Goal: Task Accomplishment & Management: Manage account settings

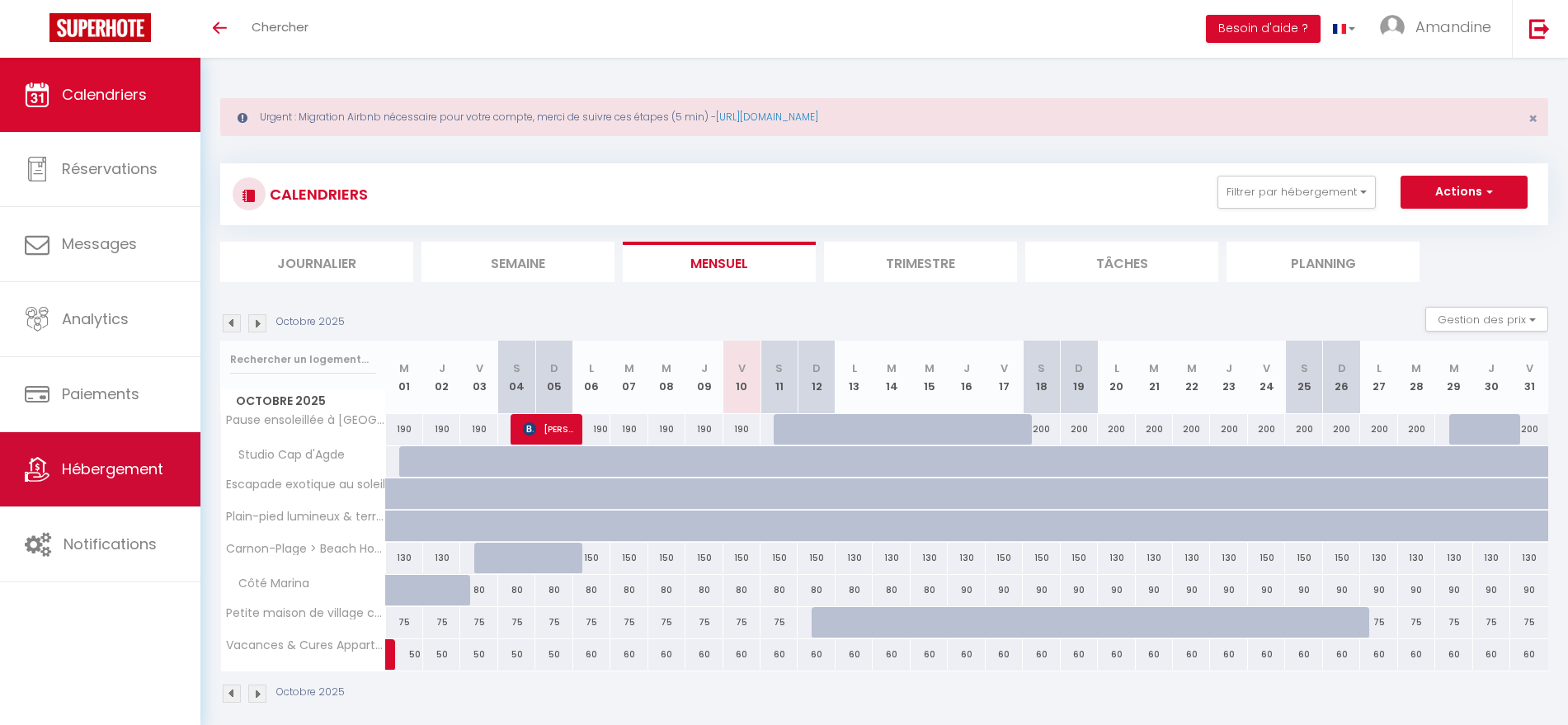
click at [121, 488] on link "Hébergement" at bounding box center [100, 469] width 200 height 74
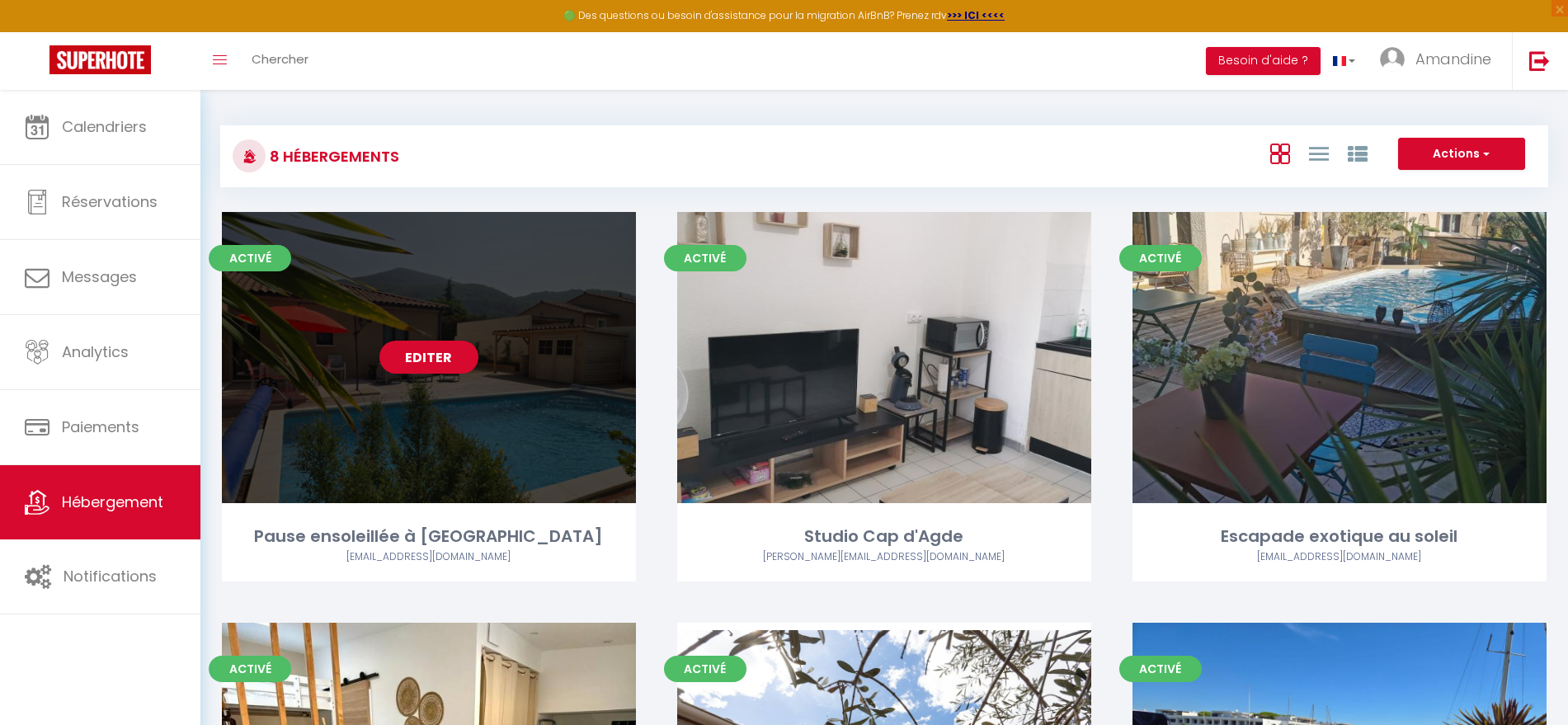
click at [383, 308] on div "Editer" at bounding box center [429, 358] width 414 height 291
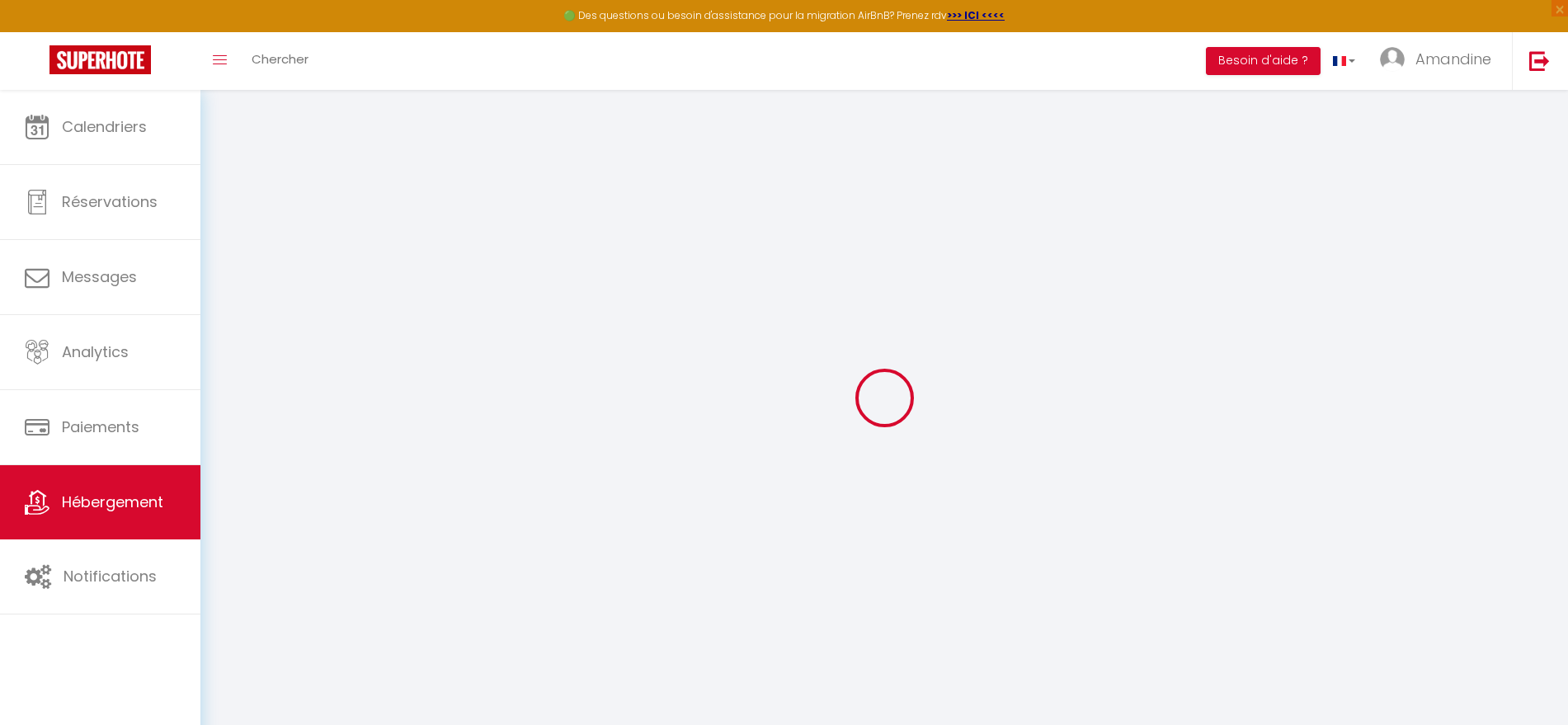
type input "Oups ! Les dates sélectionnées sont indisponibles."
type textarea "Malheureusement, les dates sélectionnées sont indisponibles, ou le nombre de nu…"
type input "43.629902"
type input "3.319324"
checkbox input "true"
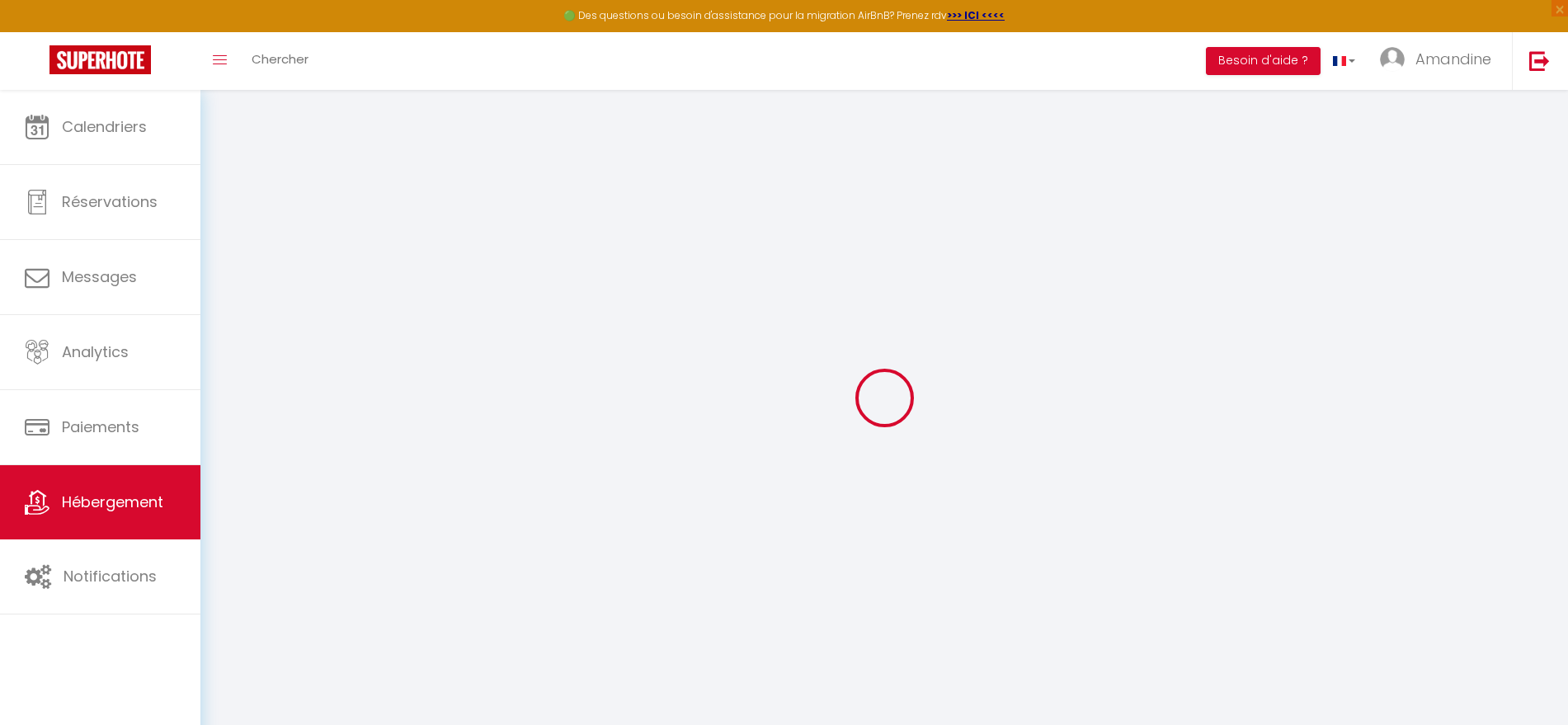
checkbox input "false"
checkbox input "true"
checkbox input "false"
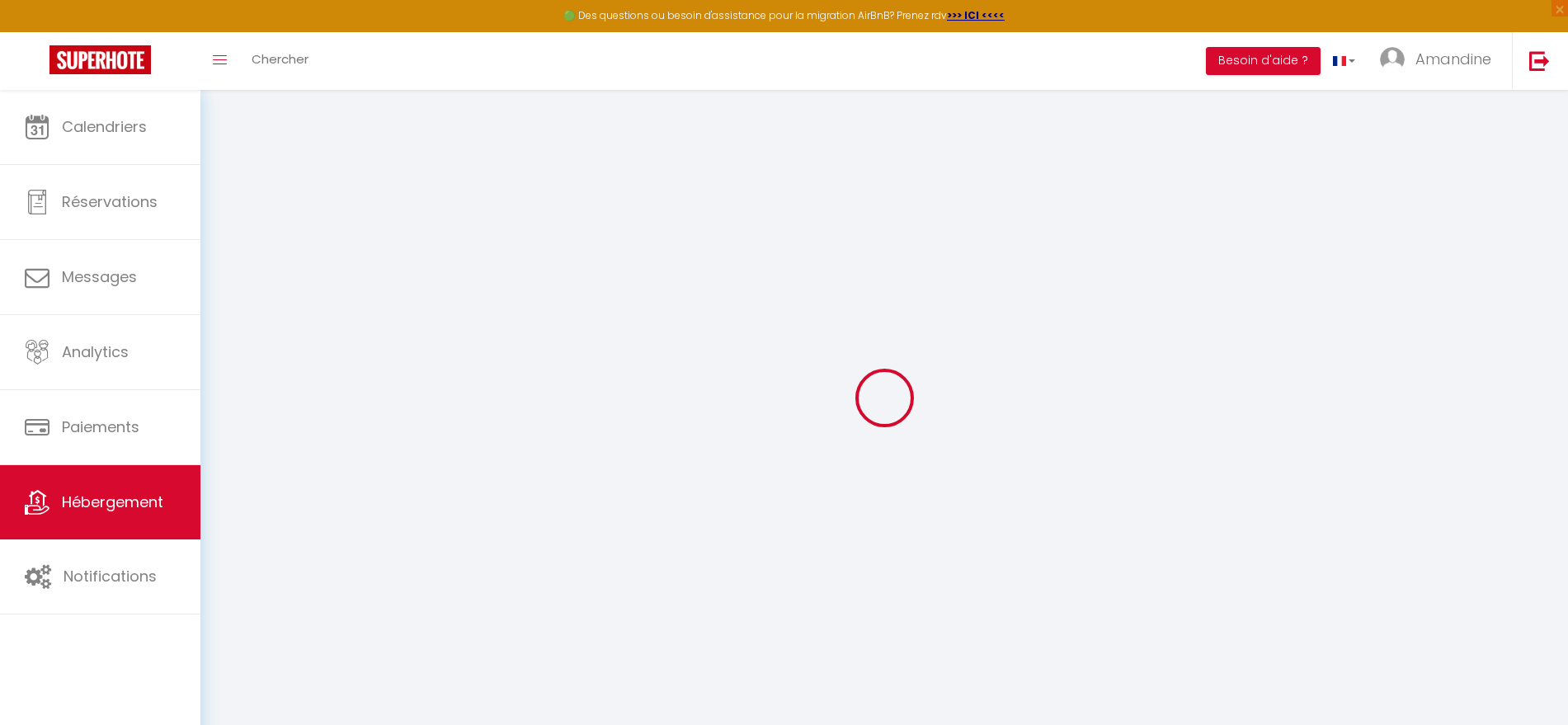
checkbox input "false"
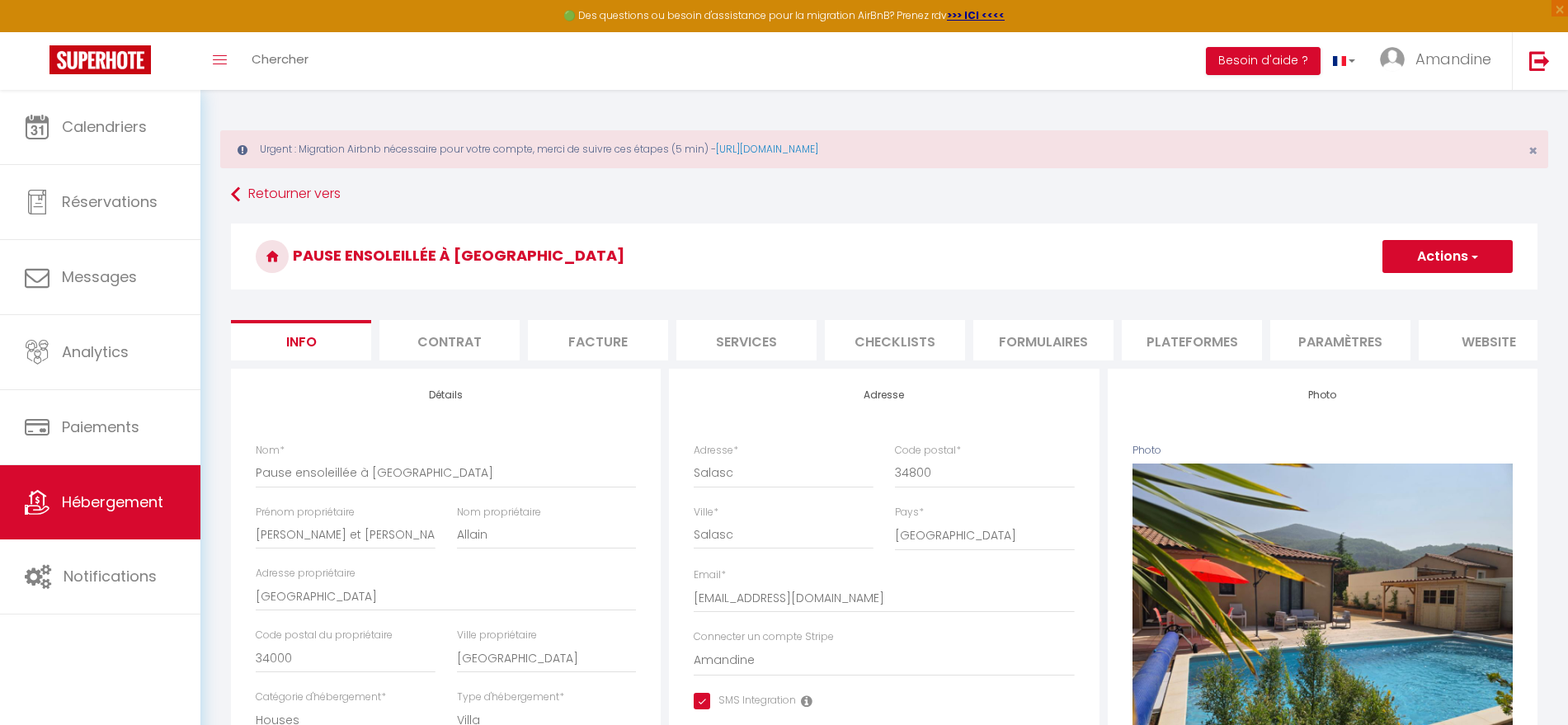
click at [1460, 333] on li "website" at bounding box center [1489, 340] width 141 height 41
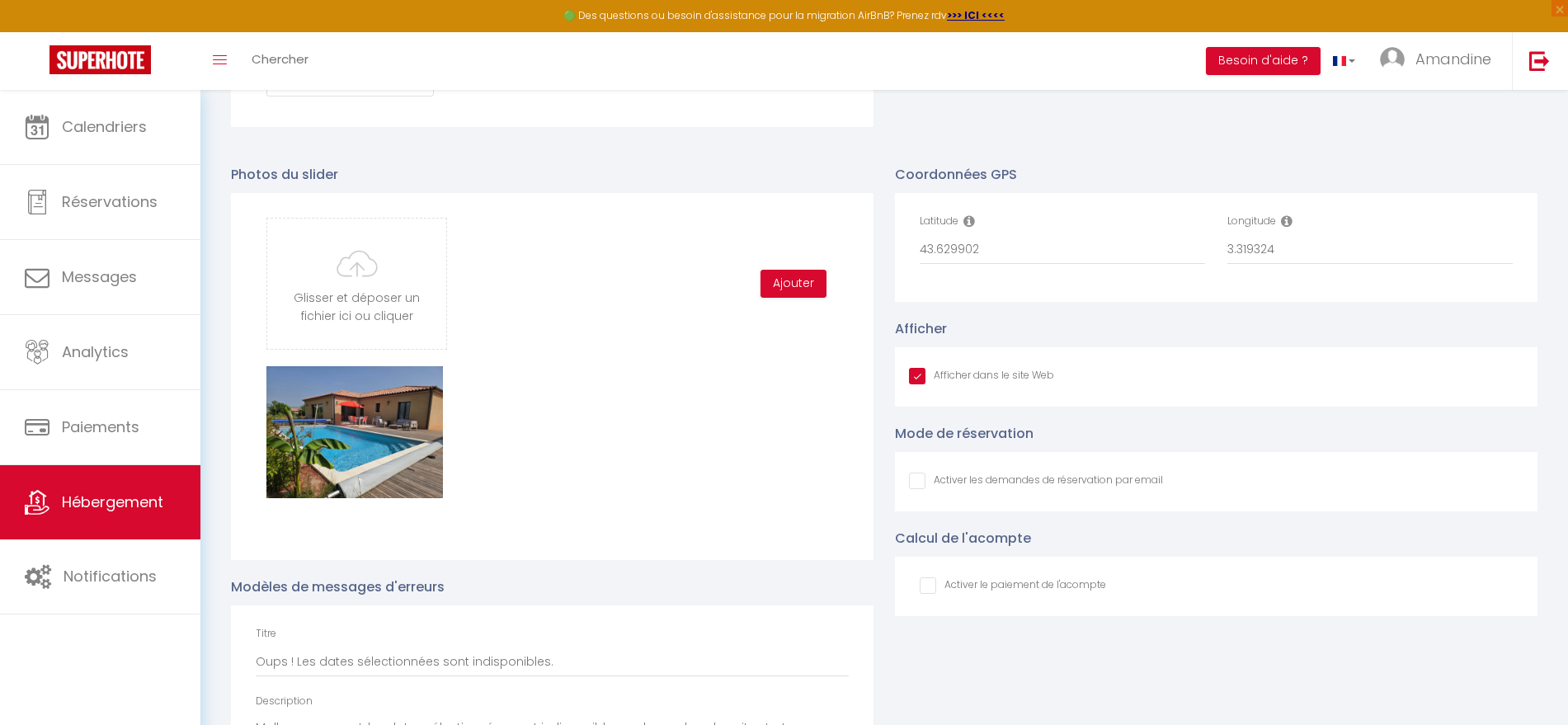
scroll to position [2095, 0]
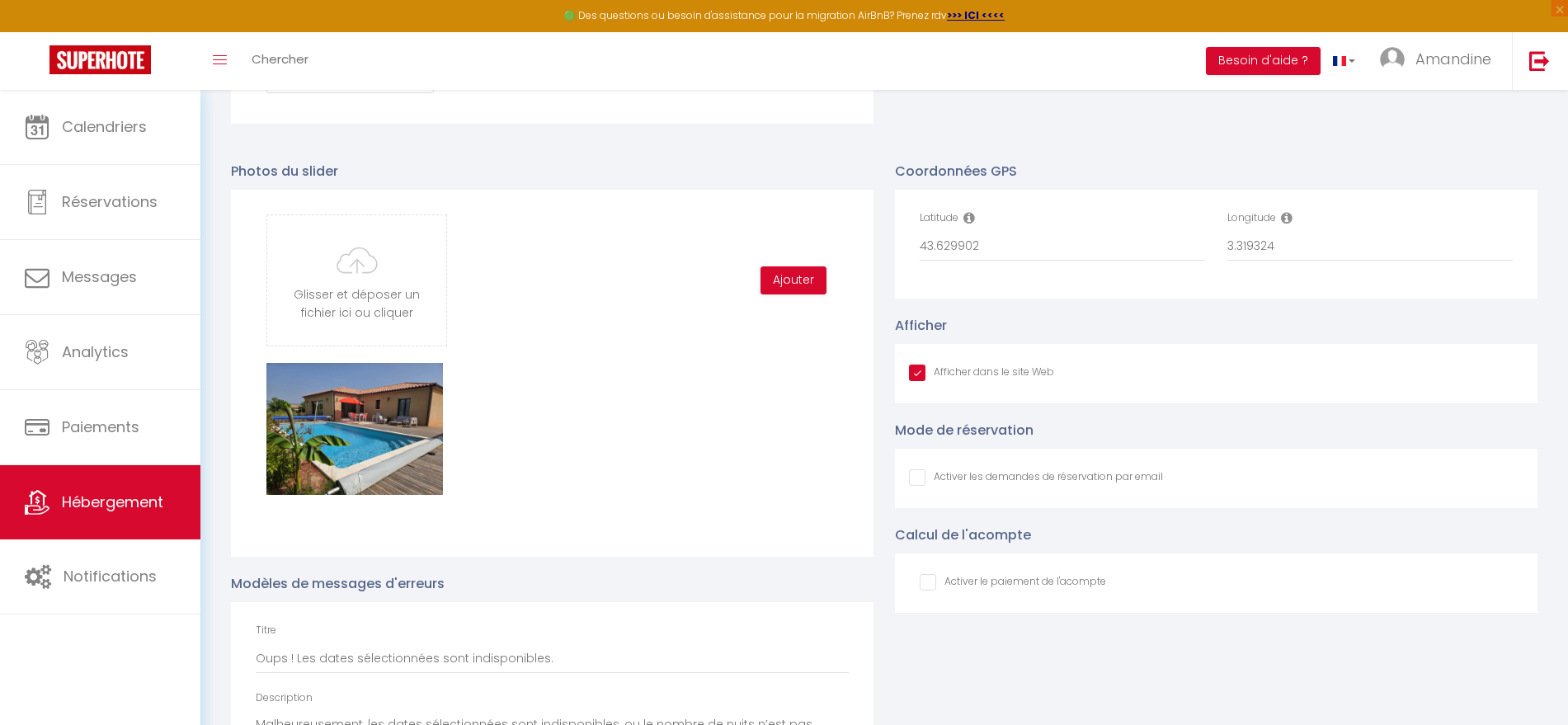
click at [920, 486] on input "Afficher dans le site Web" at bounding box center [1036, 477] width 254 height 17
checkbox input "true"
checkbox input "false"
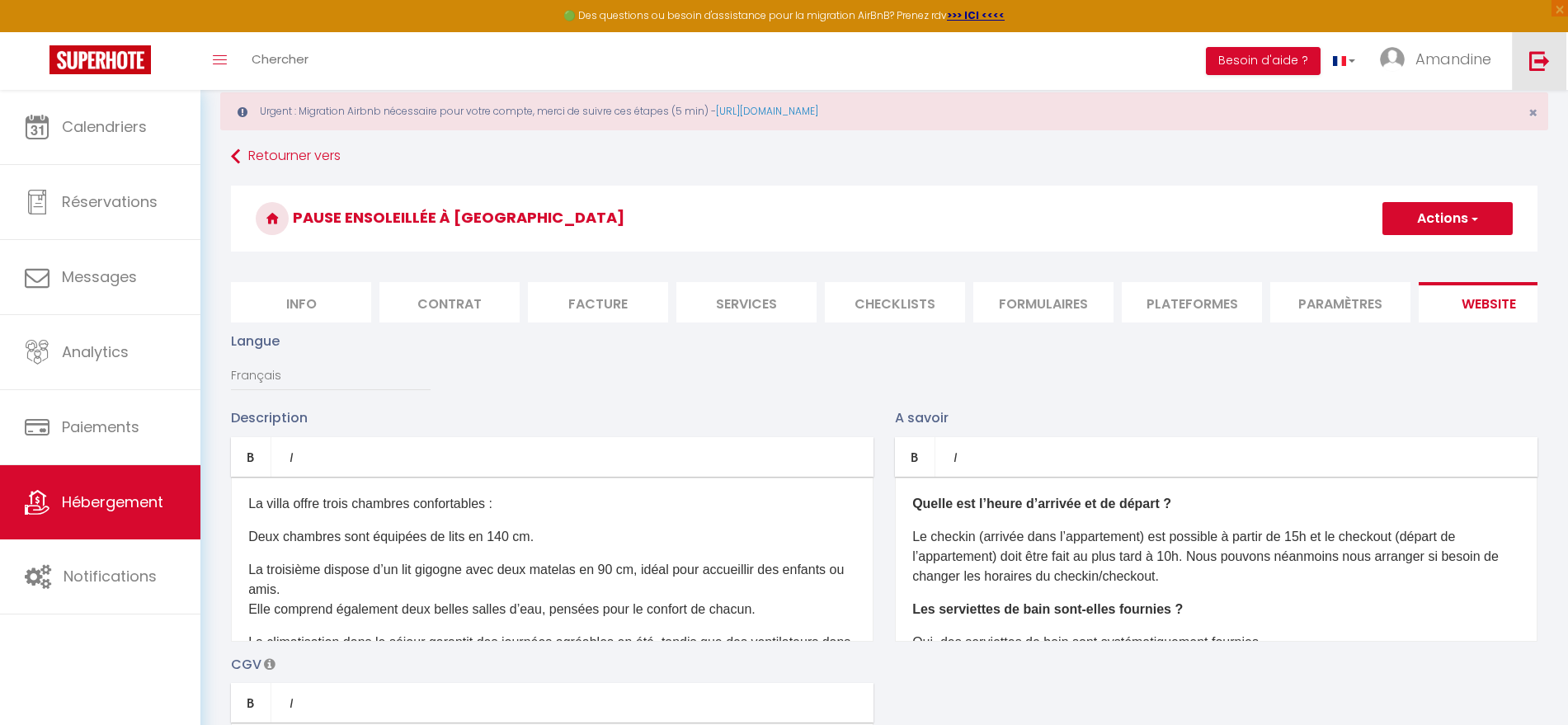
scroll to position [27, 0]
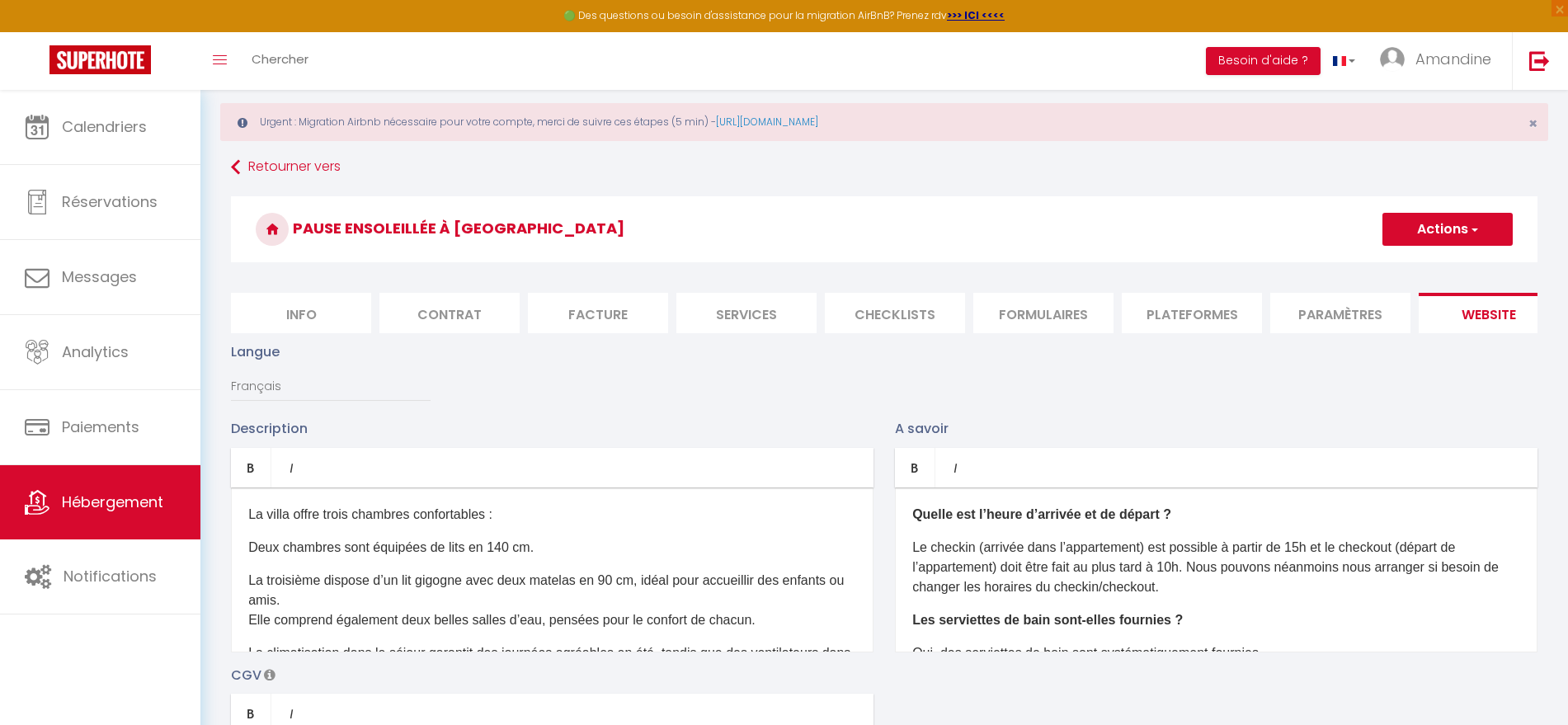
click at [1455, 232] on button "Actions" at bounding box center [1447, 229] width 131 height 33
click at [1437, 267] on input "Enregistrer" at bounding box center [1428, 265] width 61 height 17
checkbox input "true"
checkbox input "false"
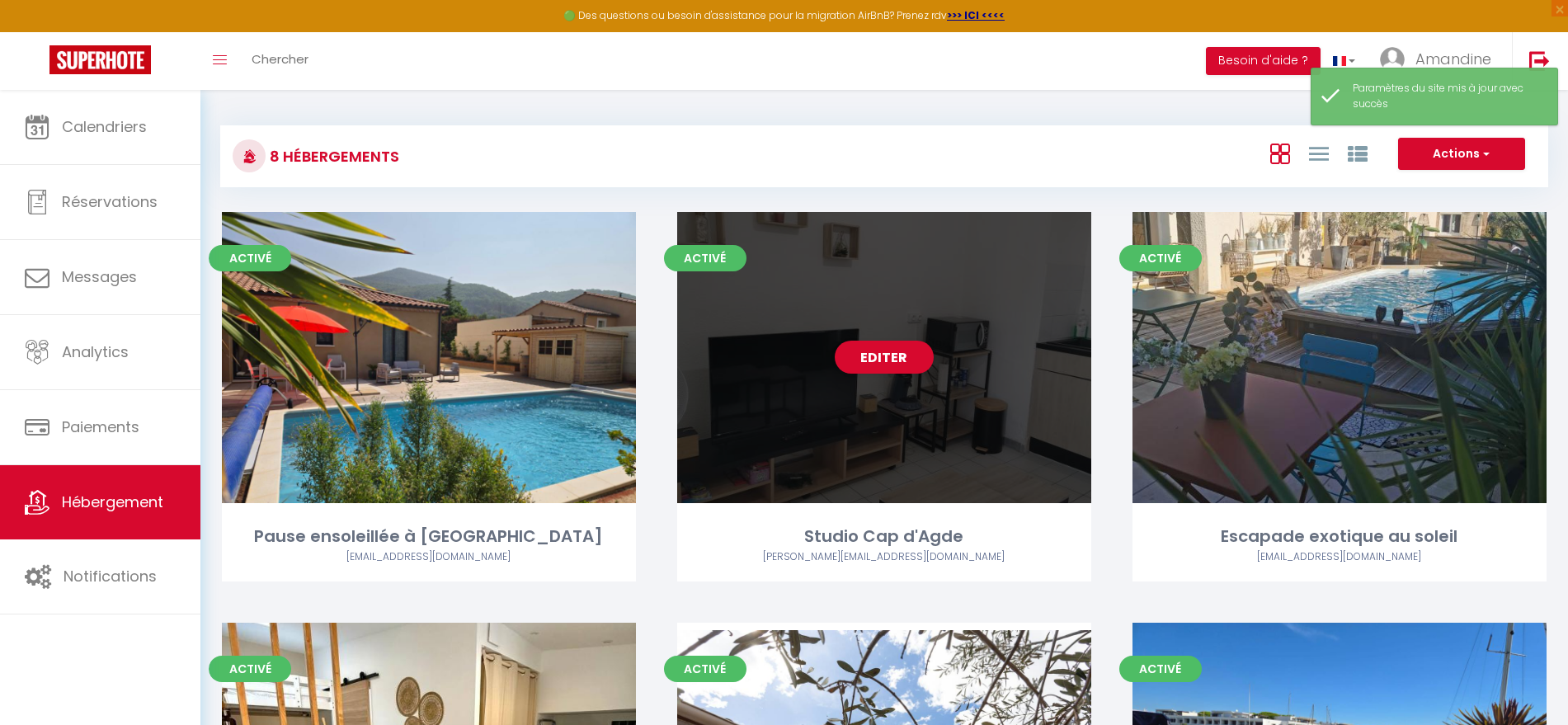
click at [961, 397] on div "Editer" at bounding box center [884, 358] width 414 height 291
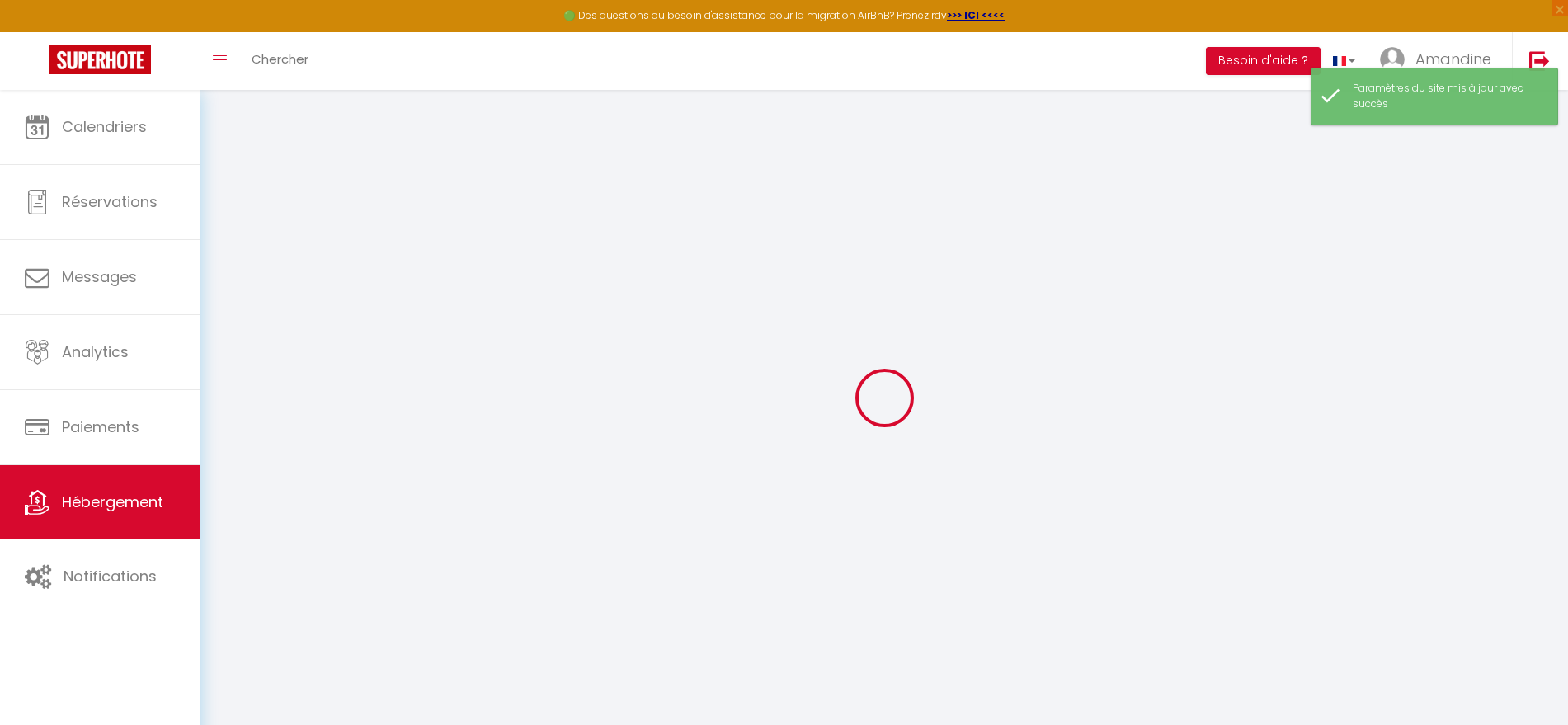
type input "Oups ! Les dates sélectionnées sont indisponibles."
type textarea "Malheureusement, les dates sélectionnées sont indisponibles, ou le nombre de nu…"
type input "43.2830608"
type input "3.5177954"
checkbox input "true"
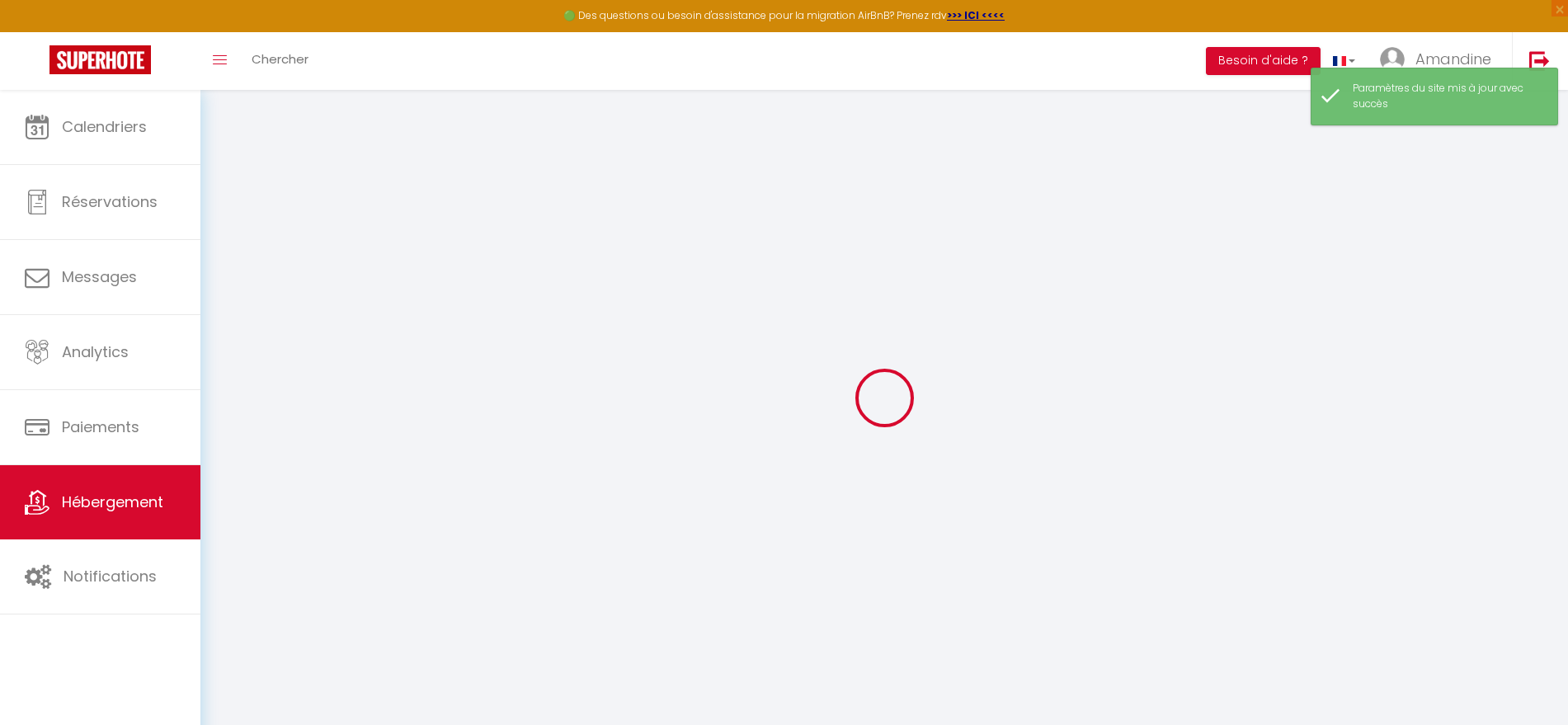
checkbox input "false"
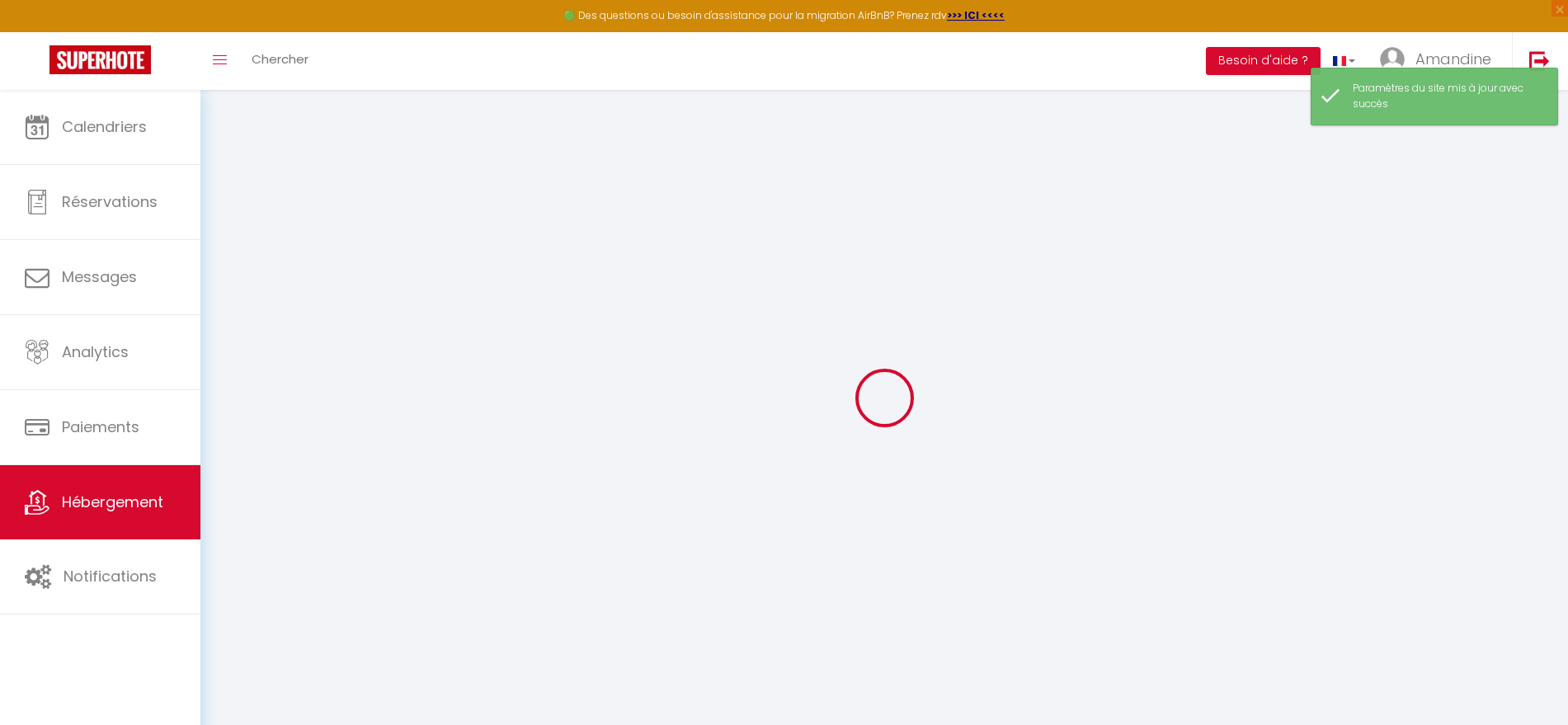
checkbox input "false"
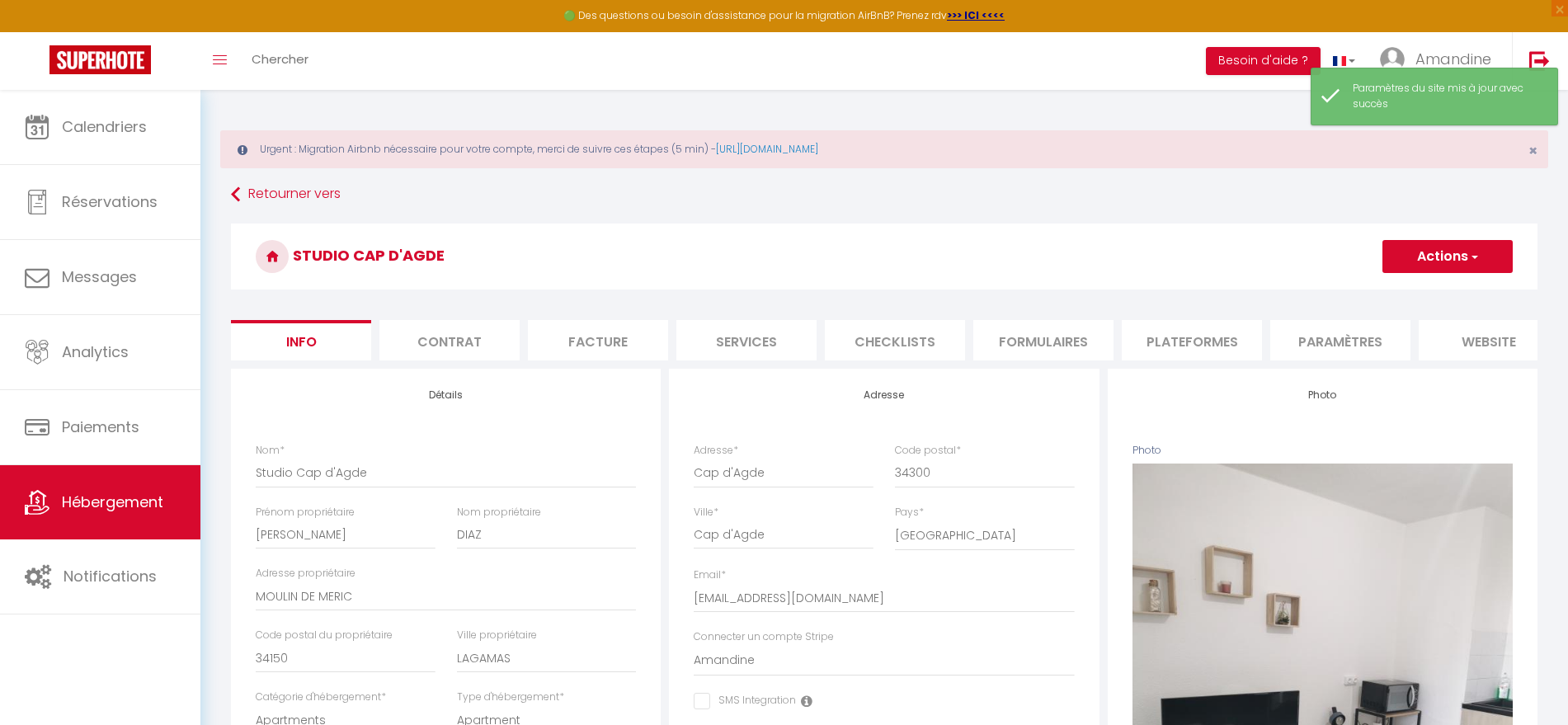
click at [1481, 333] on li "website" at bounding box center [1489, 340] width 141 height 41
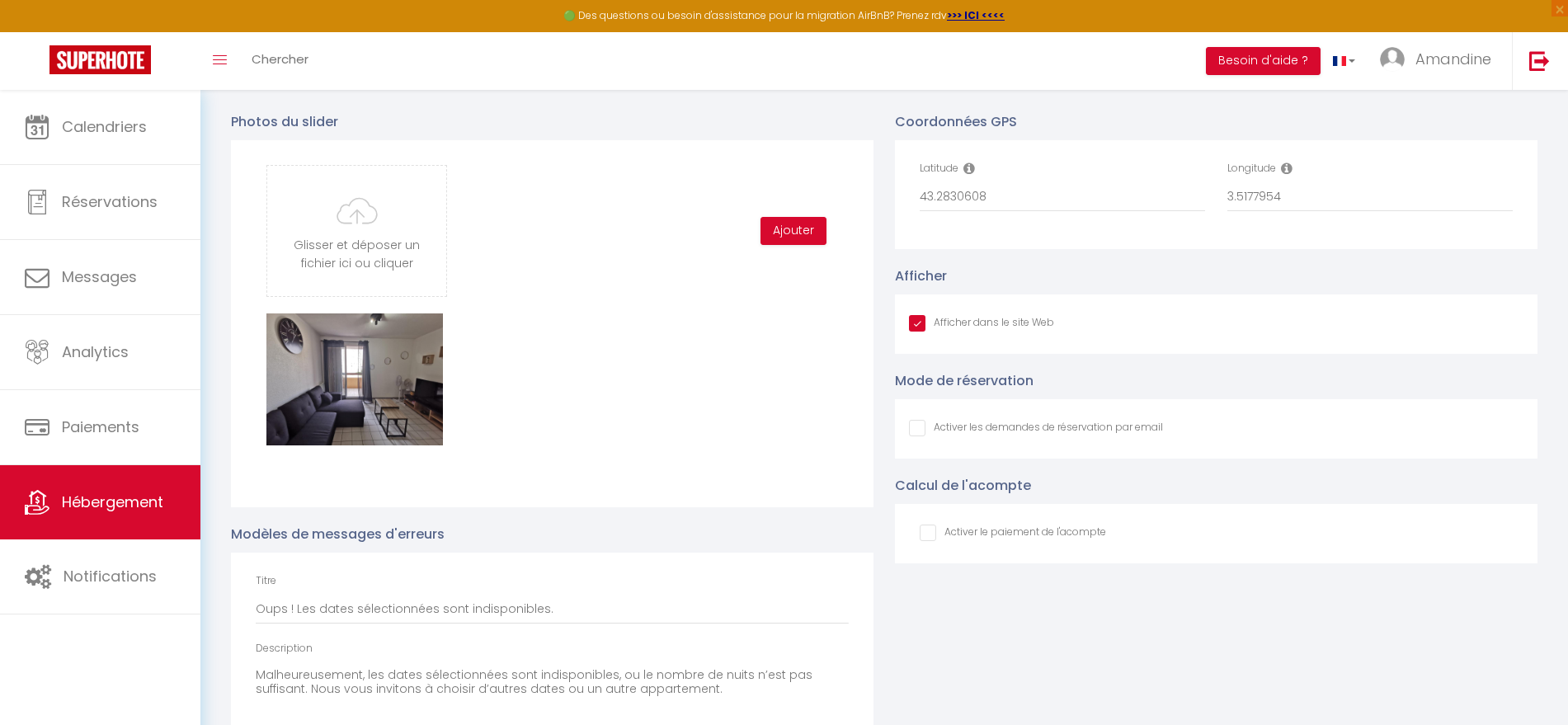
scroll to position [1636, 0]
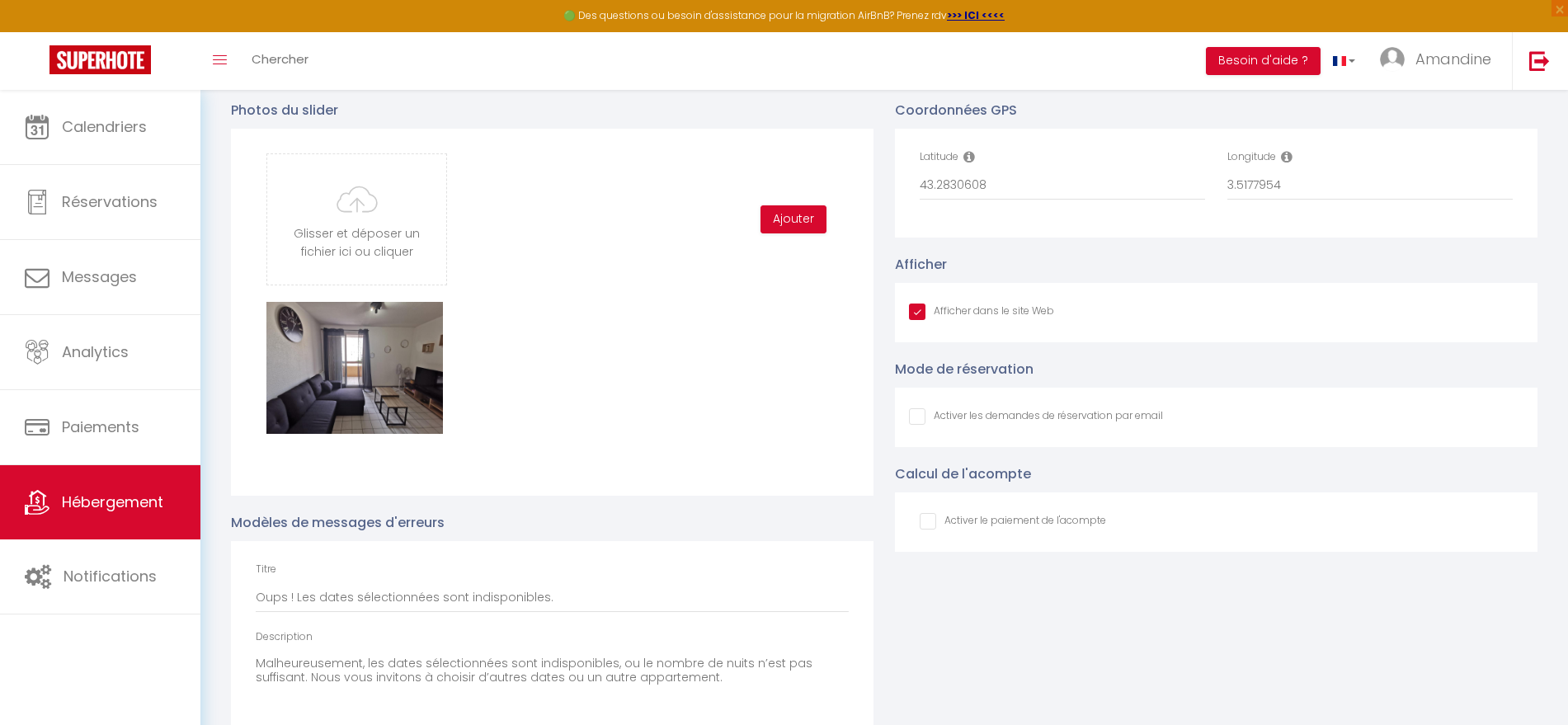
click at [921, 425] on input "Afficher dans le site Web" at bounding box center [1036, 417] width 254 height 17
checkbox input "true"
checkbox input "false"
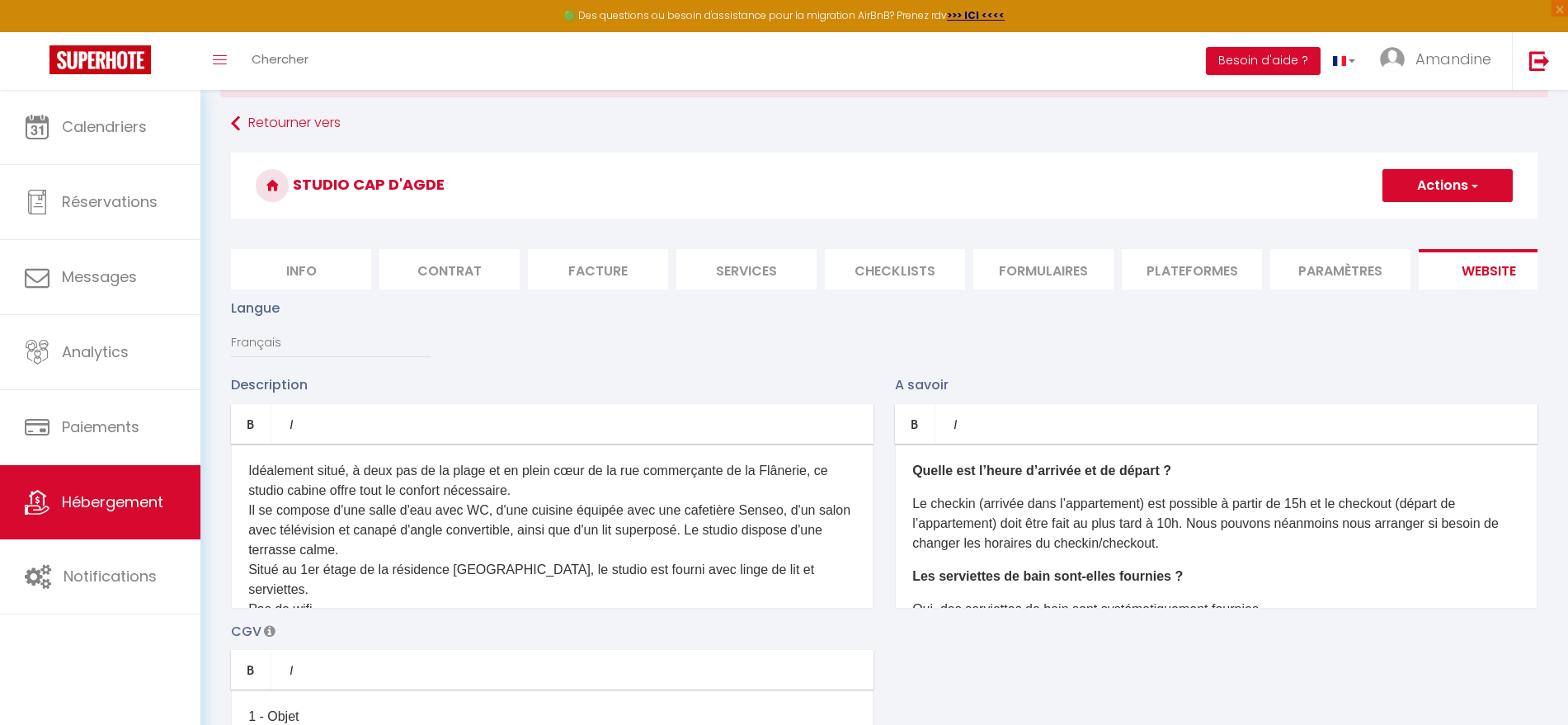
scroll to position [50, 0]
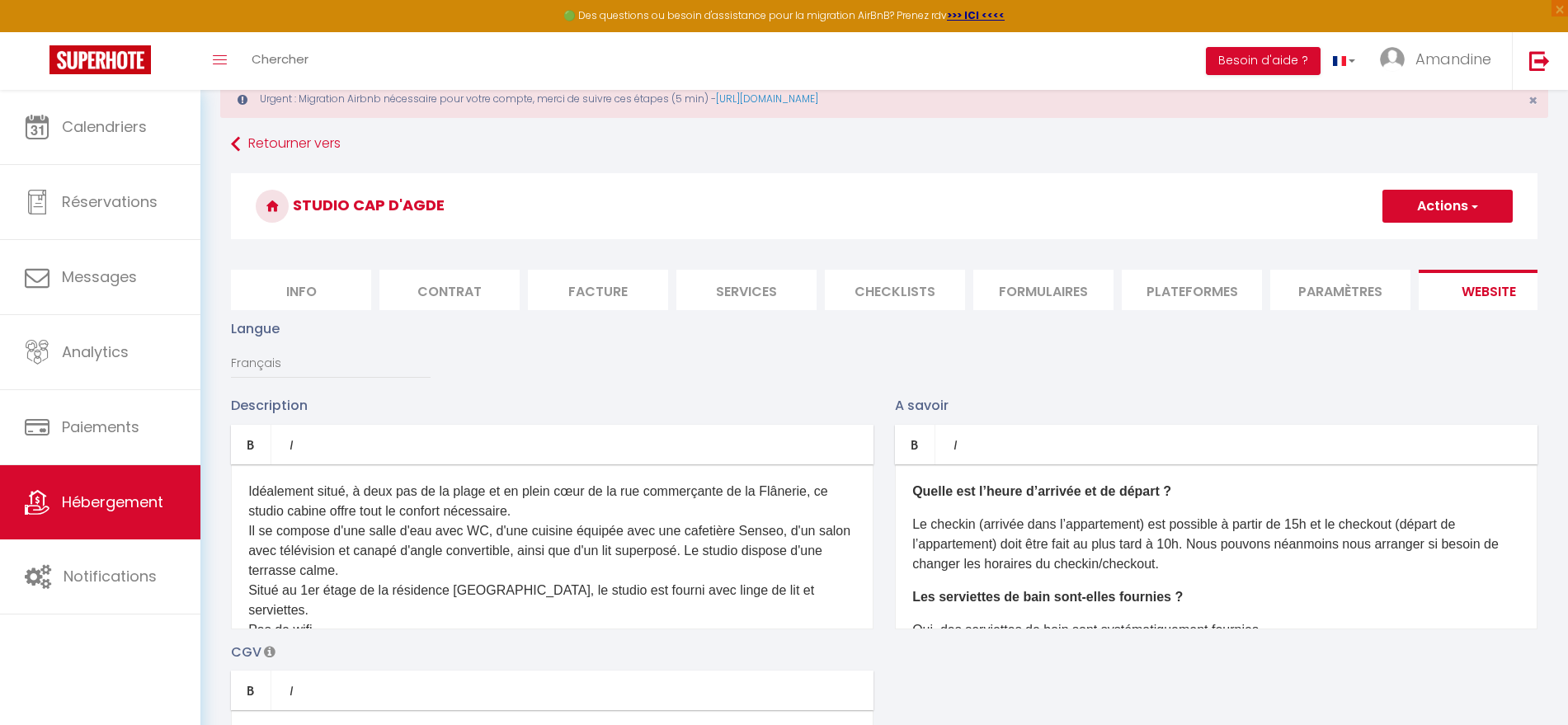
click at [1482, 197] on button "Actions" at bounding box center [1447, 206] width 131 height 33
click at [1437, 239] on input "Enregistrer" at bounding box center [1428, 243] width 61 height 17
checkbox input "true"
checkbox input "false"
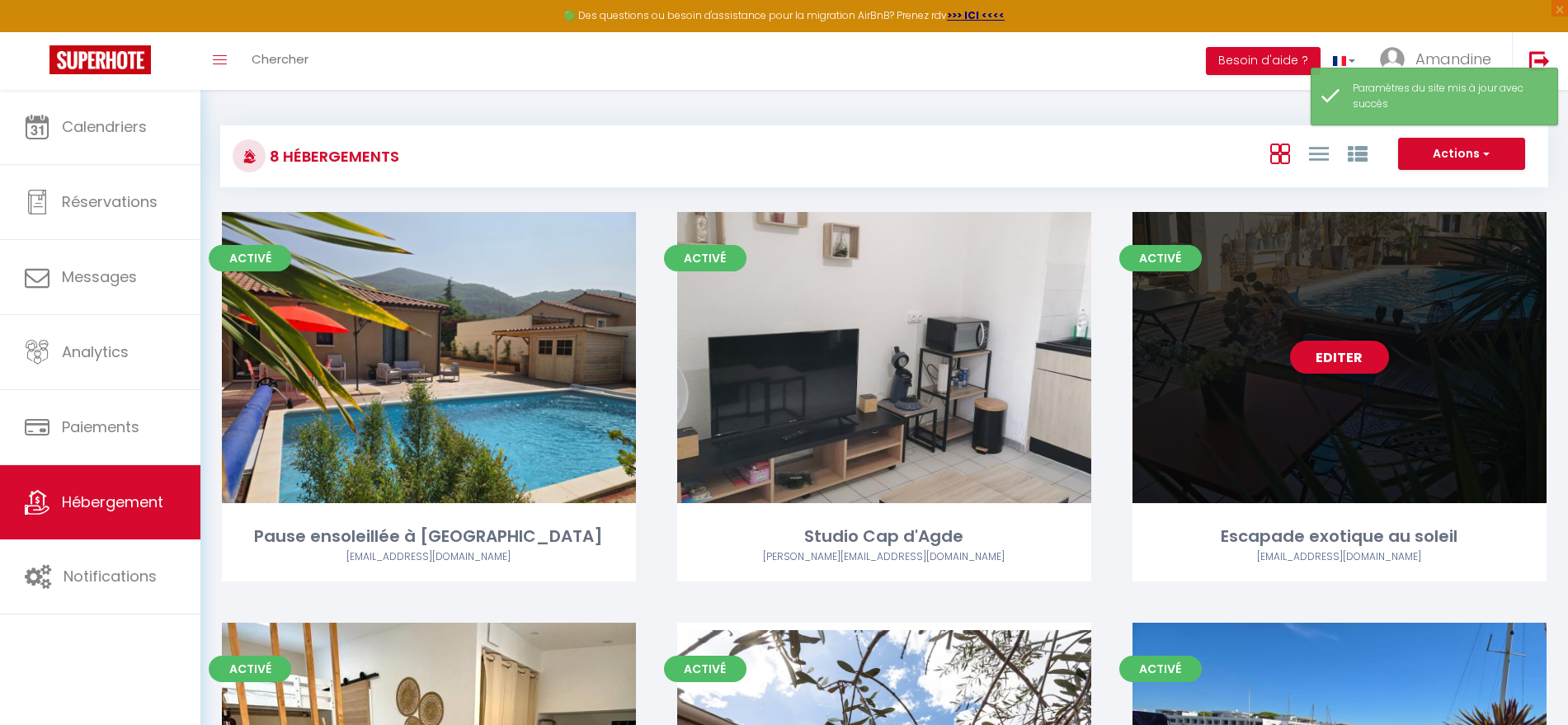
click at [1296, 386] on div "Editer" at bounding box center [1340, 358] width 414 height 291
select select "3"
select select "2"
select select "1"
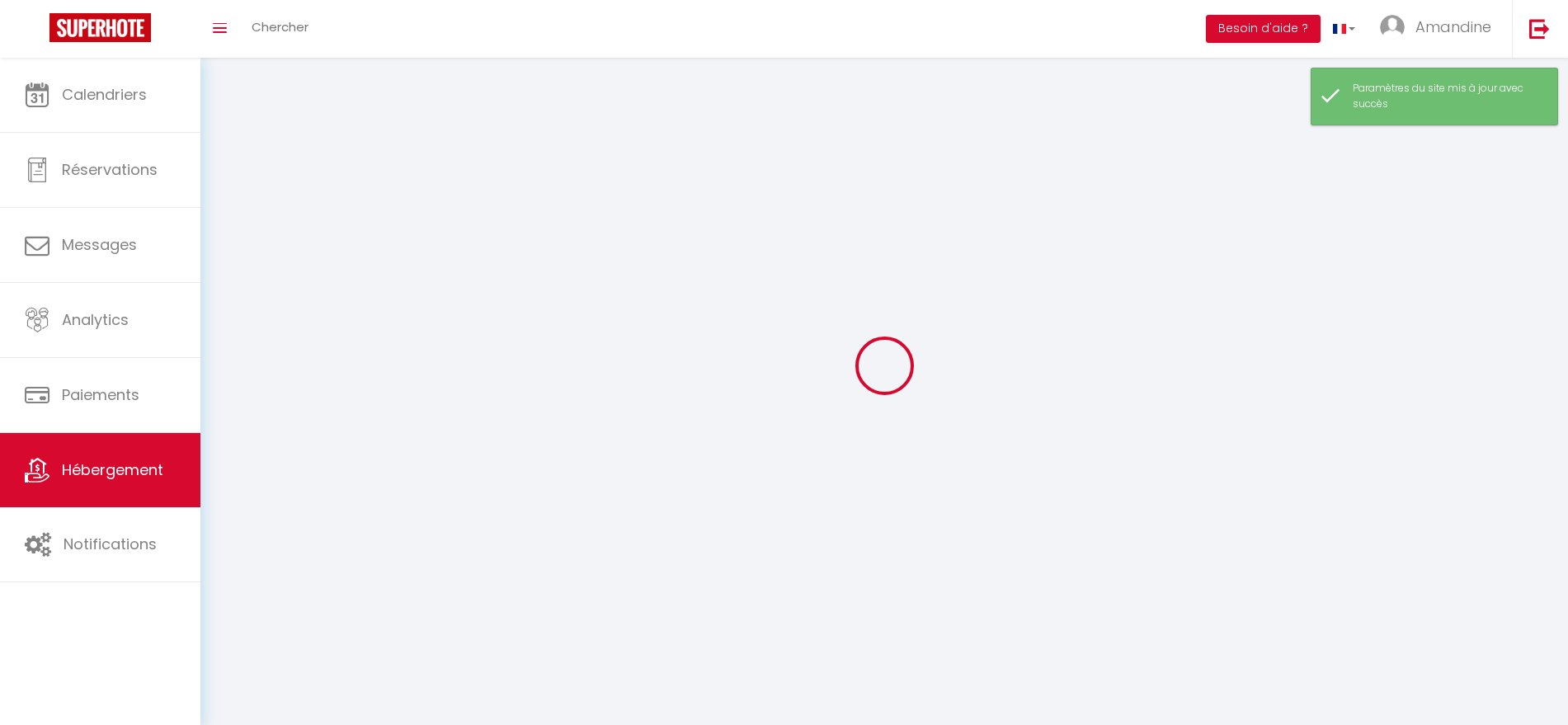
select select
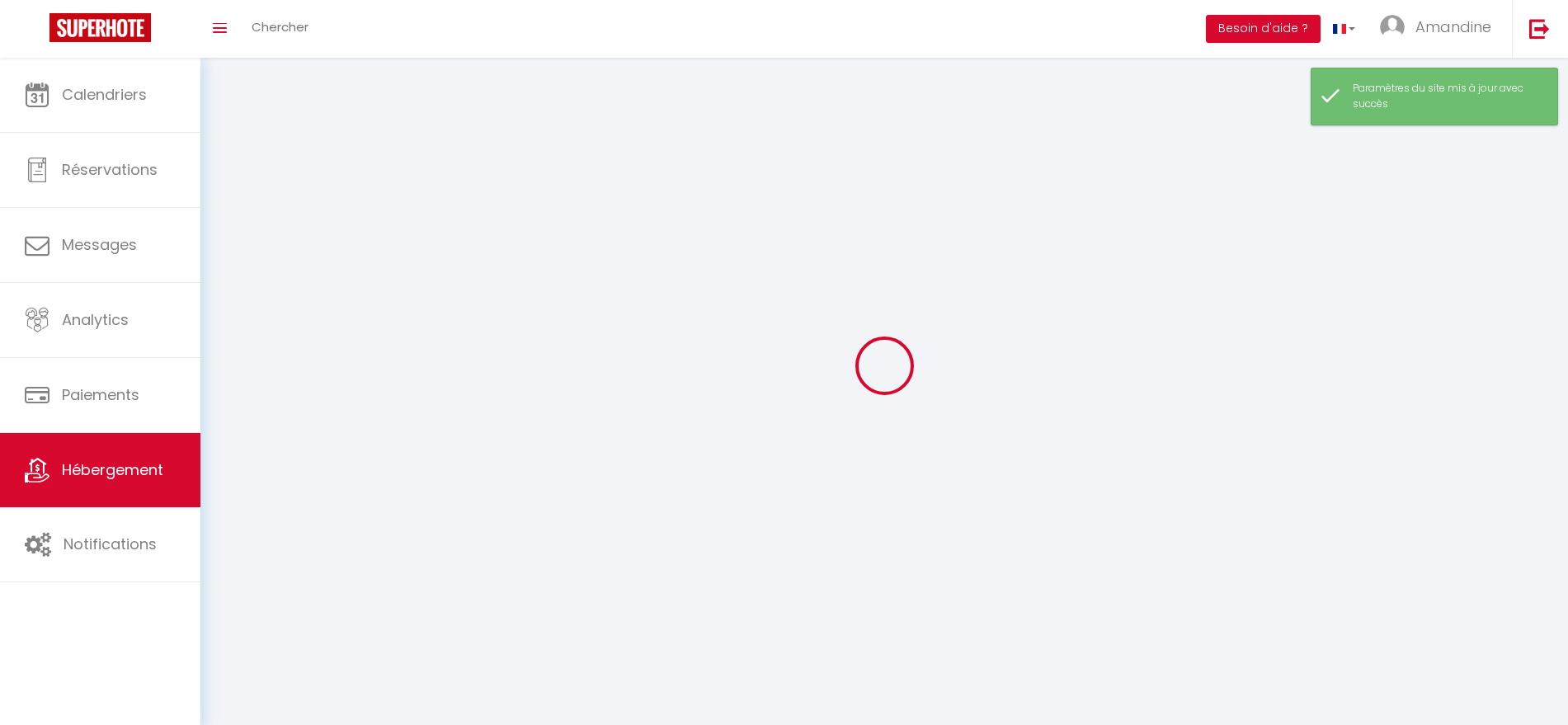
checkbox input "false"
select select
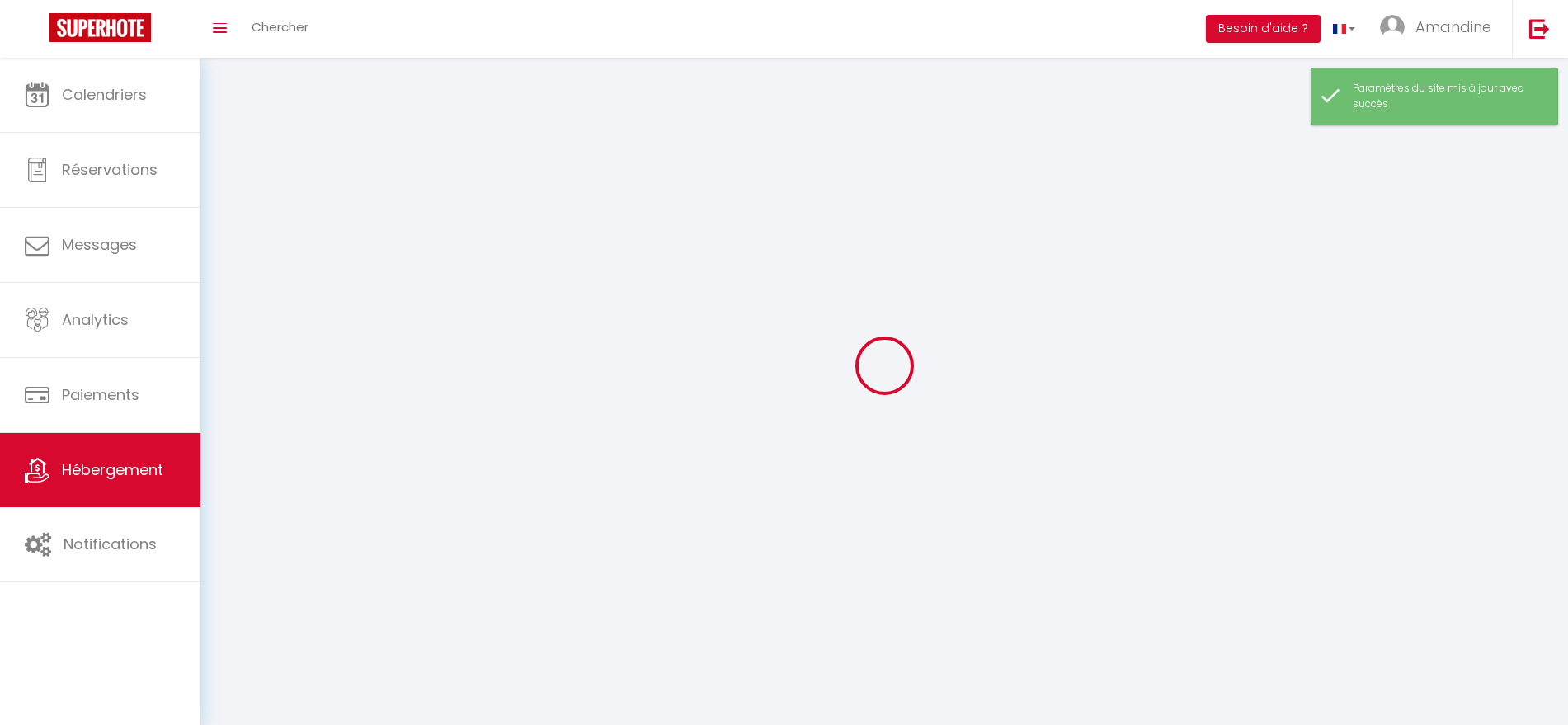
select select
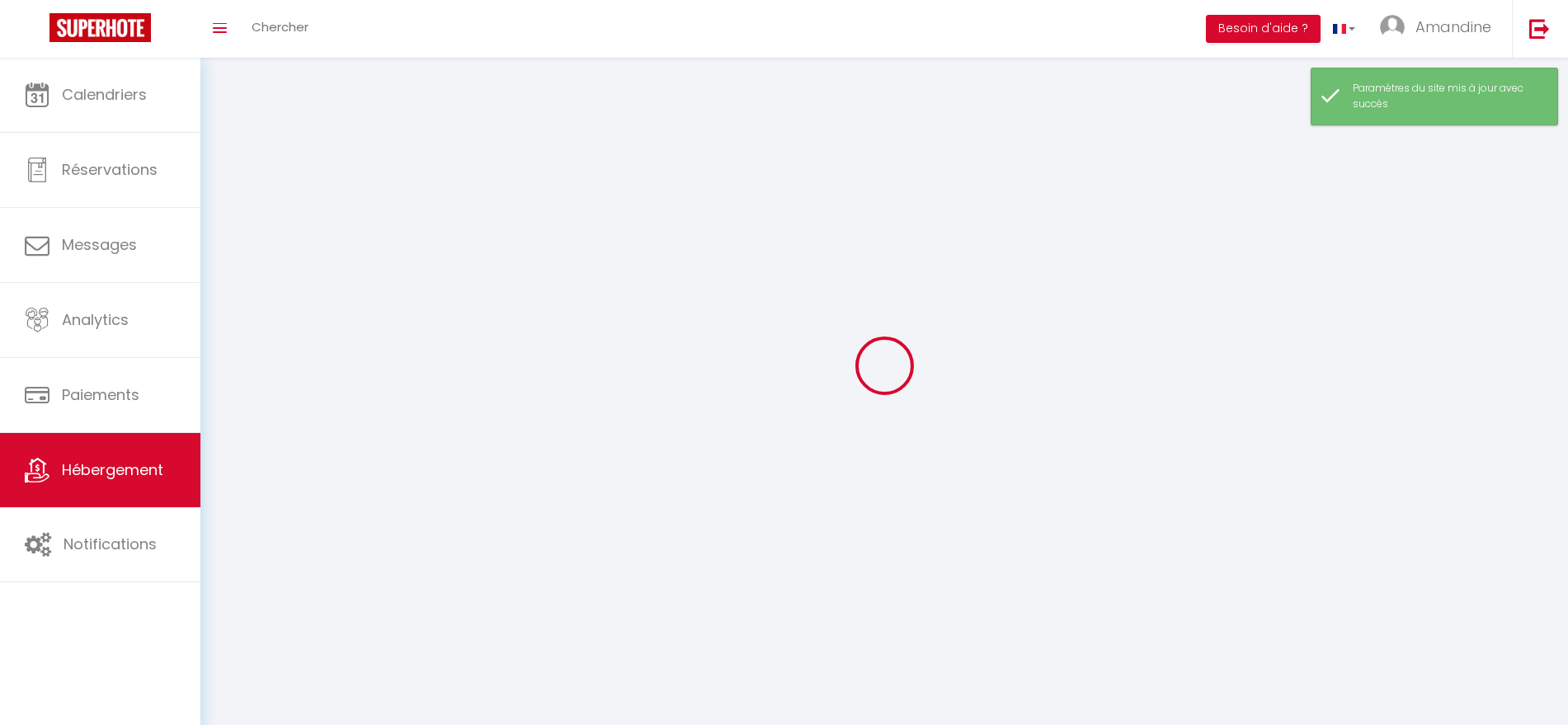
select select
checkbox input "false"
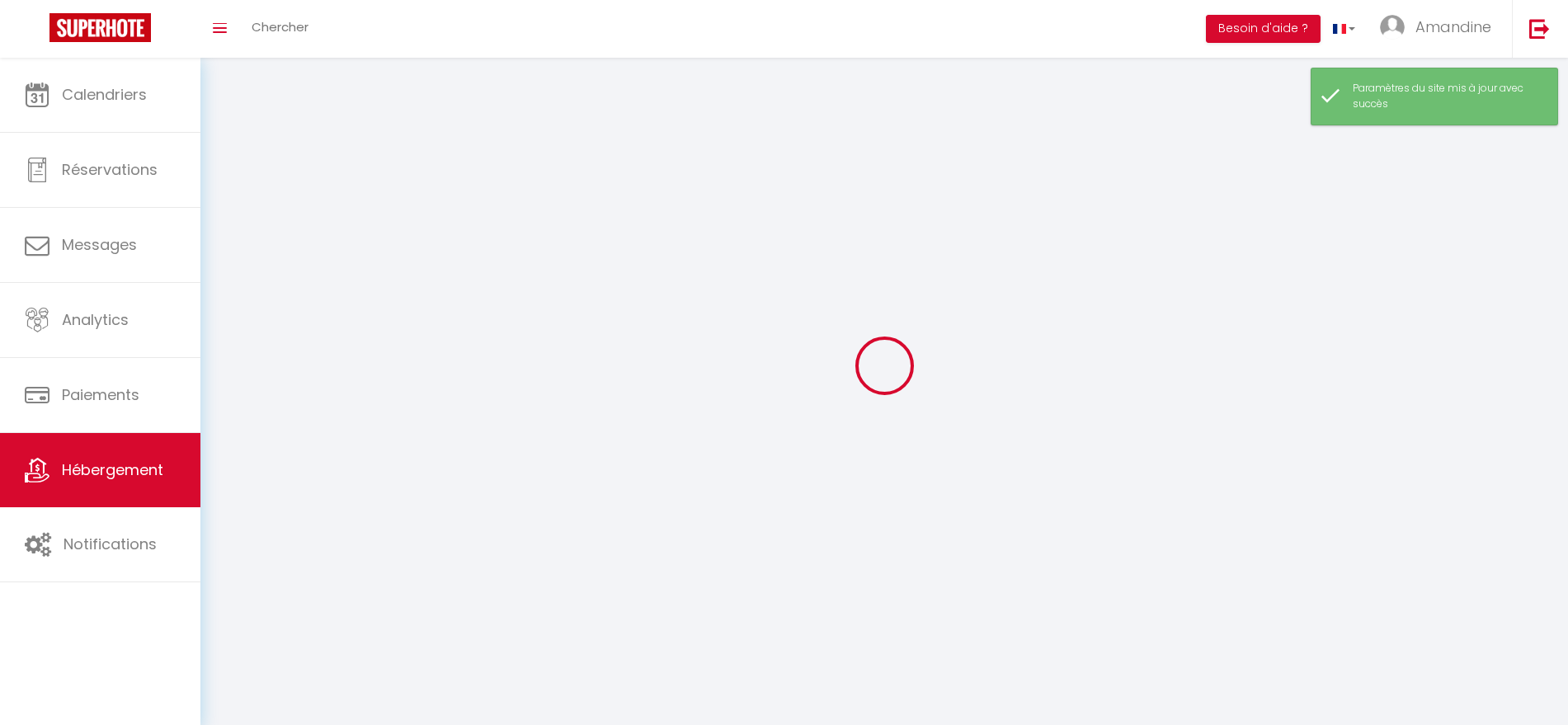
select select
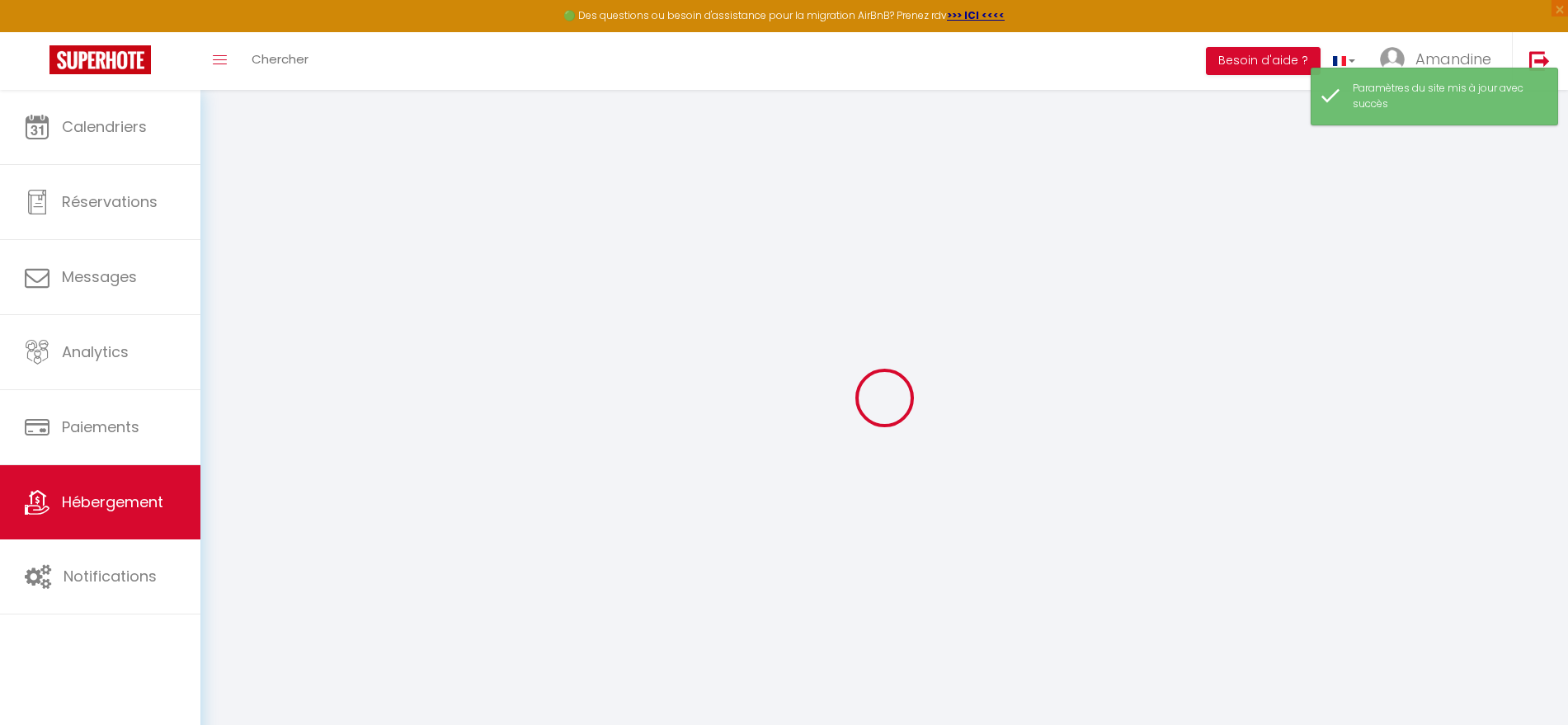
type input "Oups ! Les dates sélectionnées sont indisponibles."
type textarea "Malheureusement, les dates sélectionnées sont indisponibles, ou le nombre de nu…"
type input "43.53944"
type input "3.4576"
checkbox input "true"
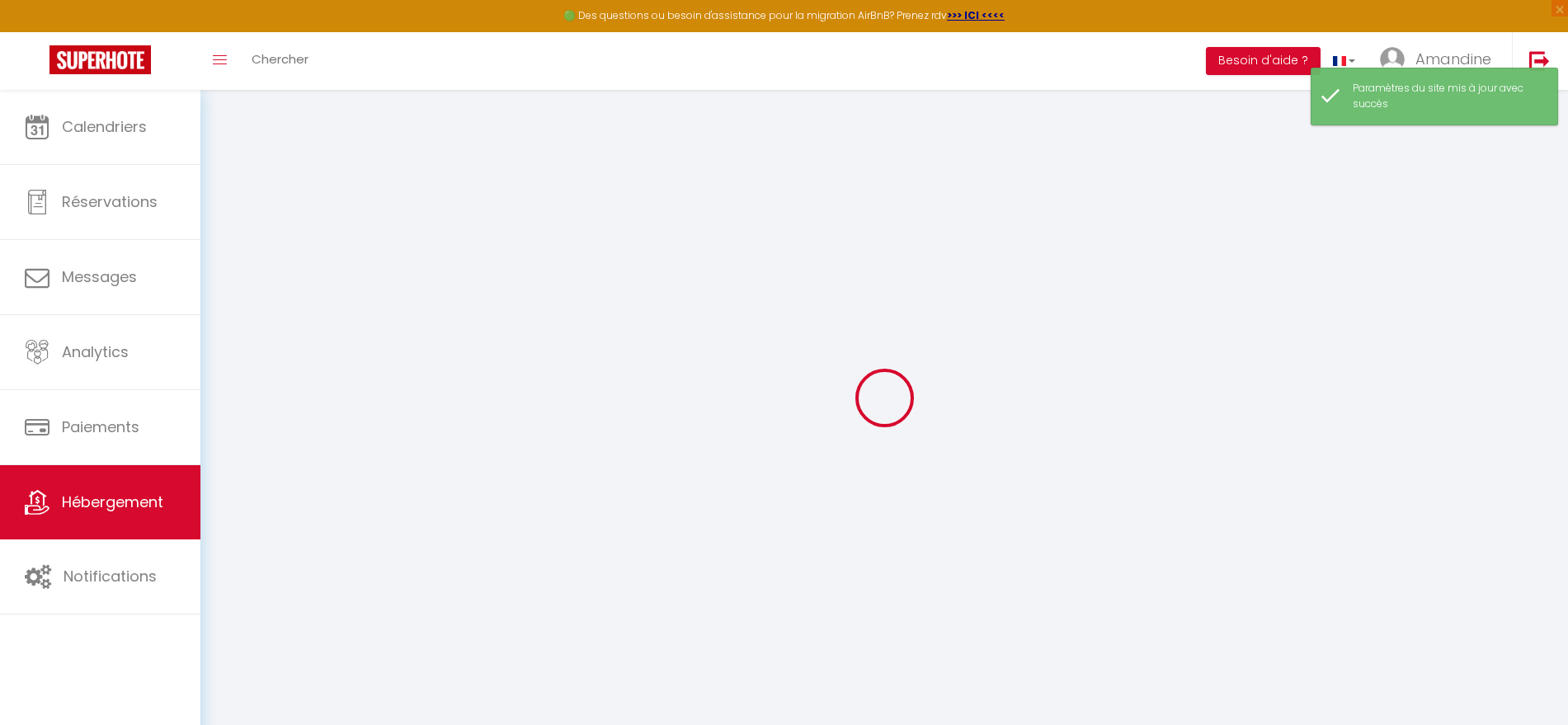
checkbox input "false"
checkbox input "true"
checkbox input "false"
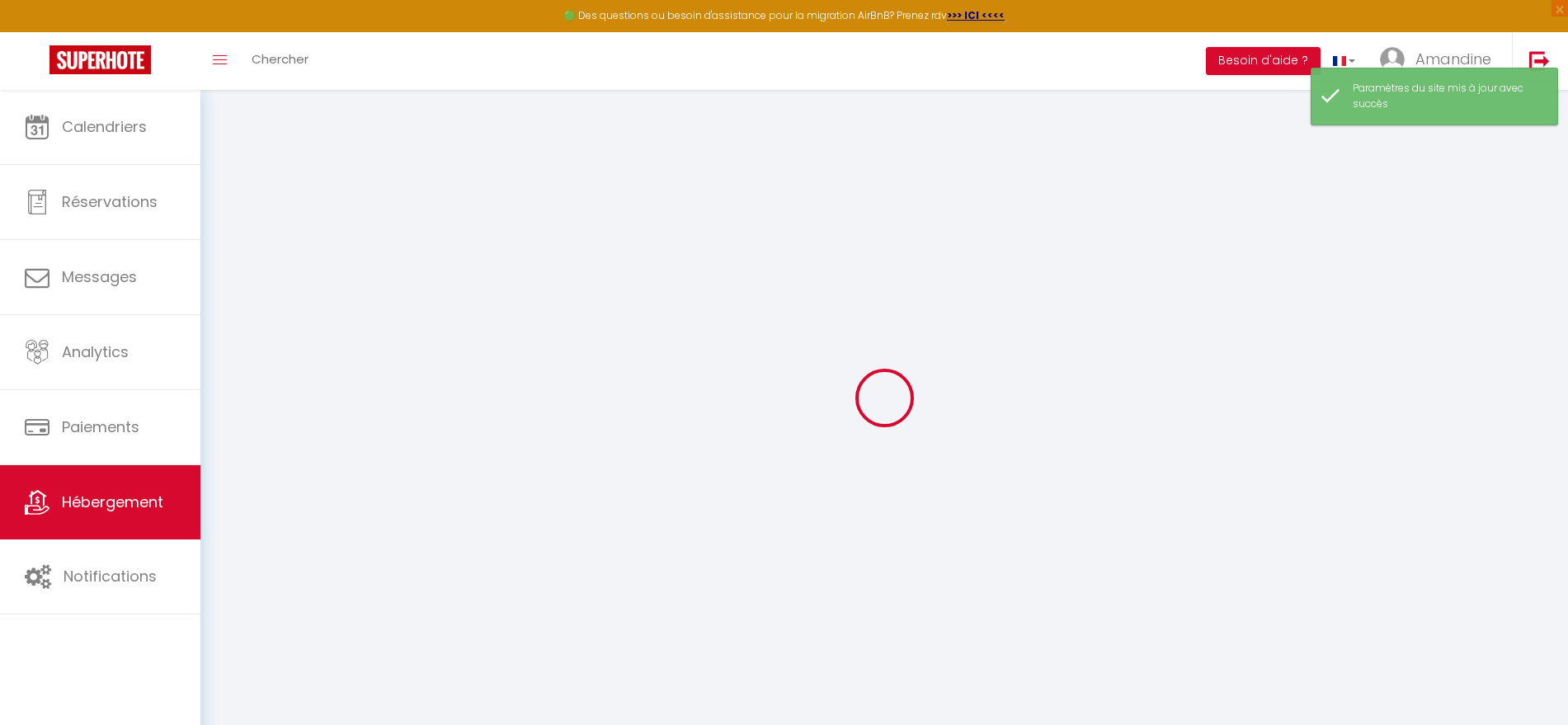
checkbox input "false"
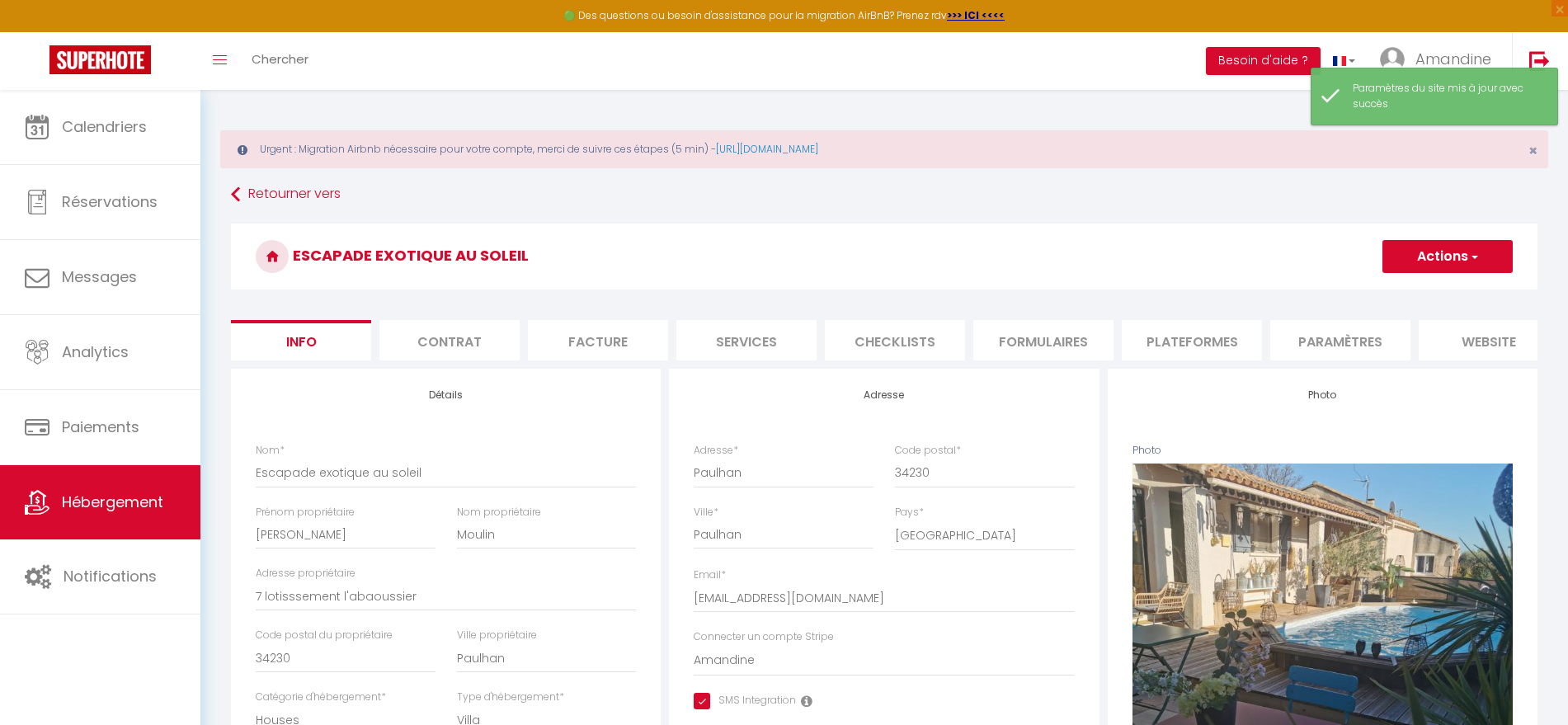
click at [1487, 265] on button "Actions" at bounding box center [1447, 257] width 131 height 33
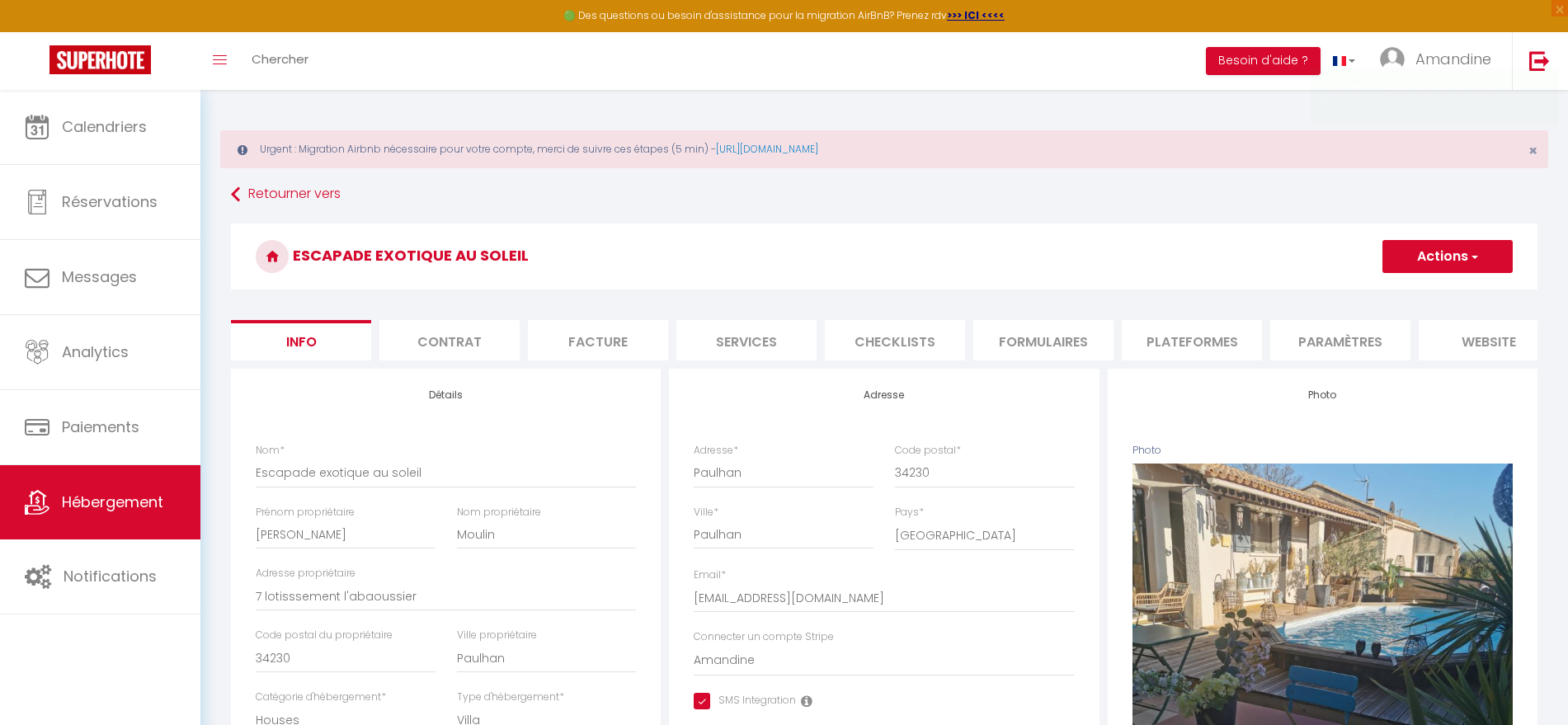
click at [1495, 344] on li "website" at bounding box center [1489, 340] width 141 height 41
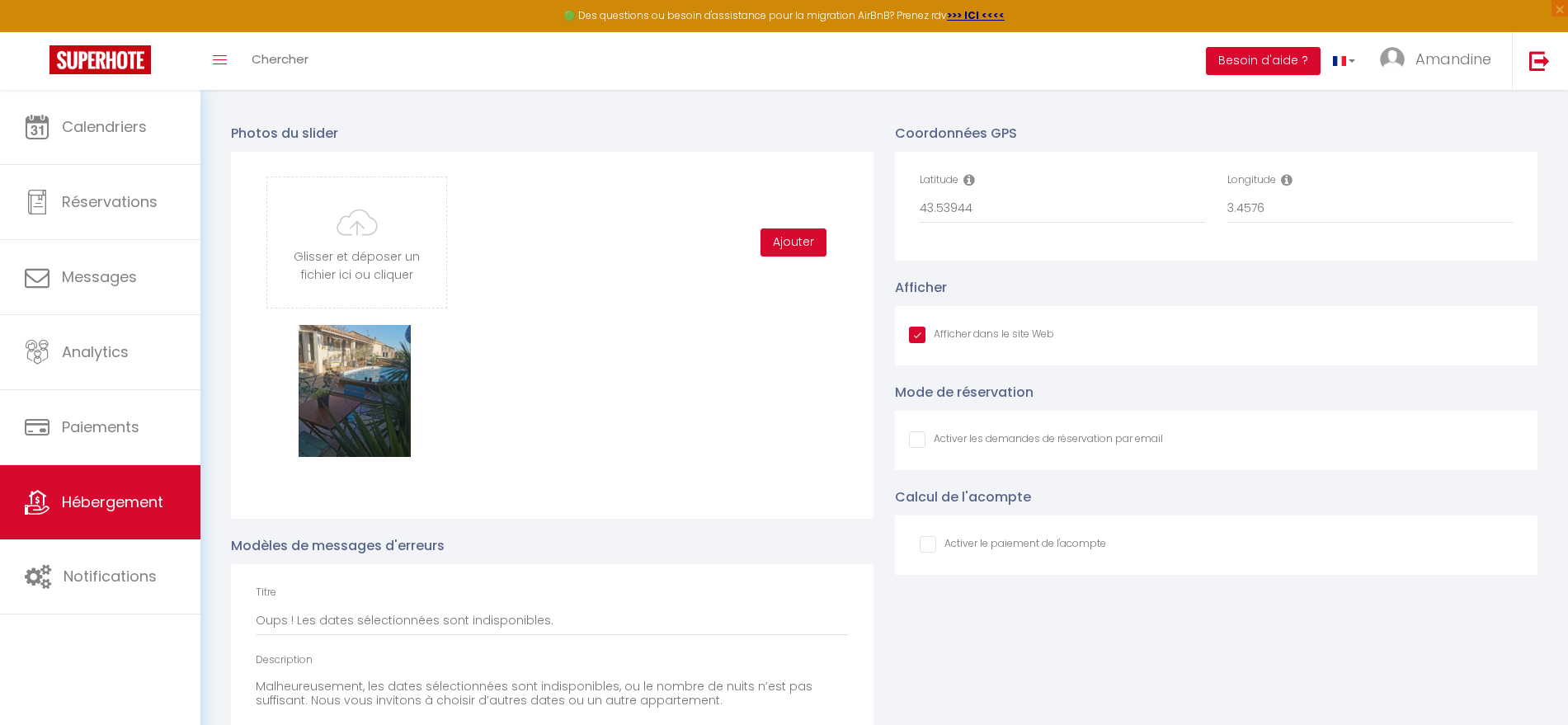
scroll to position [1790, 0]
click at [920, 444] on input "Afficher dans le site Web" at bounding box center [1036, 436] width 254 height 17
checkbox input "true"
checkbox input "false"
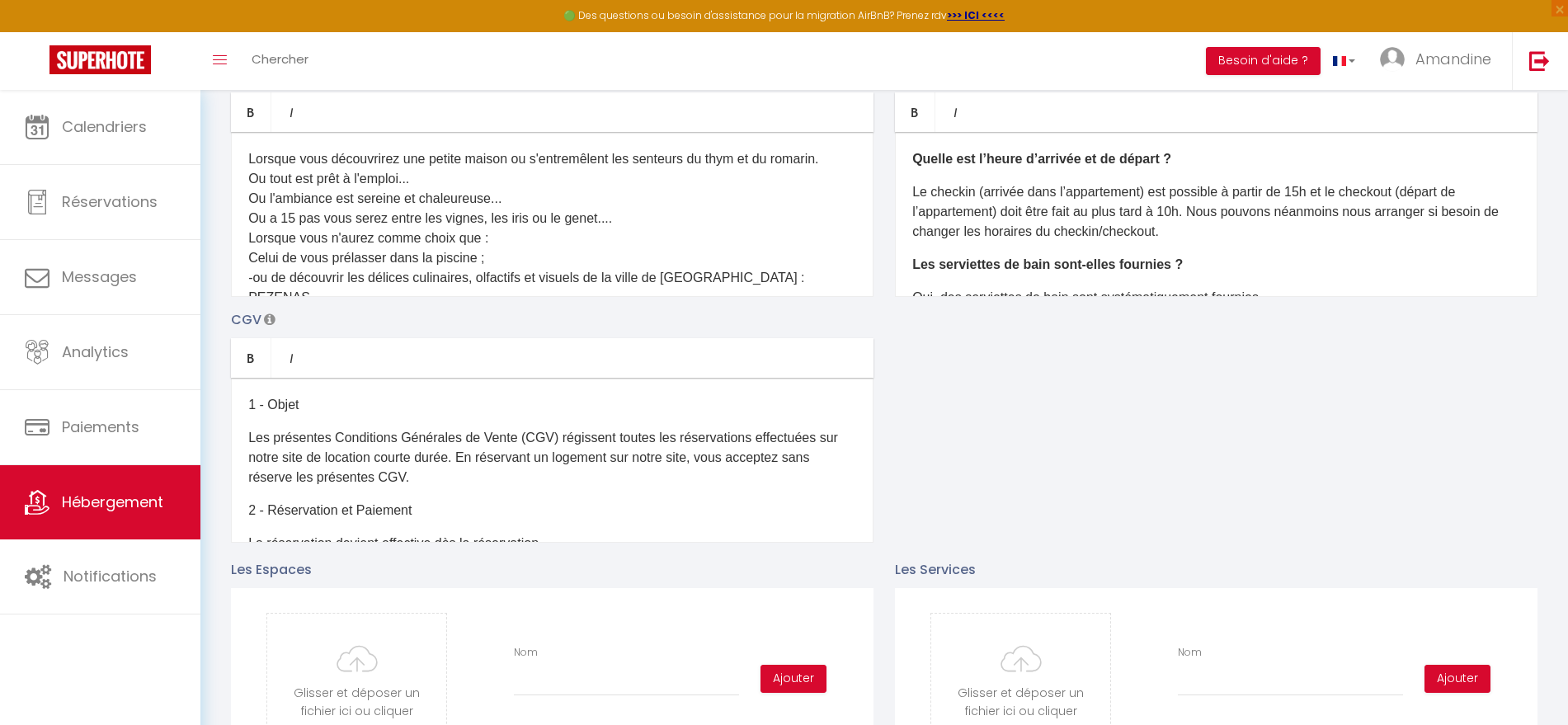
scroll to position [0, 0]
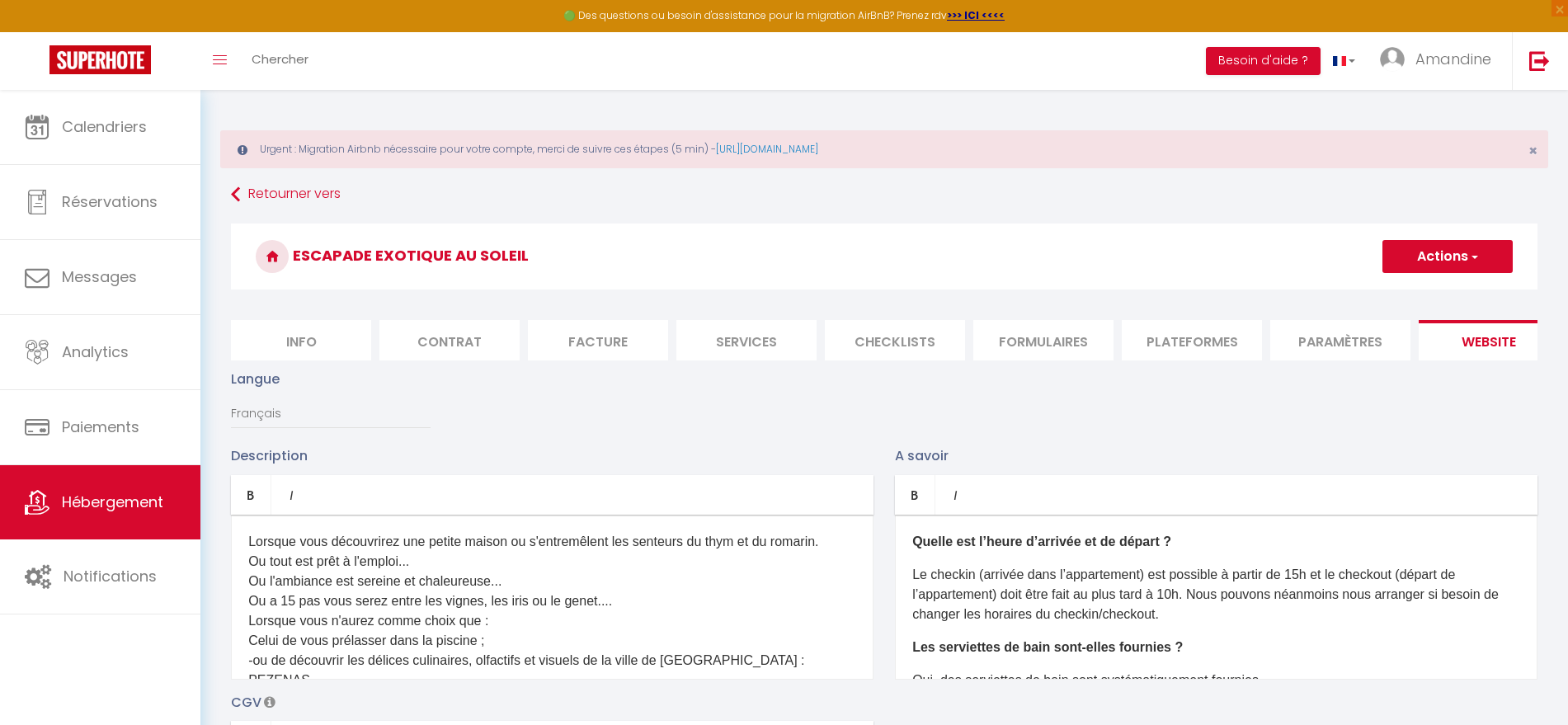
click at [1411, 263] on button "Actions" at bounding box center [1447, 257] width 131 height 33
click at [1403, 294] on input "Enregistrer" at bounding box center [1428, 293] width 61 height 17
checkbox input "true"
checkbox input "false"
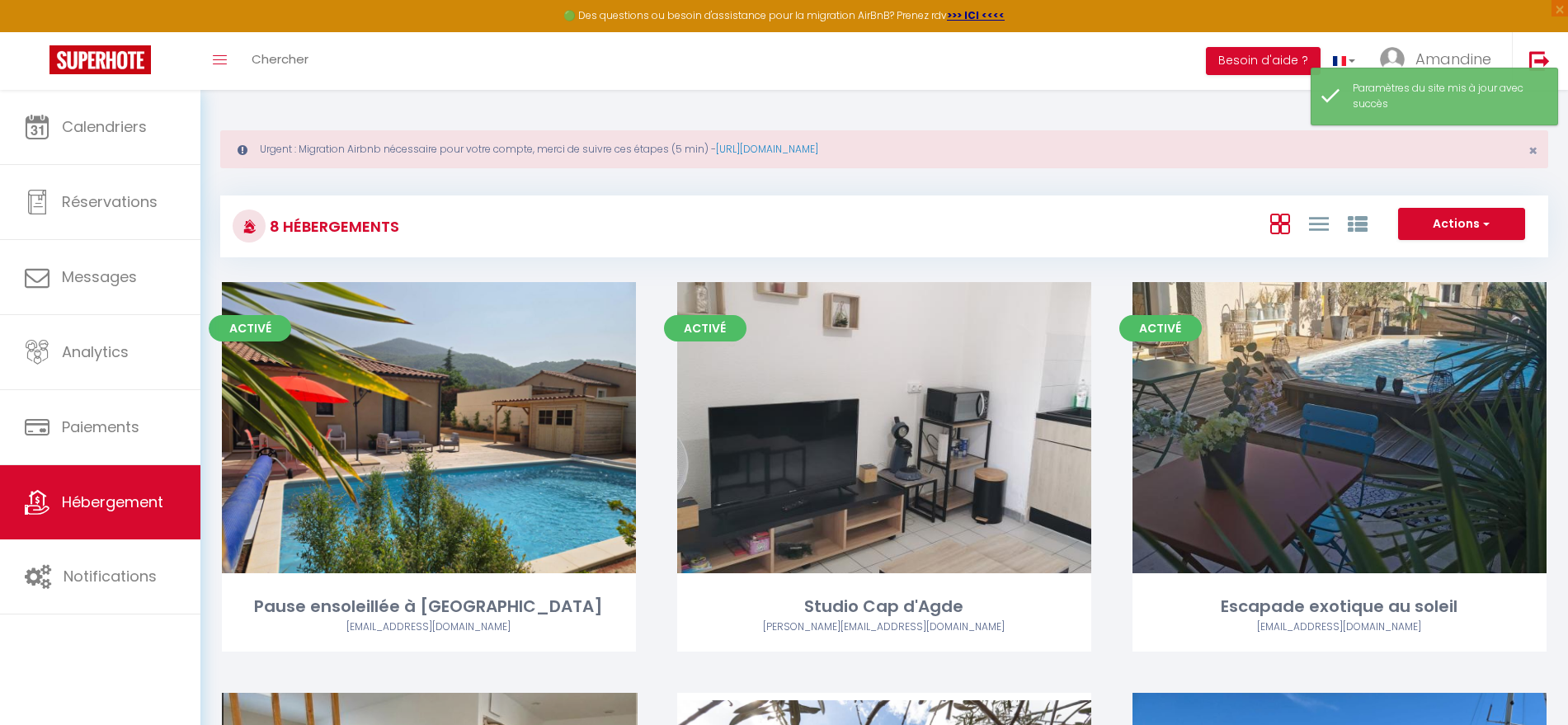
scroll to position [33, 0]
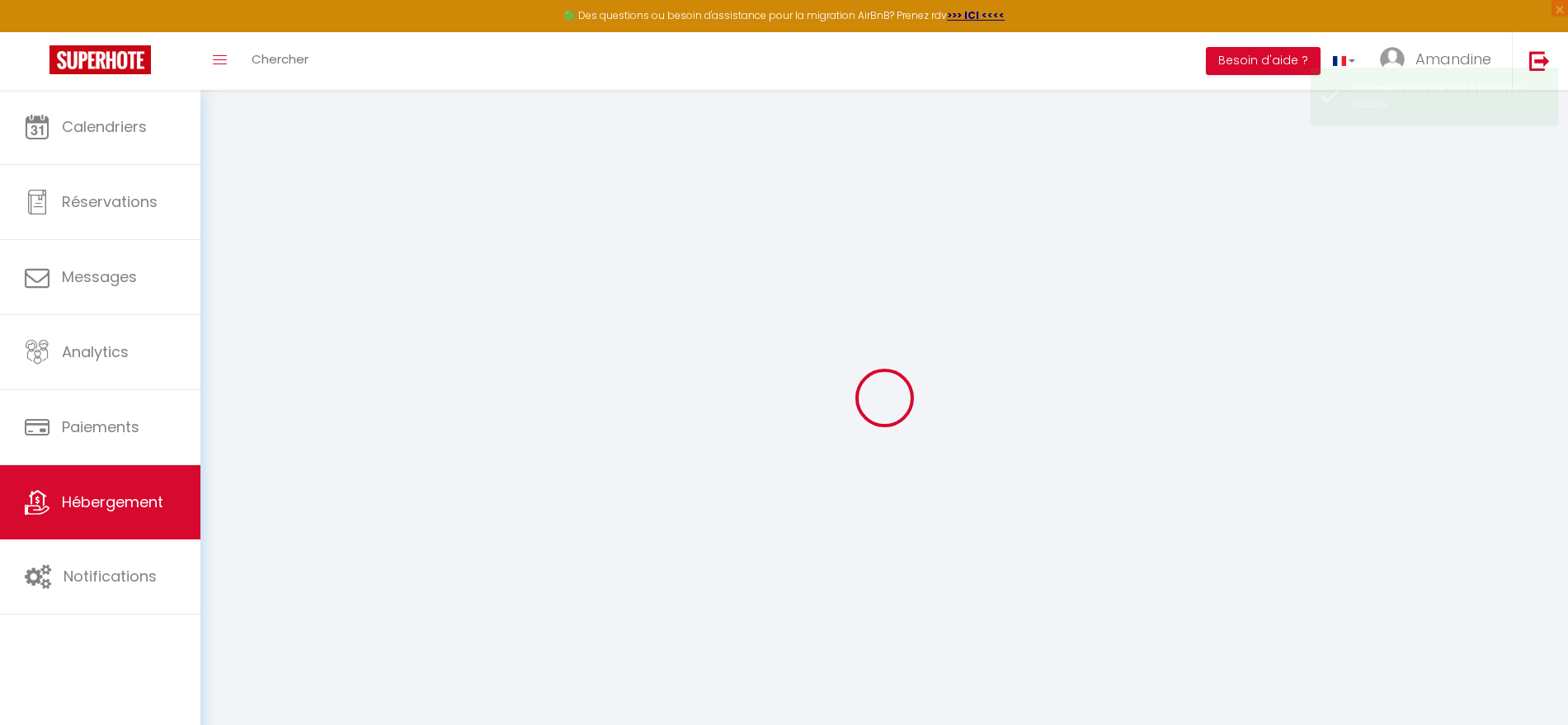
type input "Oups ! Les dates sélectionnées sont indisponibles."
type textarea "Malheureusement, les dates sélectionnées sont indisponibles, ou le nombre de nu…"
type input "43.507191"
type input "3.79826"
checkbox input "true"
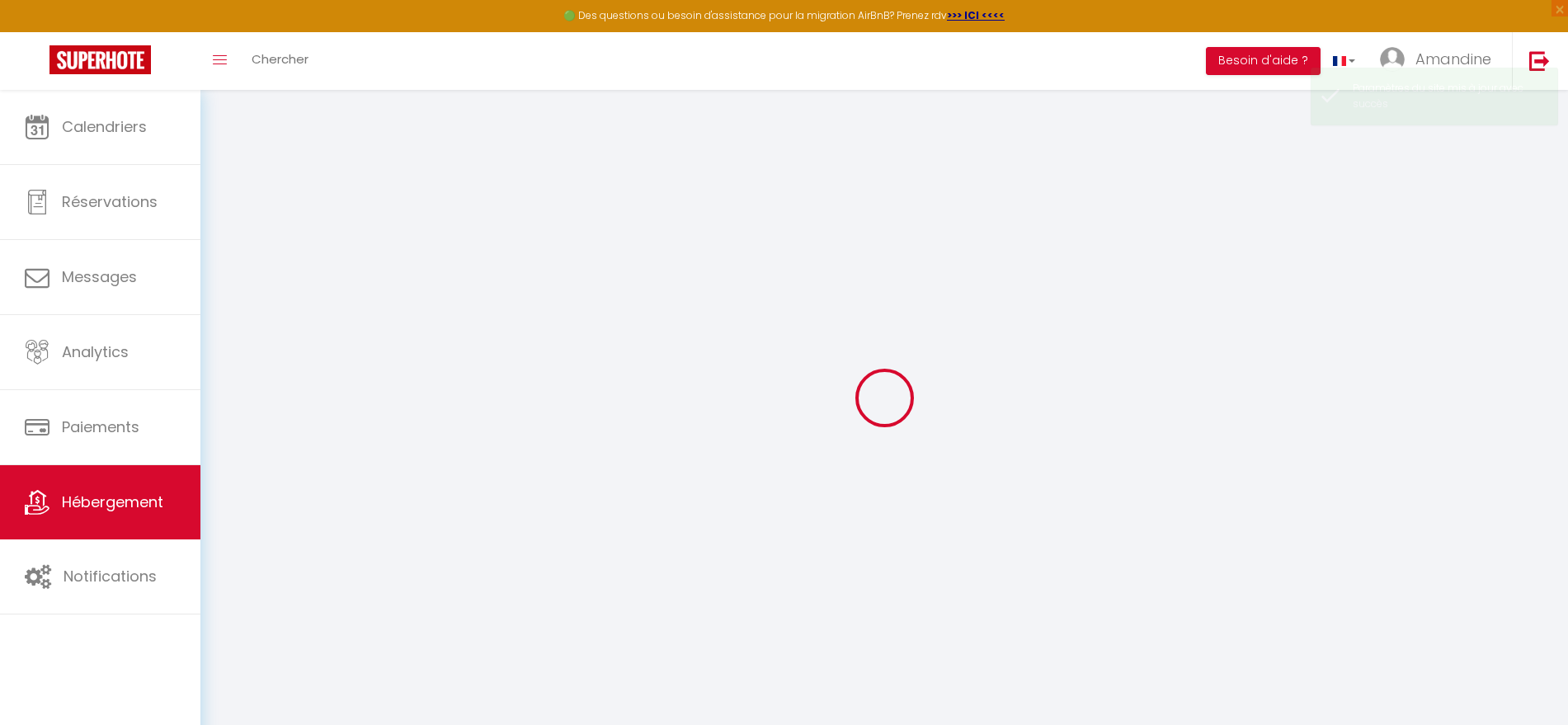
checkbox input "false"
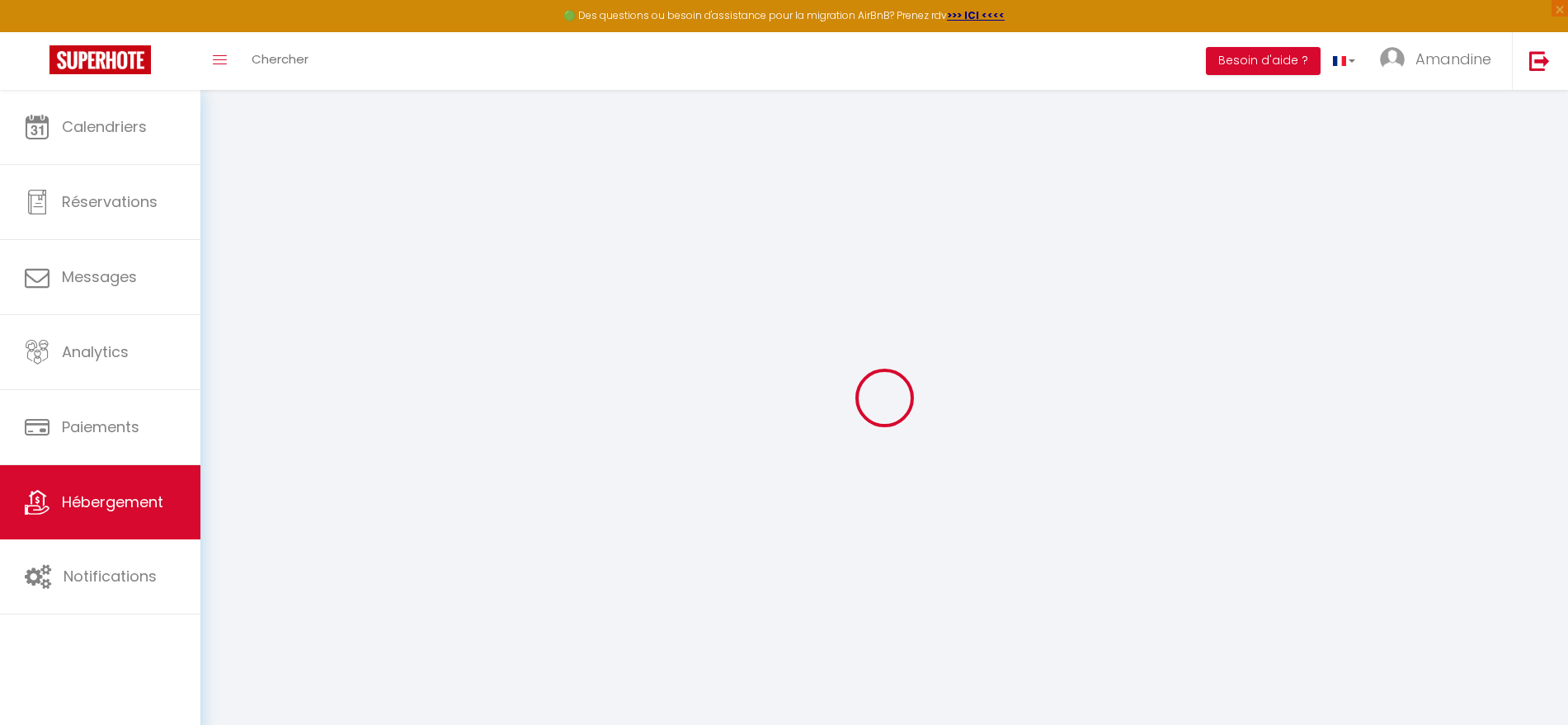
checkbox input "false"
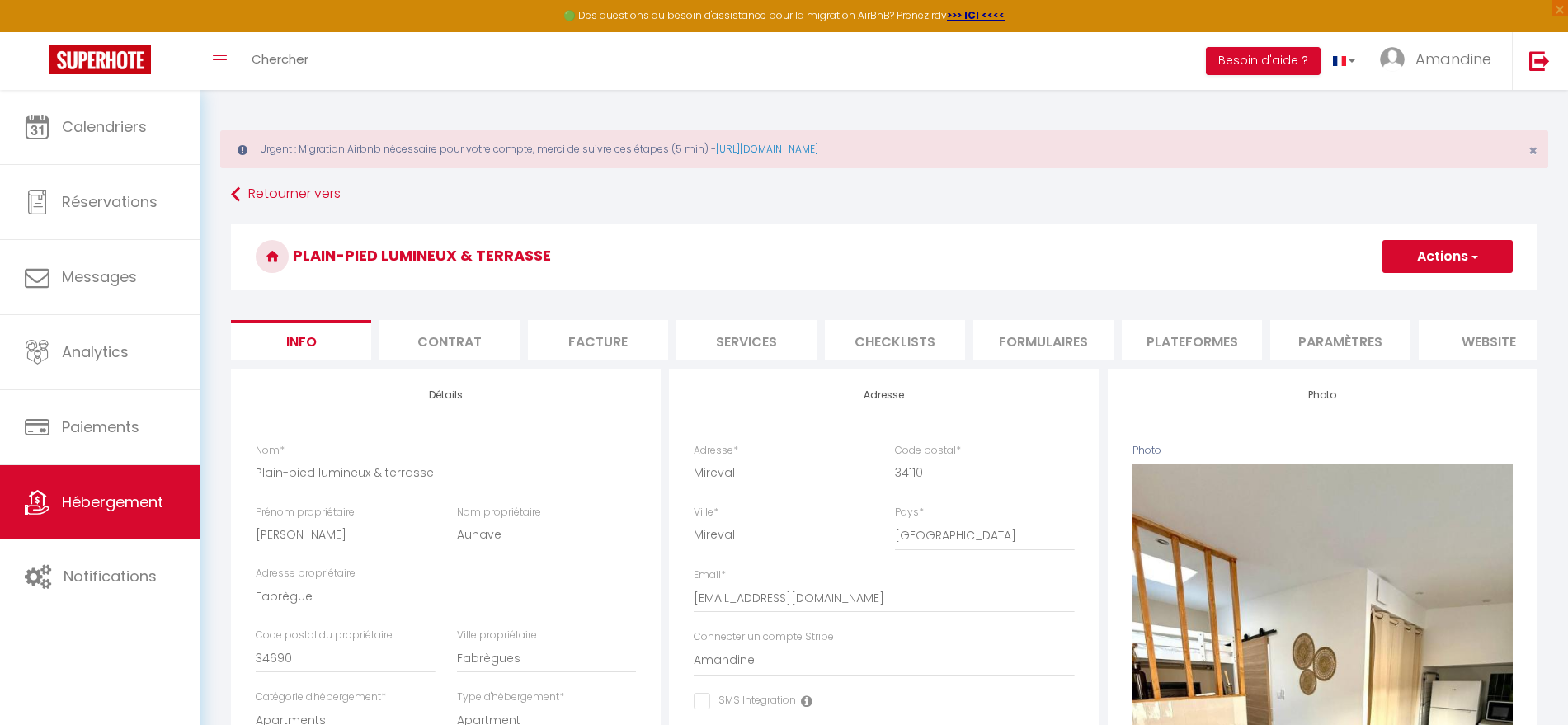
click at [1476, 338] on li "website" at bounding box center [1489, 340] width 141 height 41
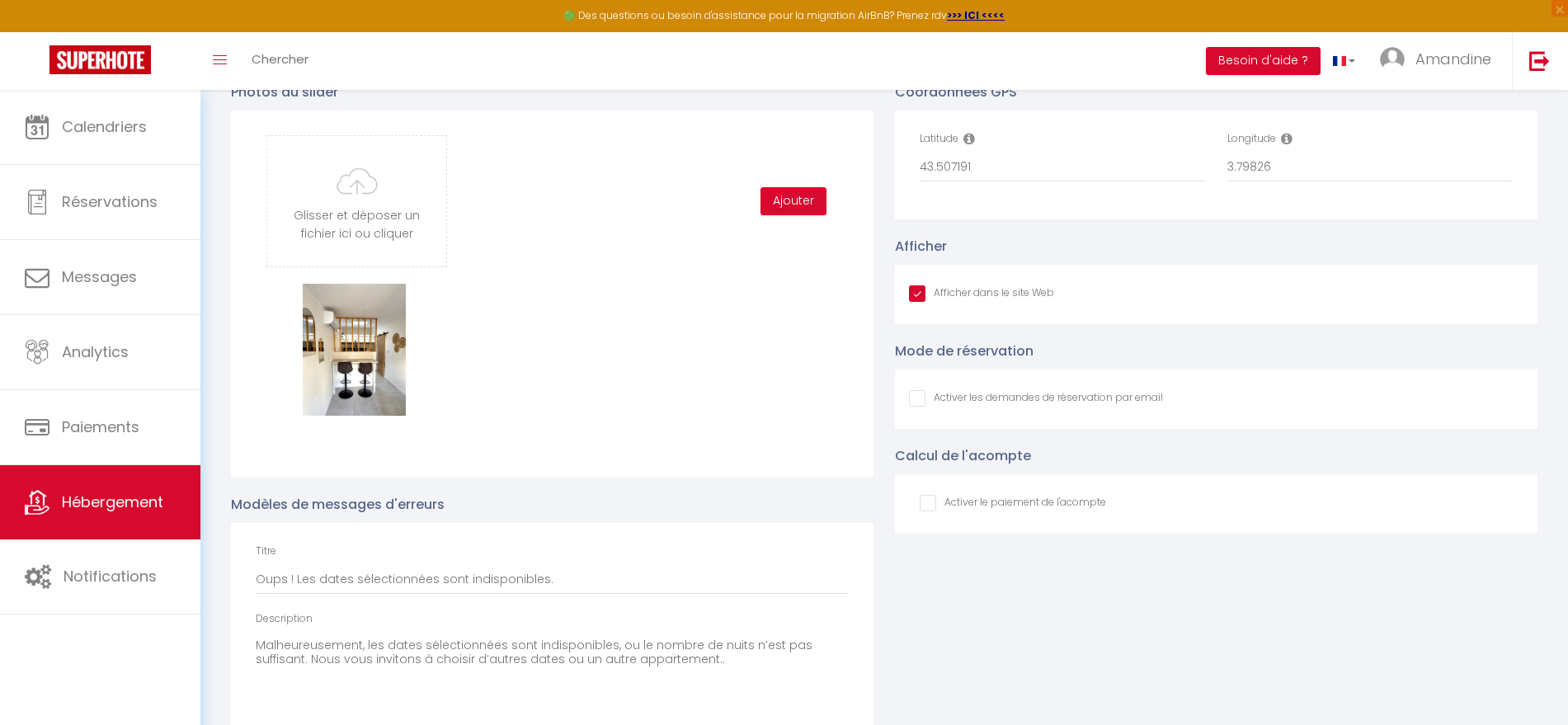
scroll to position [1790, 0]
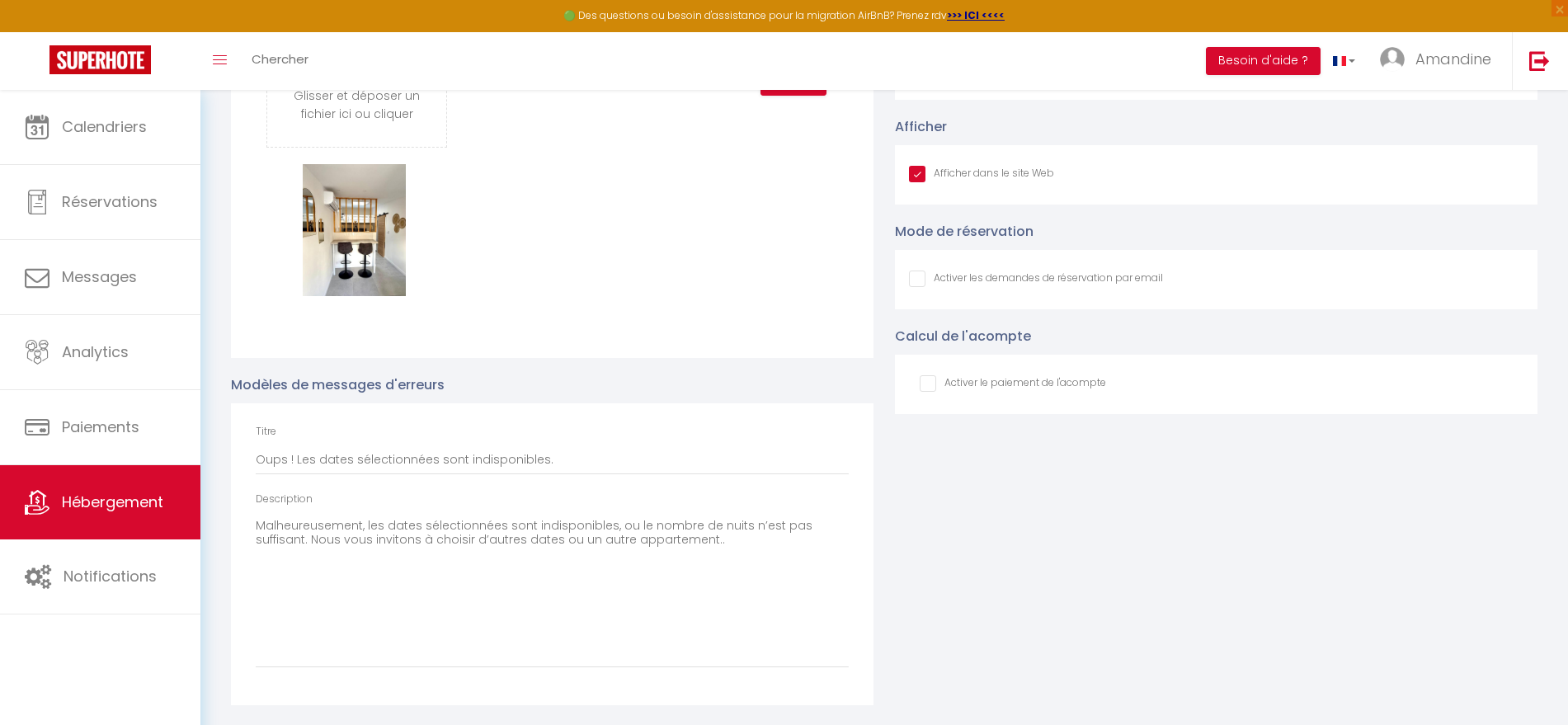
click at [922, 279] on input "Afficher dans le site Web" at bounding box center [1036, 279] width 254 height 17
checkbox input "true"
checkbox input "false"
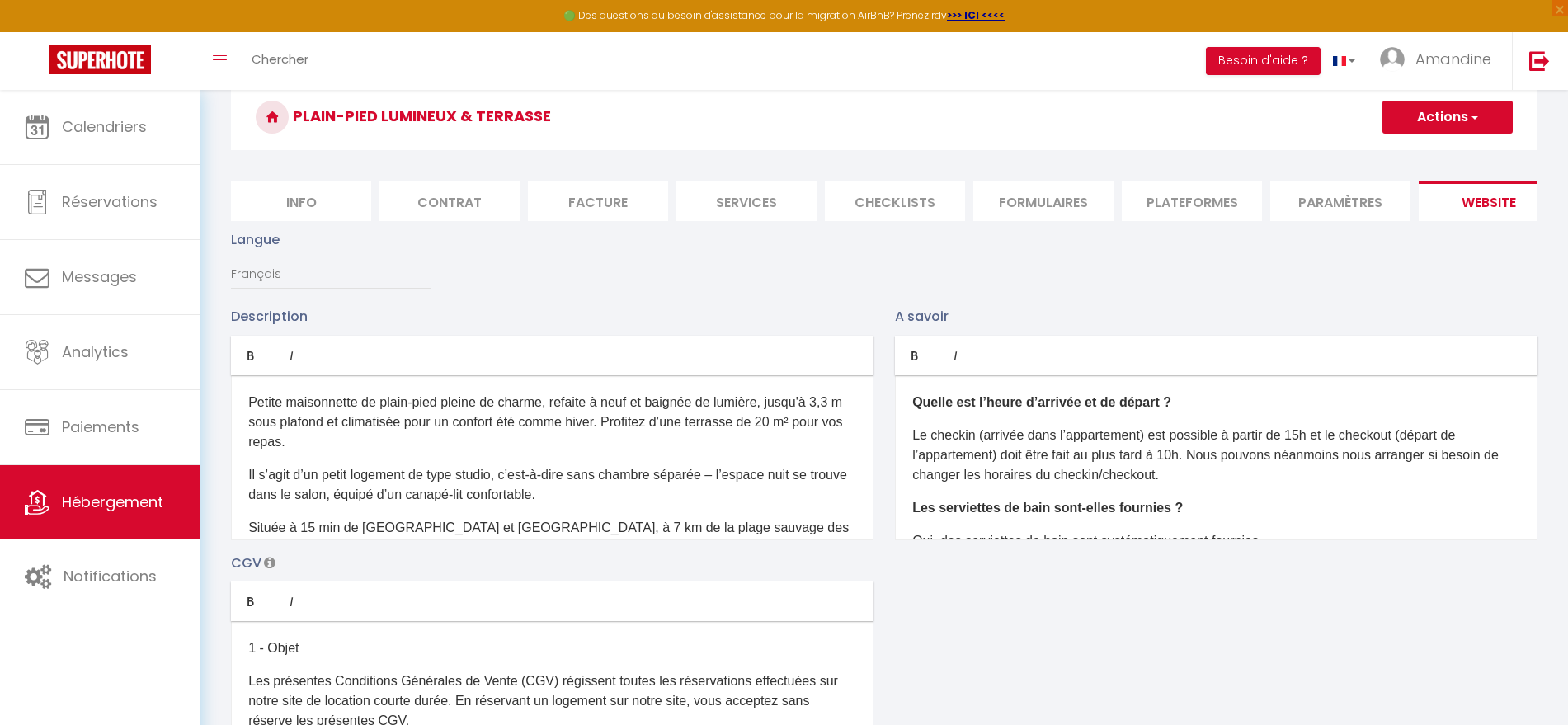
click at [1464, 125] on button "Actions" at bounding box center [1447, 117] width 131 height 33
click at [1445, 155] on input "Enregistrer" at bounding box center [1428, 154] width 61 height 17
checkbox input "true"
checkbox input "false"
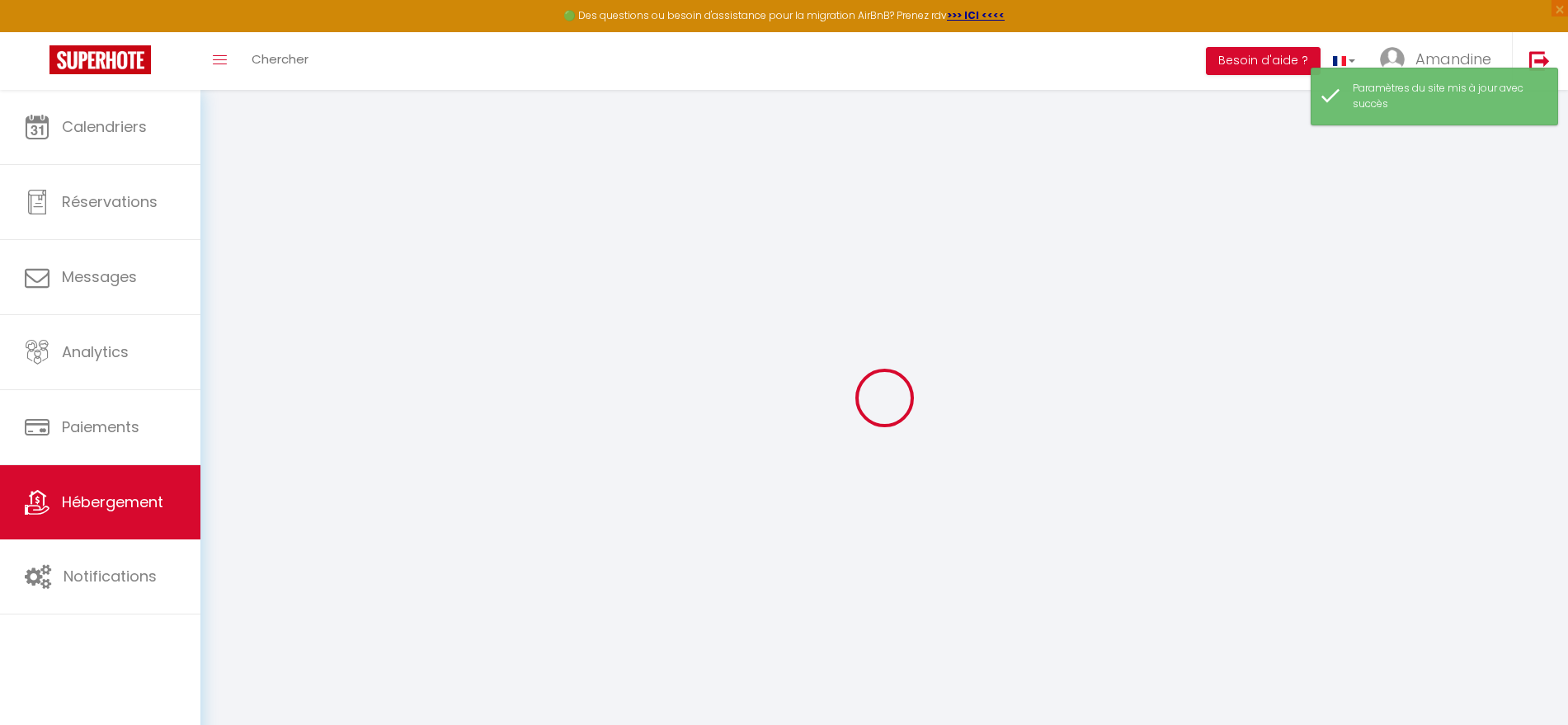
type input "Oups ! Les dates sélectionnées sont indisponibles."
type textarea "Malheureusement, les dates sélectionnées sont indisponibles, ou le nombre de nu…"
type input "43.5501352"
type input "3.9923507"
checkbox input "true"
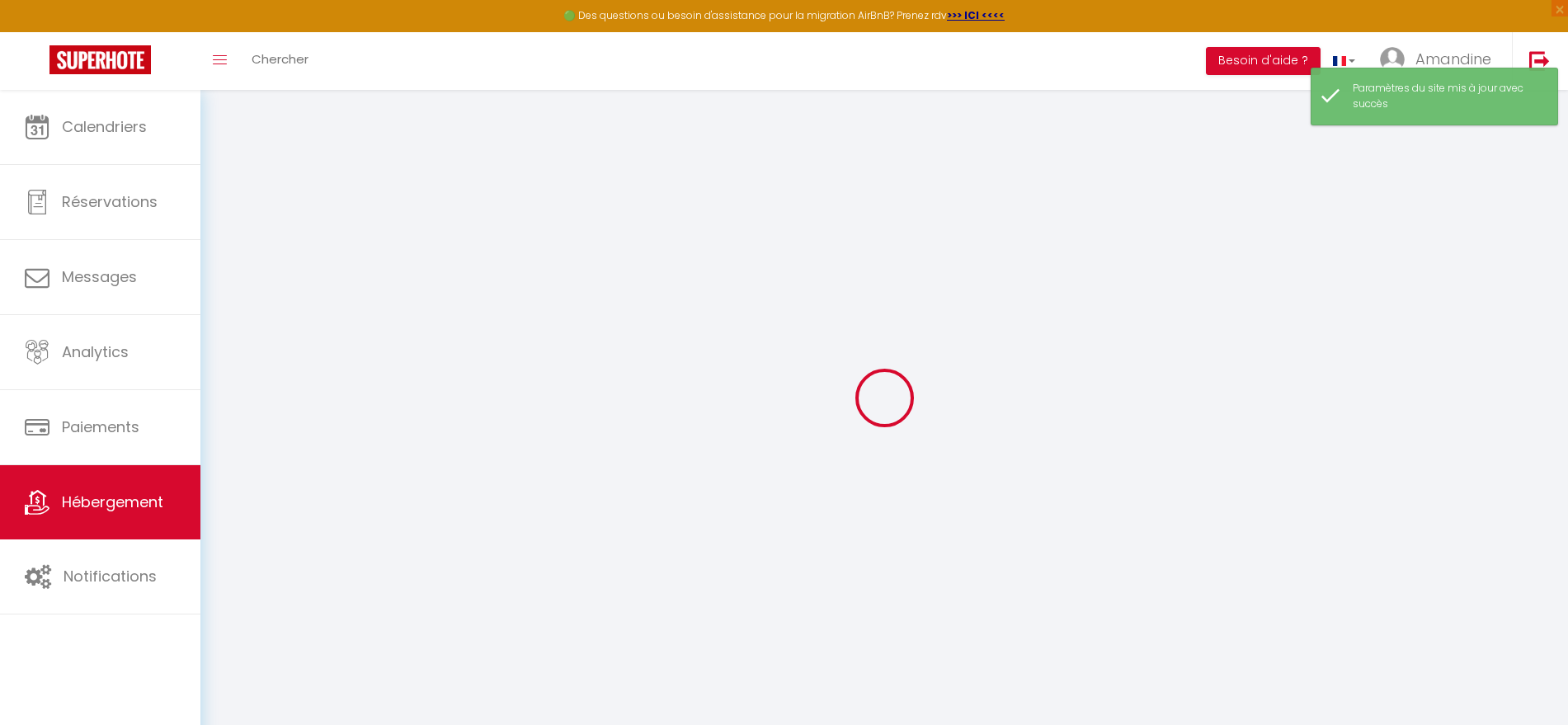
checkbox input "false"
select select
checkbox input "false"
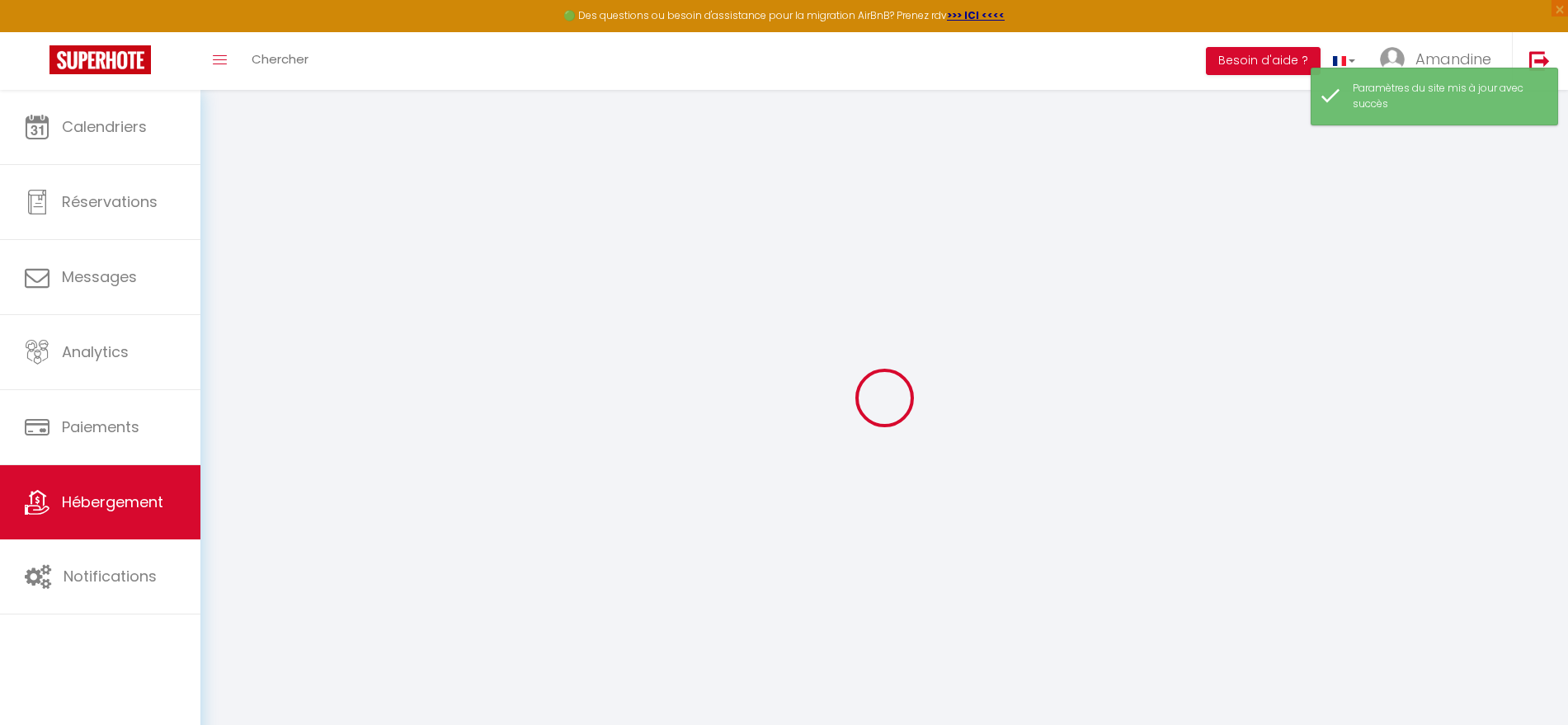
checkbox input "false"
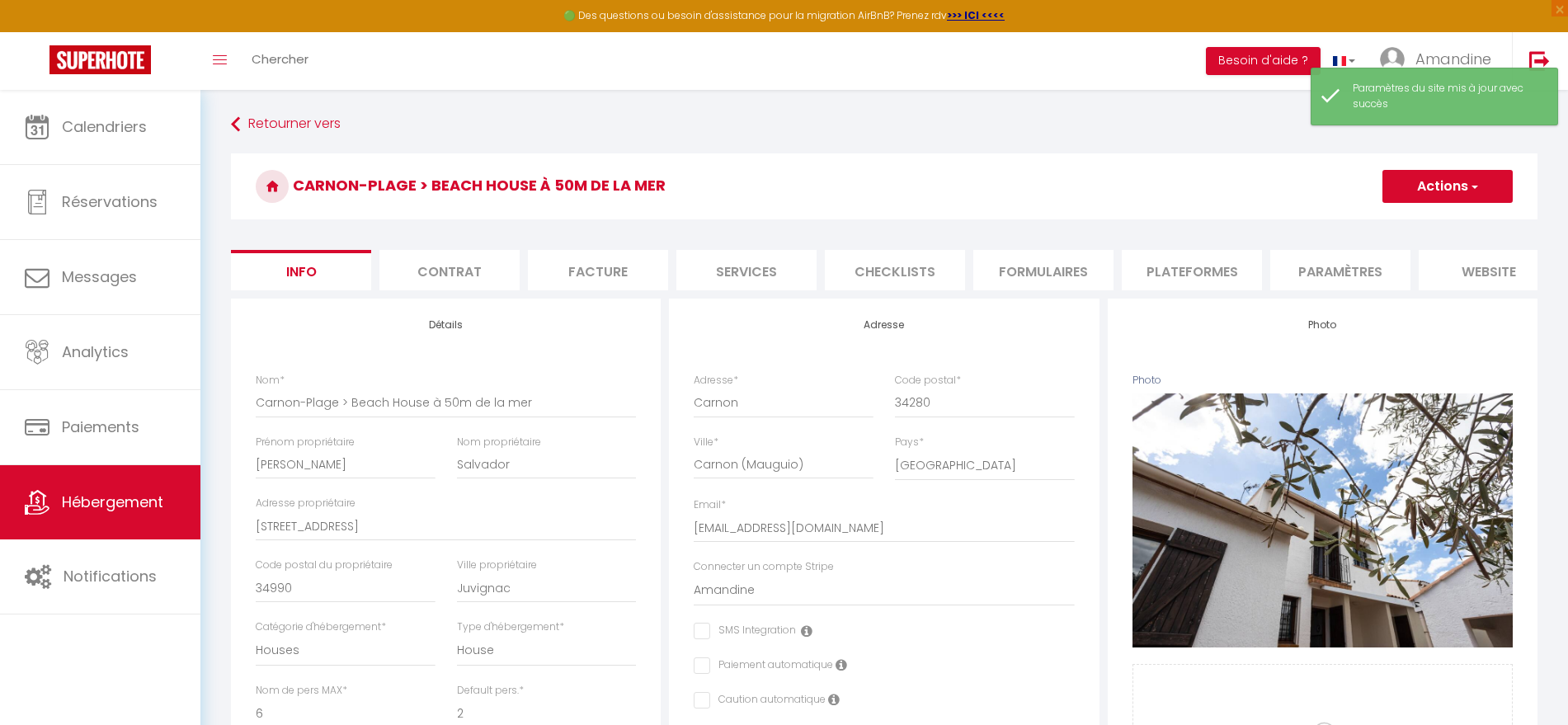
click at [1468, 279] on li "website" at bounding box center [1489, 269] width 141 height 41
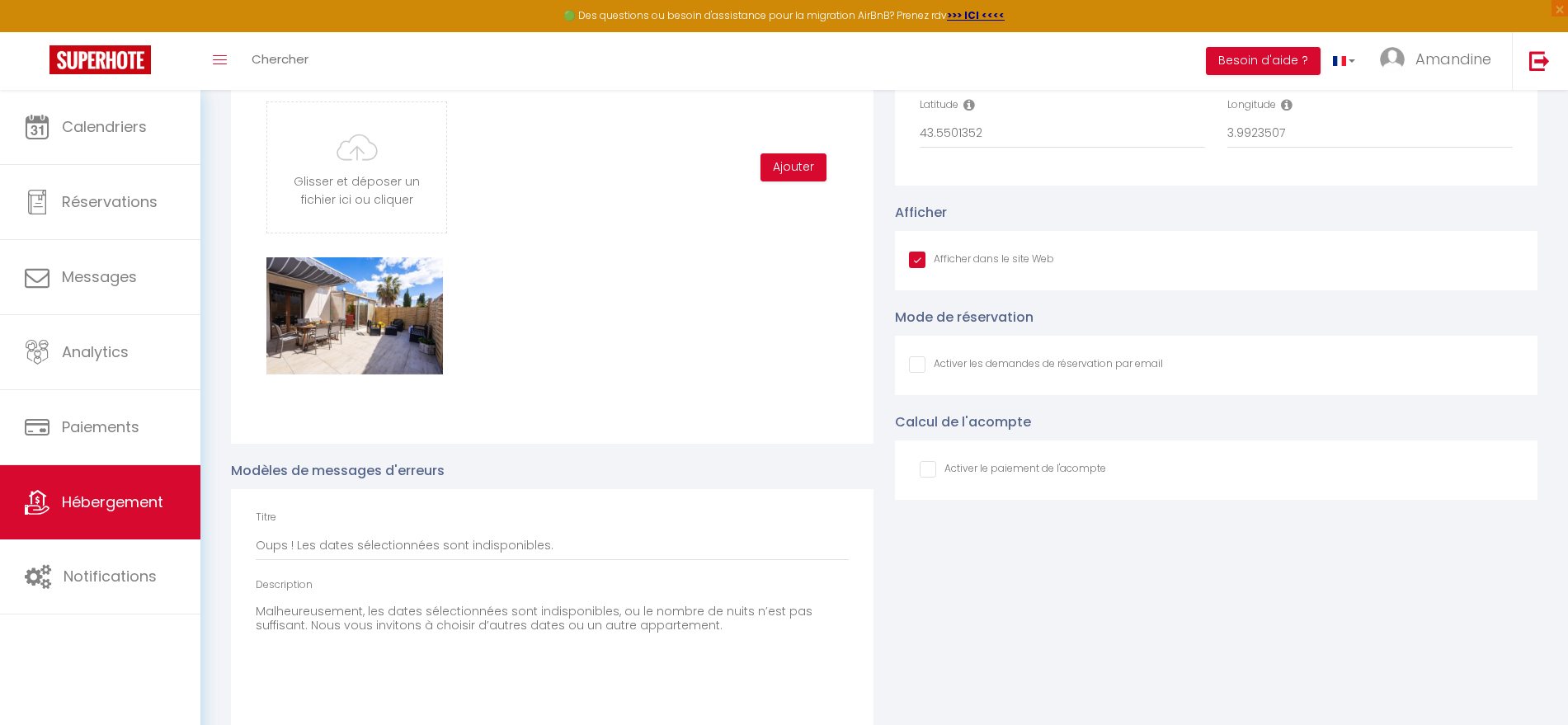
scroll to position [2233, 0]
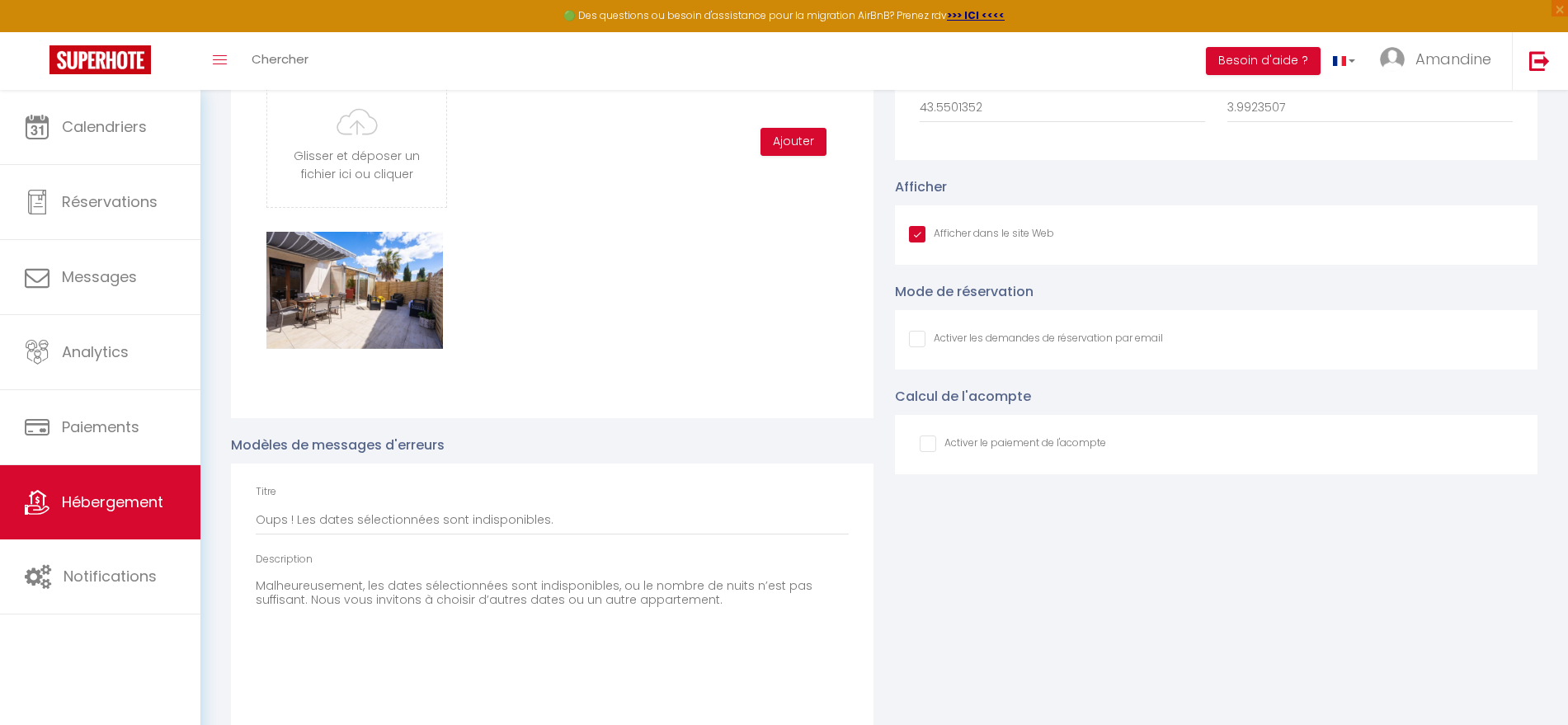
click at [913, 347] on input "Afficher dans le site Web" at bounding box center [1036, 339] width 254 height 17
checkbox input "true"
checkbox input "false"
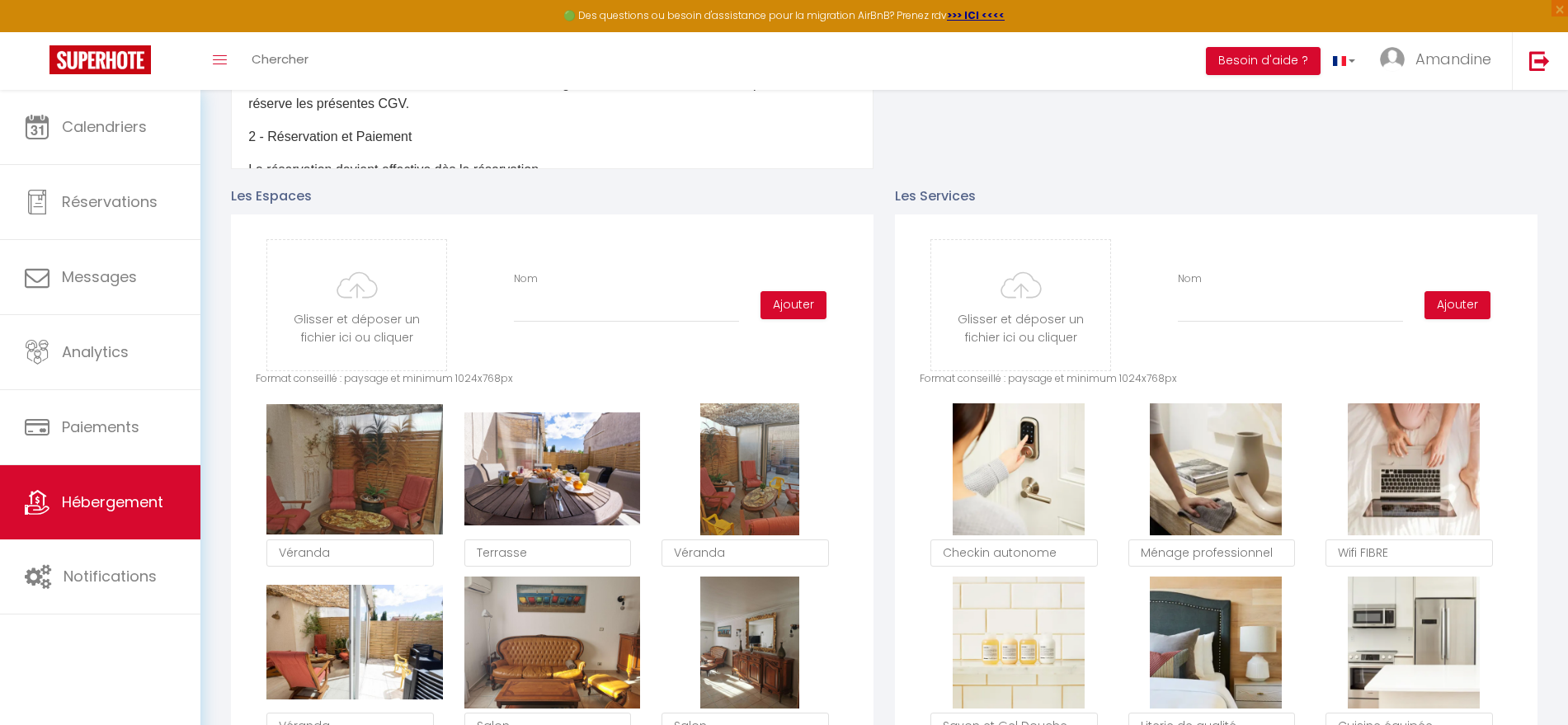
scroll to position [27, 0]
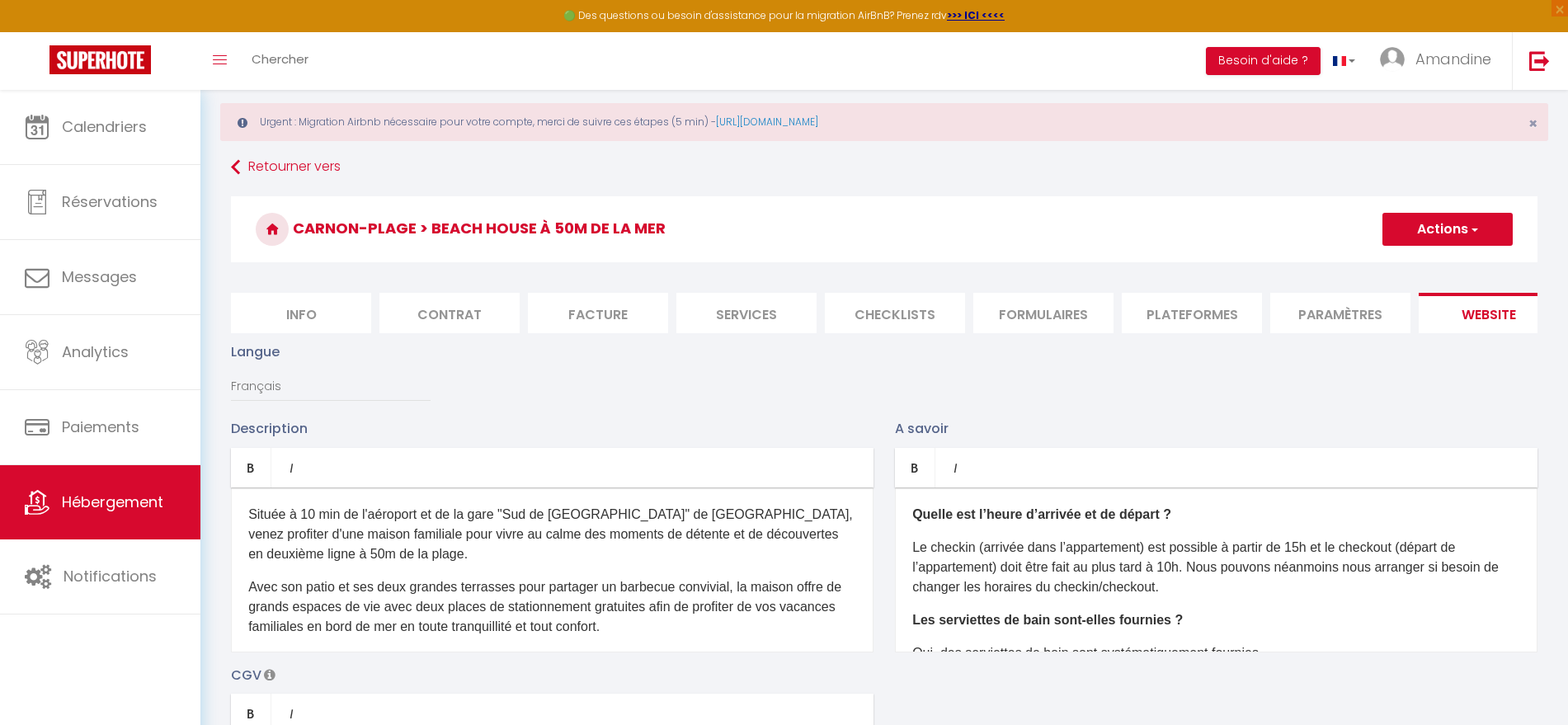
click at [1488, 236] on button "Actions" at bounding box center [1447, 229] width 131 height 33
click at [1442, 259] on input "Enregistrer" at bounding box center [1428, 265] width 61 height 17
checkbox input "true"
checkbox input "false"
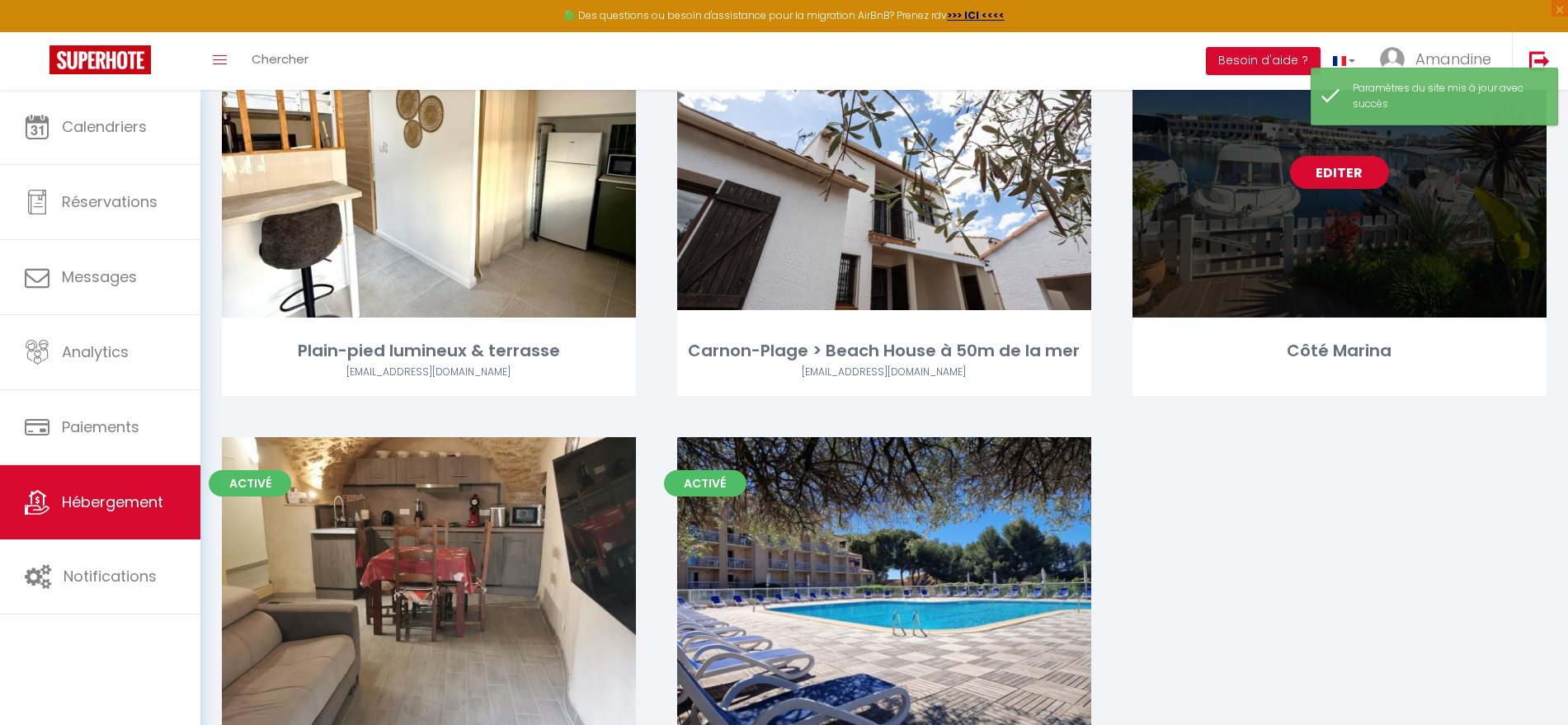
click at [1341, 244] on div "Editer" at bounding box center [1340, 172] width 414 height 291
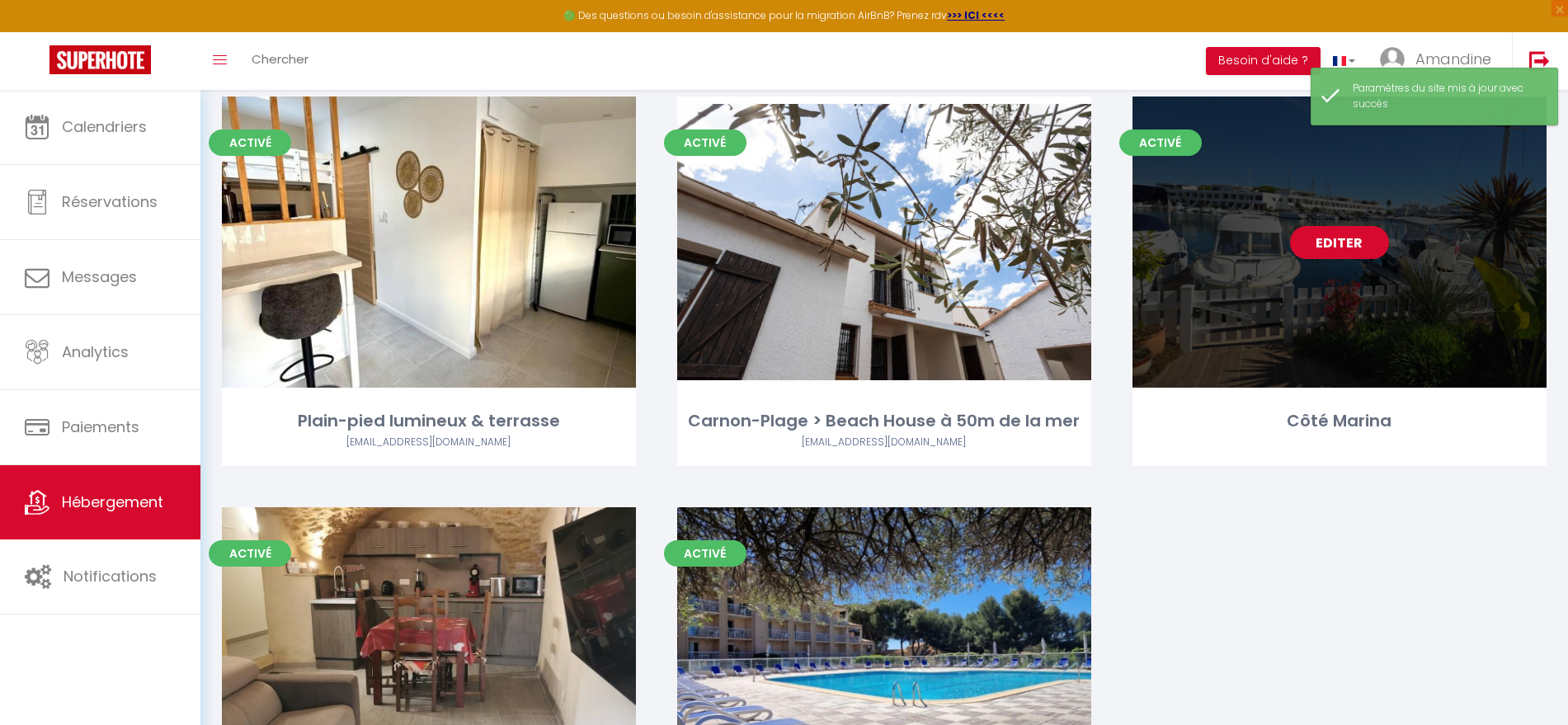
scroll to position [666, 0]
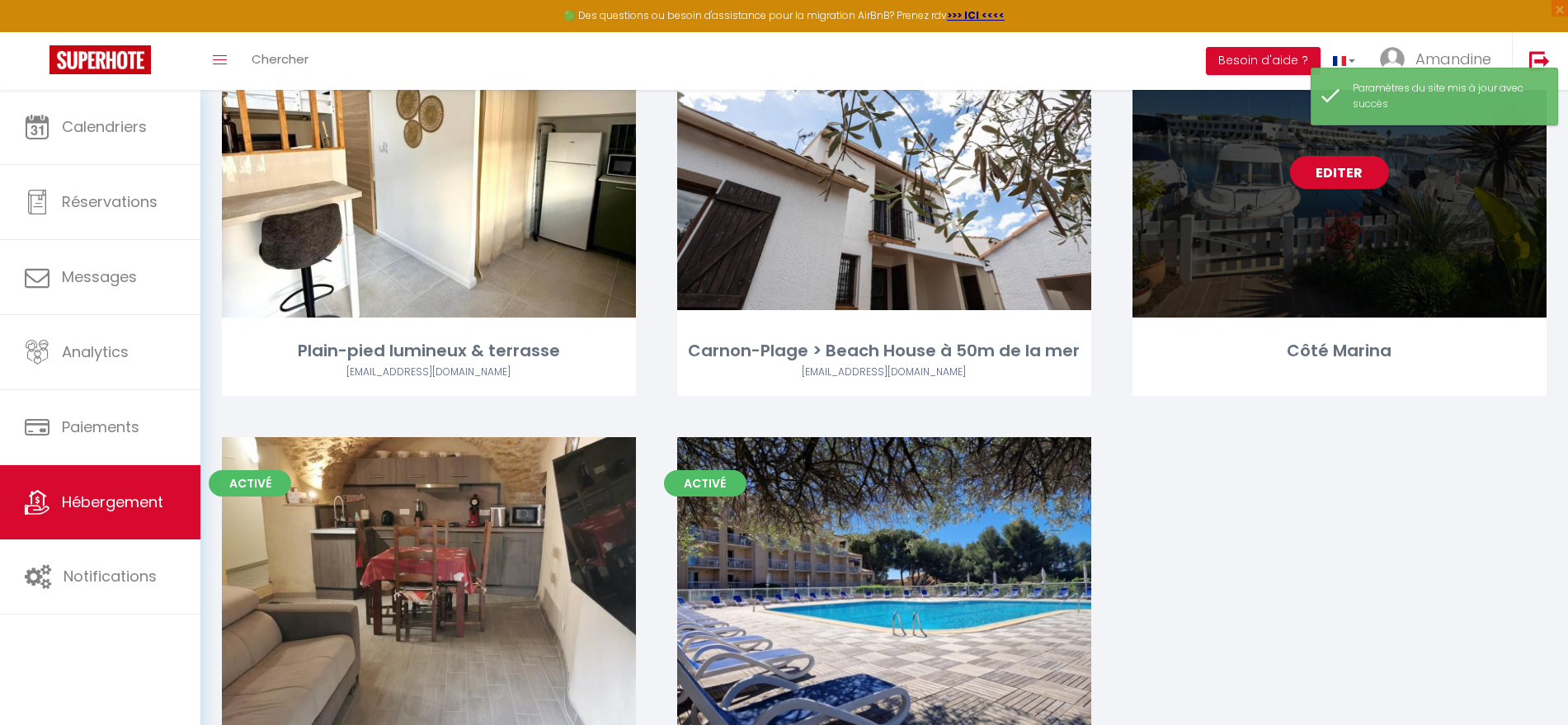
click at [1341, 244] on div "Editer" at bounding box center [1340, 172] width 414 height 291
select select "3"
select select "2"
select select "1"
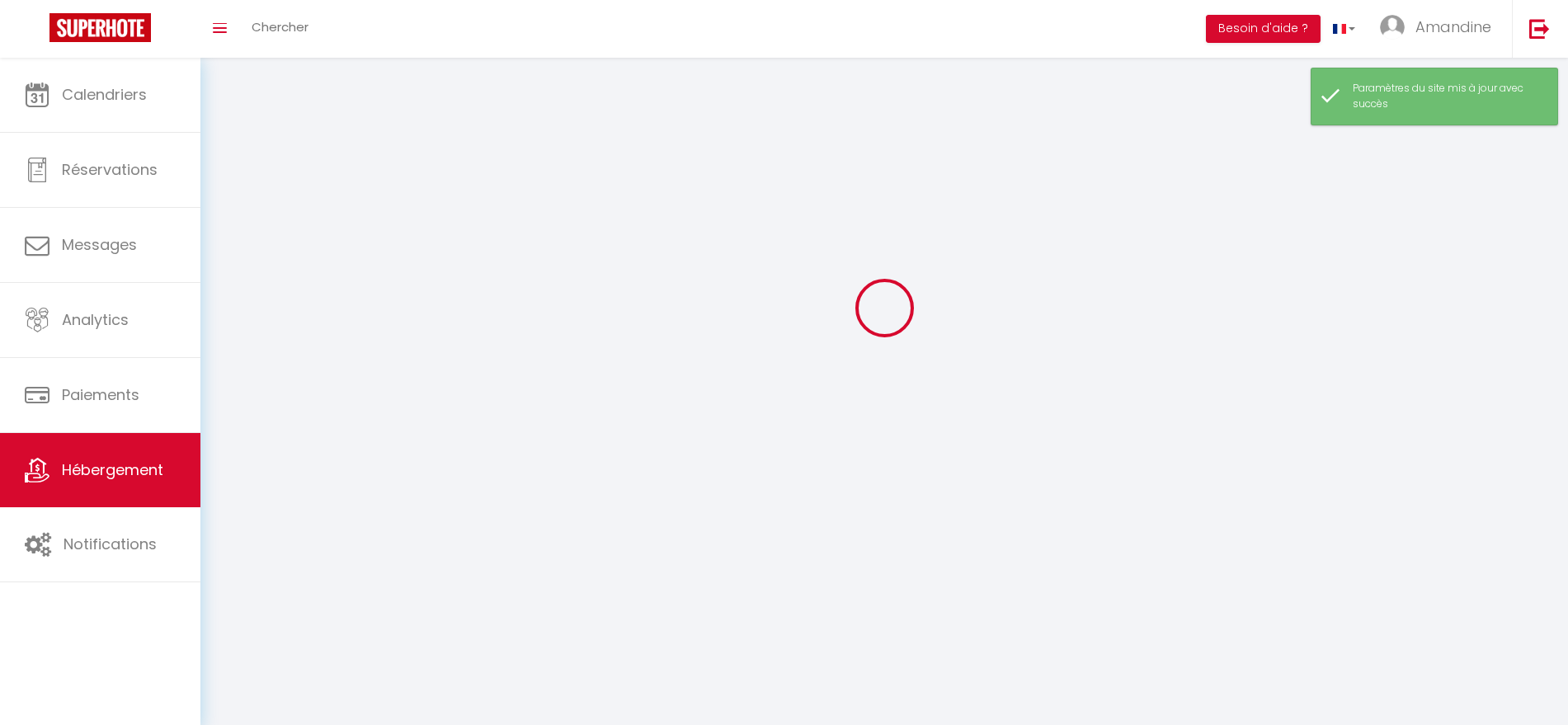
select select
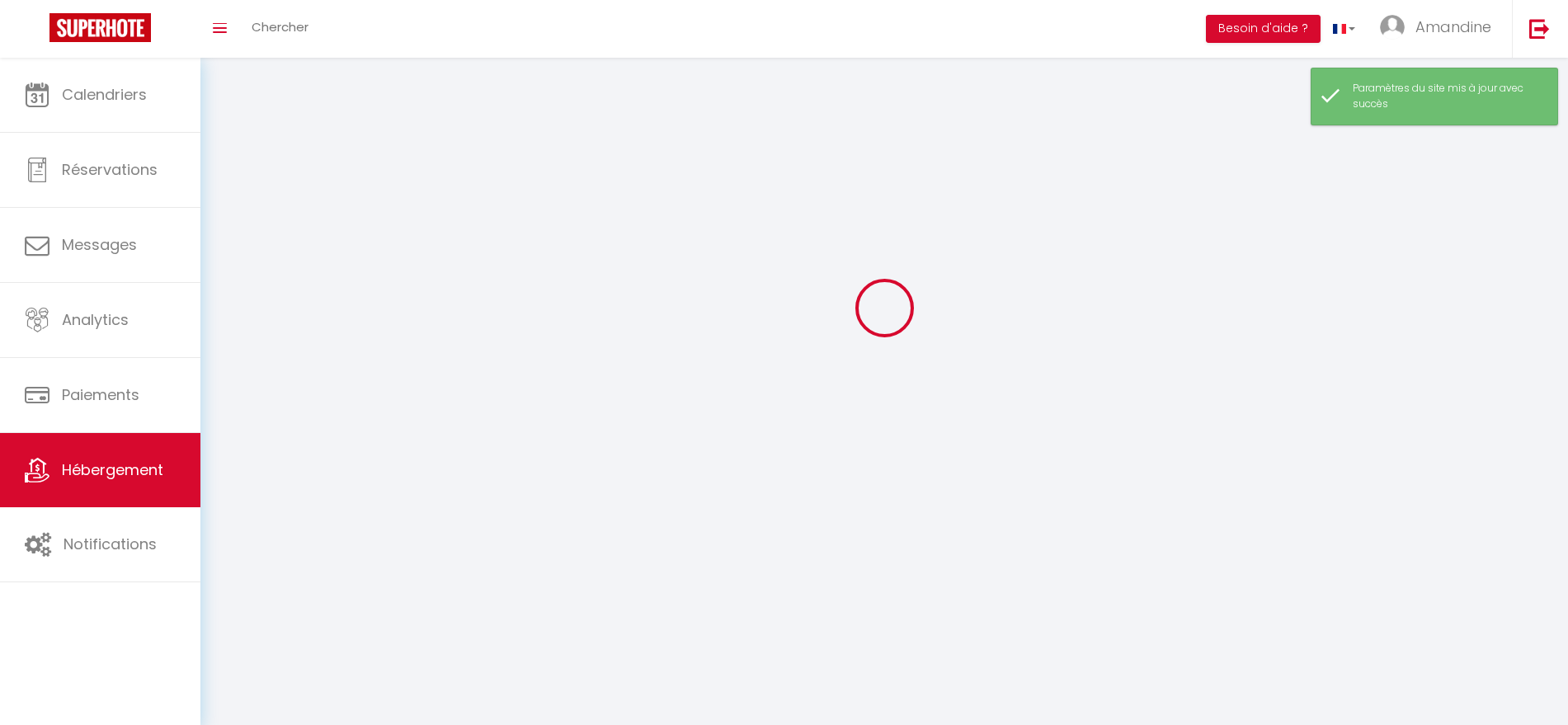
select select
checkbox input "false"
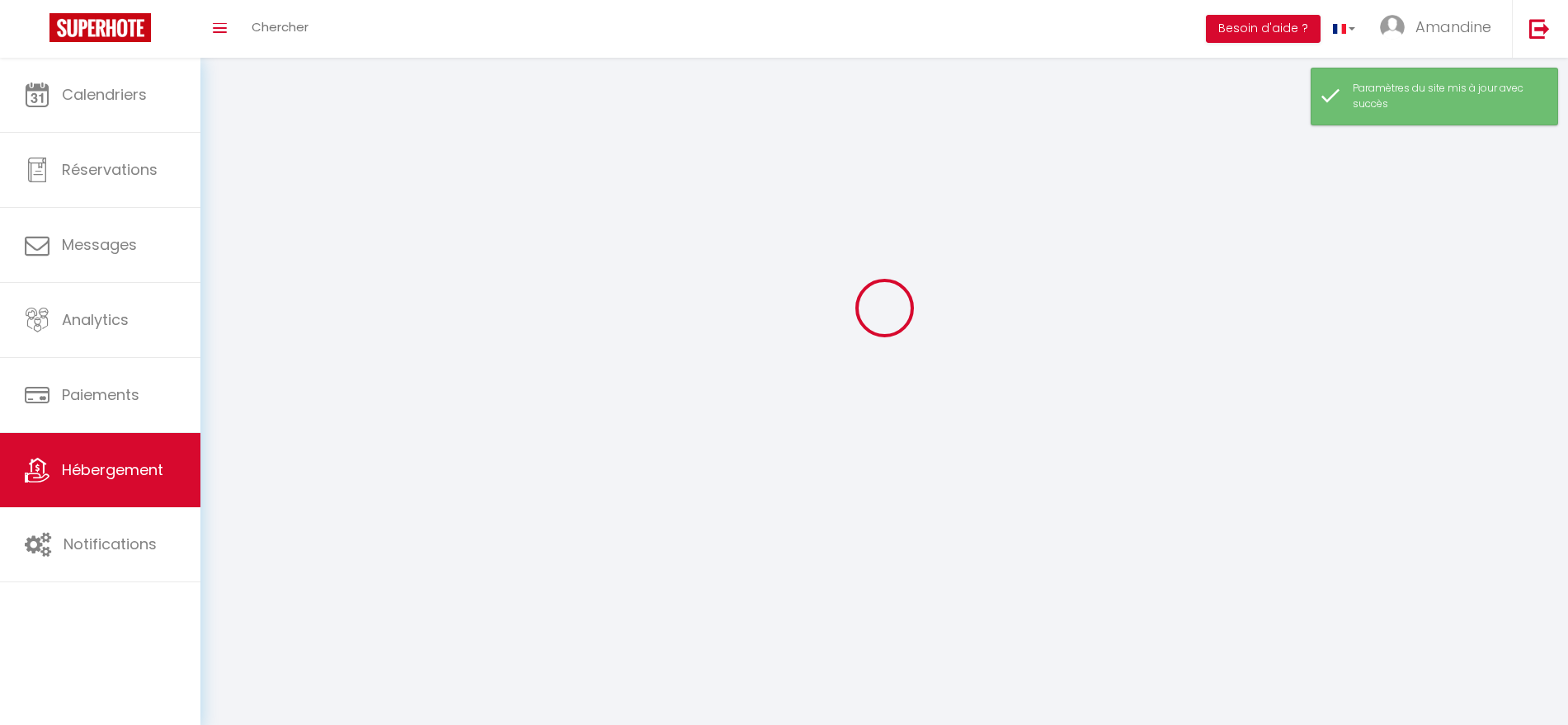
checkbox input "false"
select select
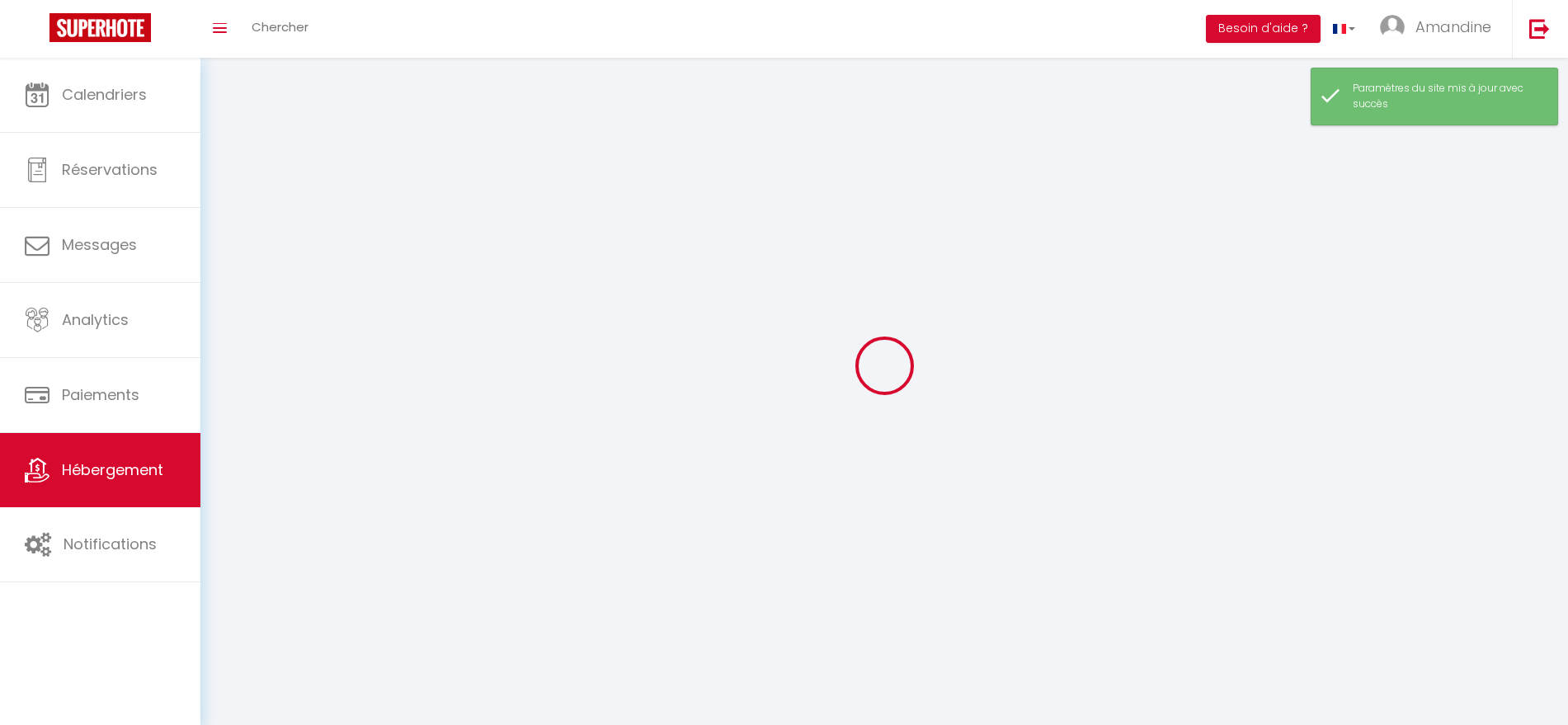
select select
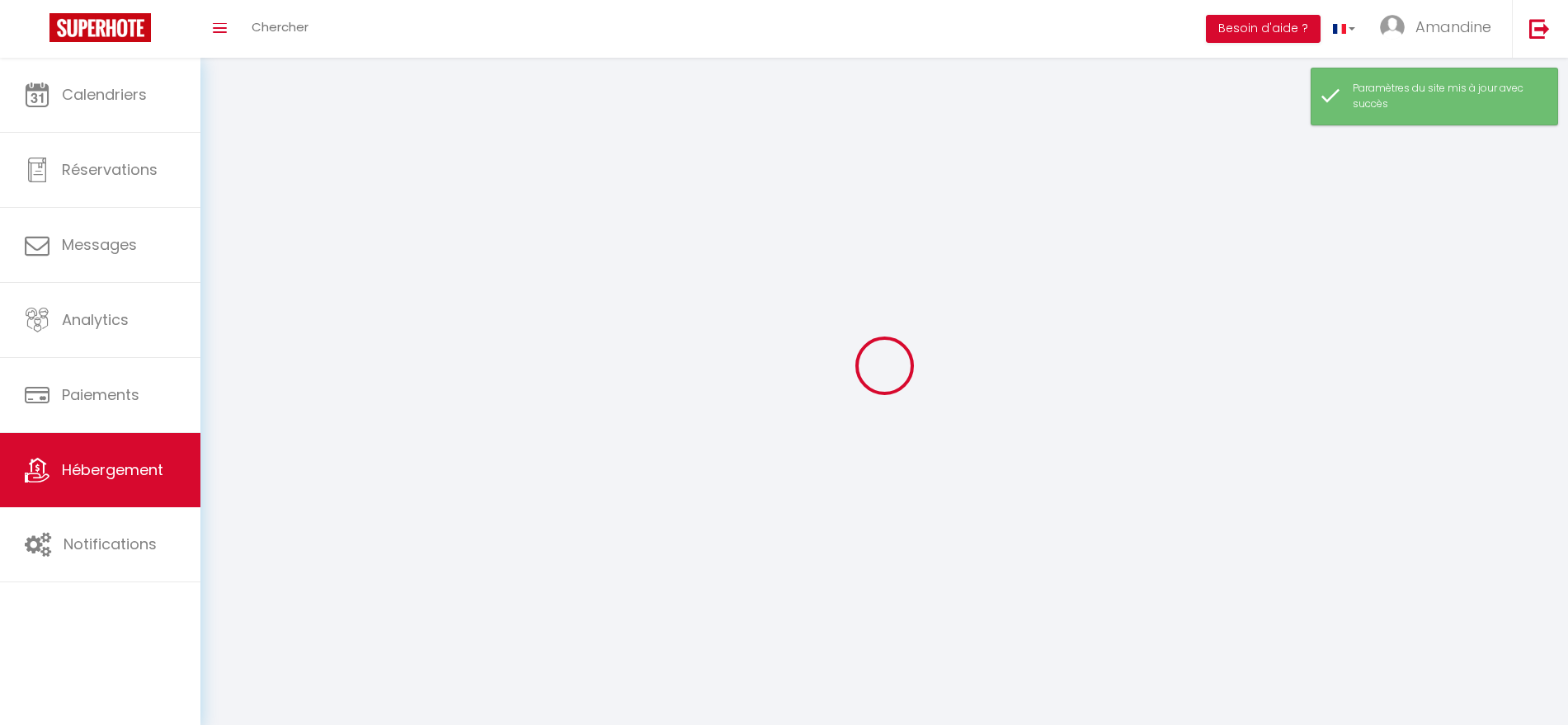
checkbox input "false"
select select
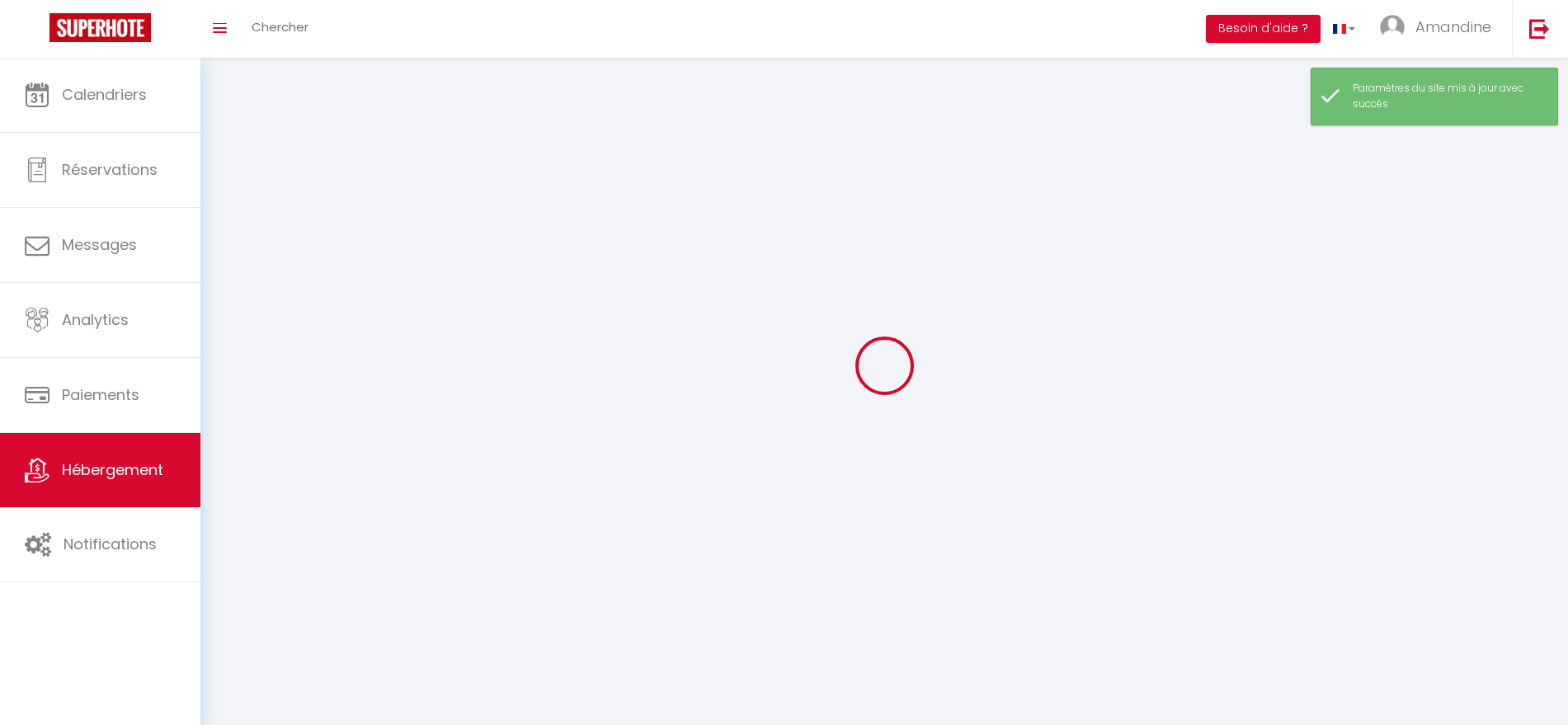
select select
select select "28"
select select
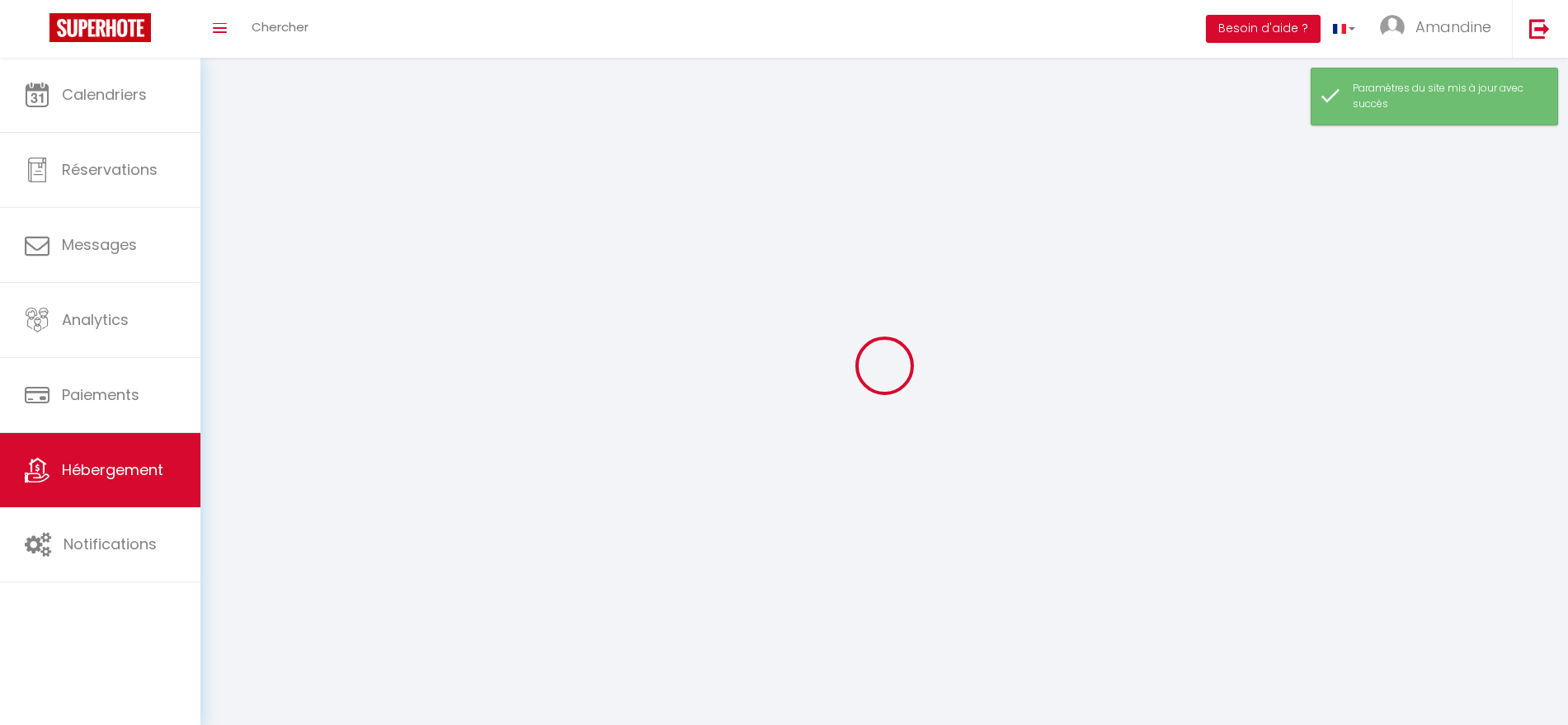
select select
checkbox input "false"
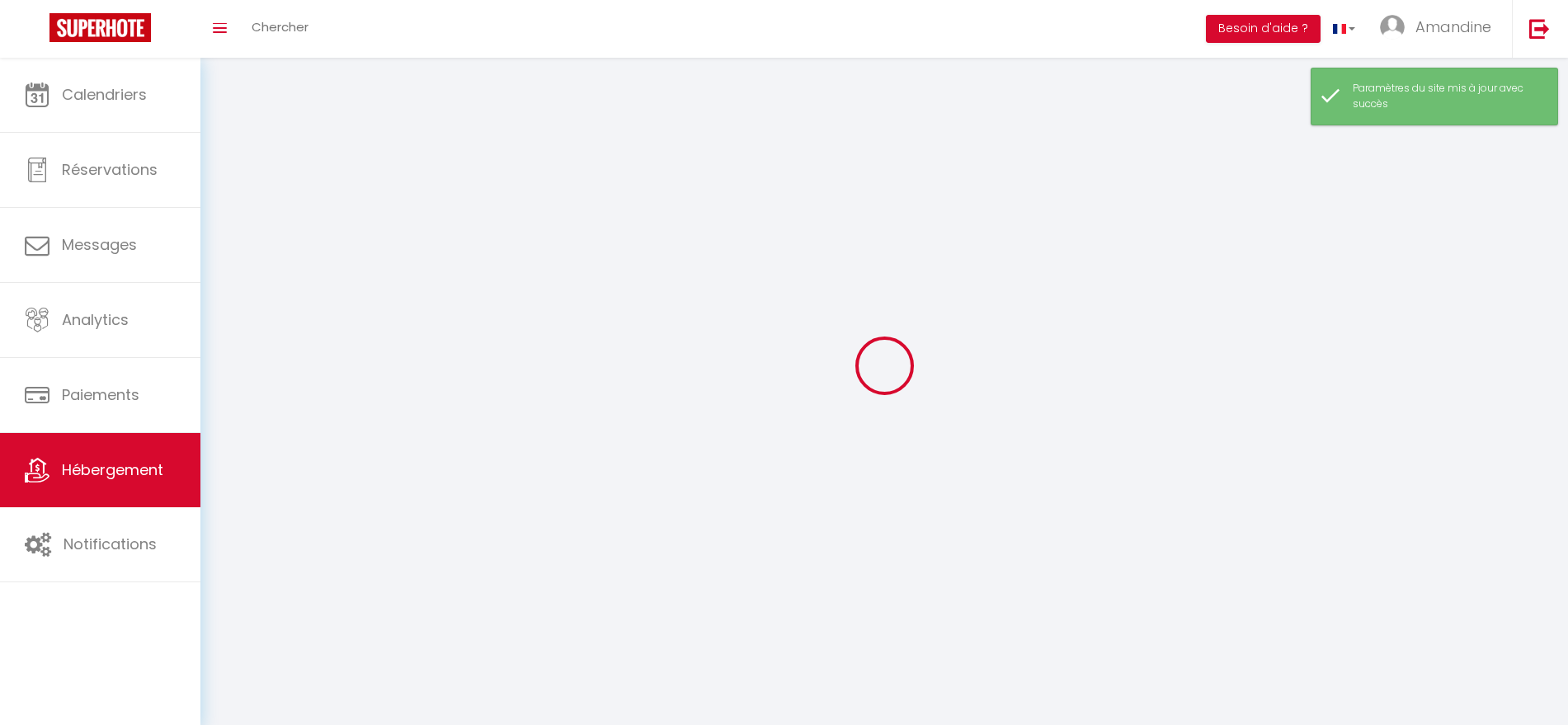
checkbox input "false"
select select
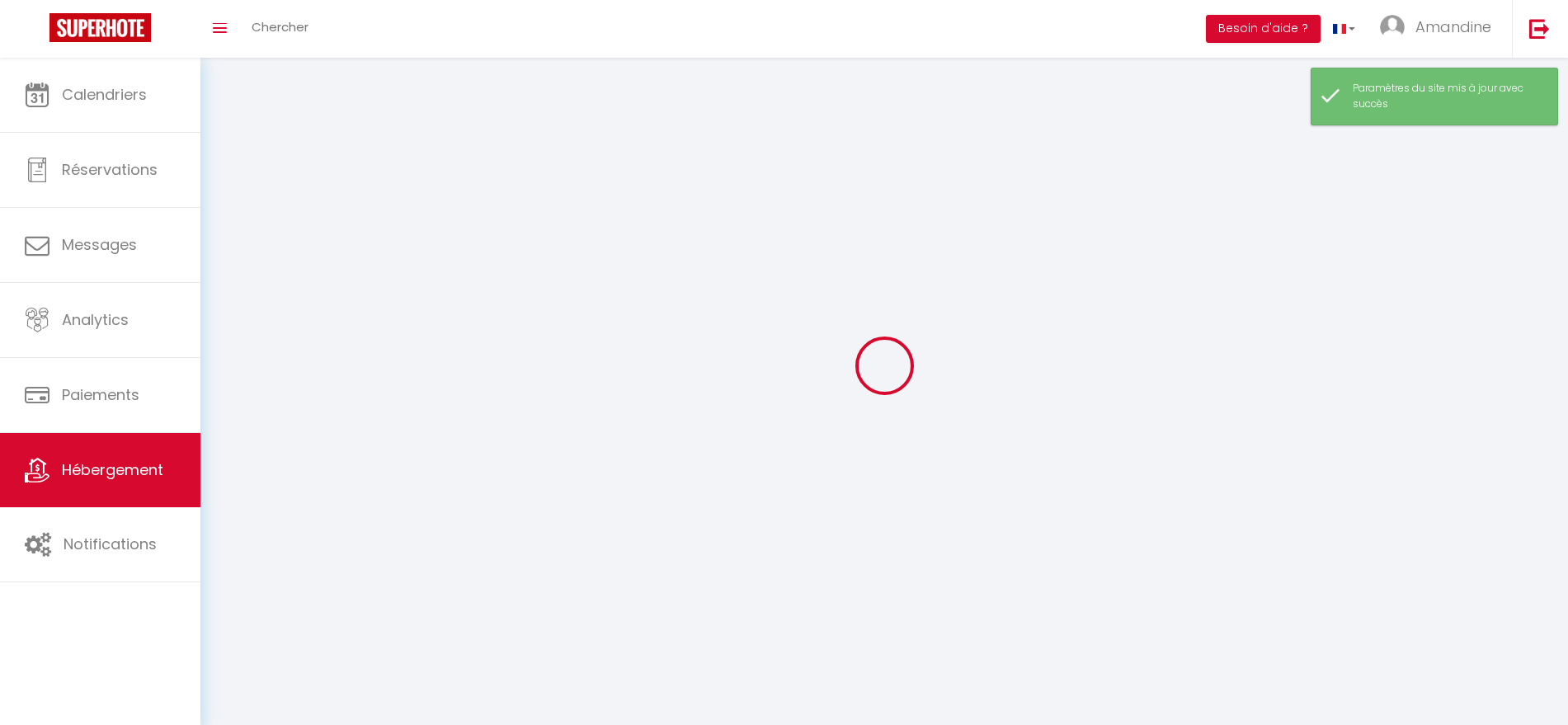
select select
checkbox input "false"
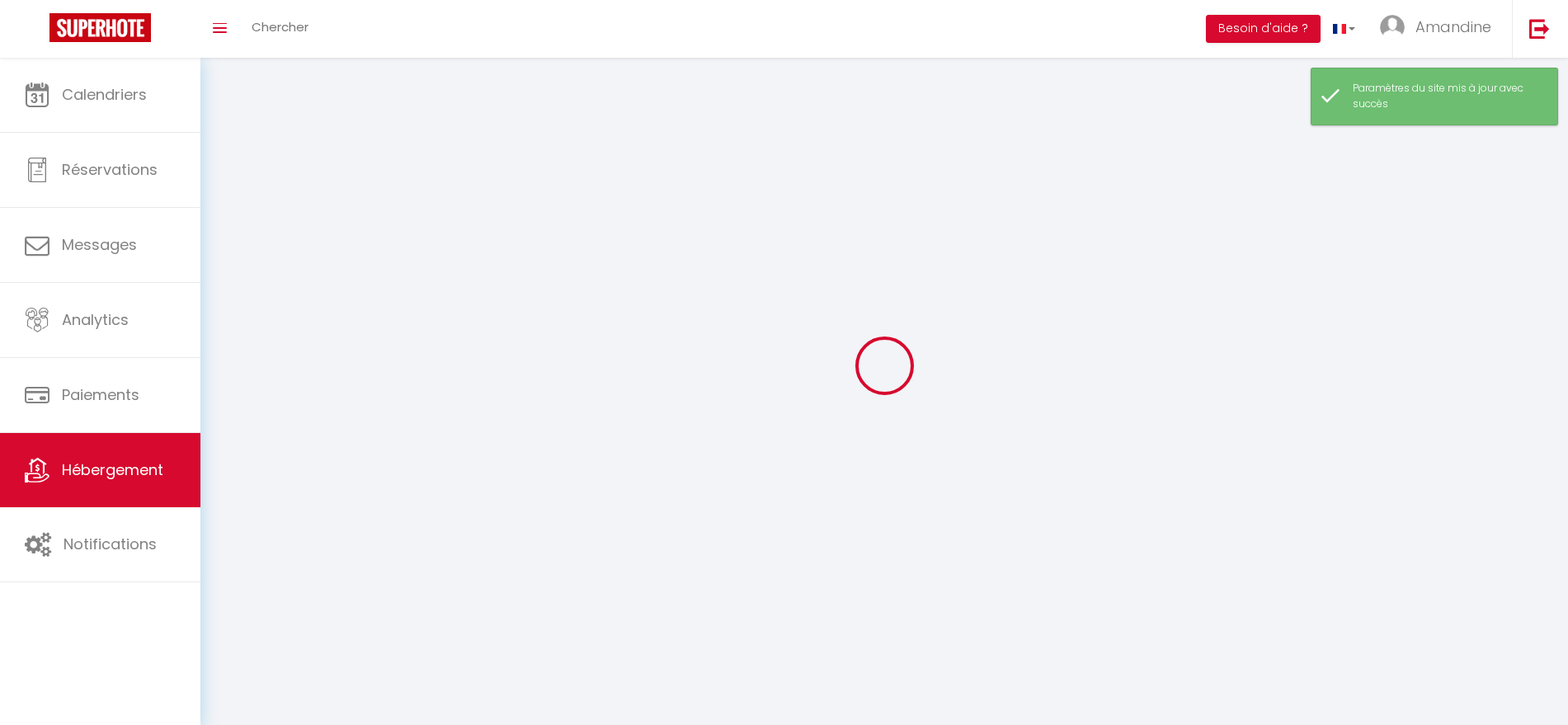
checkbox input "false"
select select
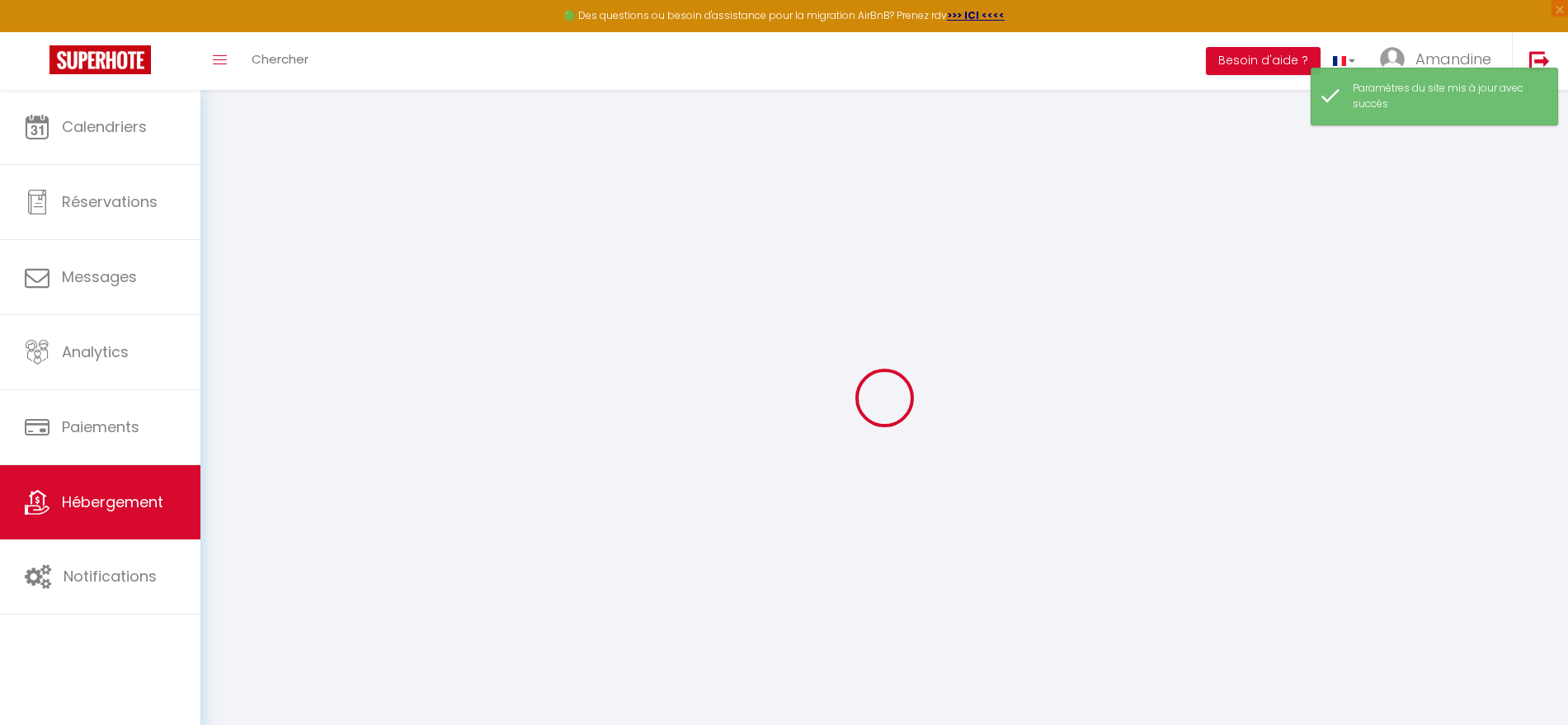
type input "Oups ! Les dates sélectionnées sont indisponibles."
type textarea "Malheureusement, les dates sélectionnées sont indisponibles, ou le nombre de nu…"
type input "43.514832"
type input "4.128835"
checkbox input "true"
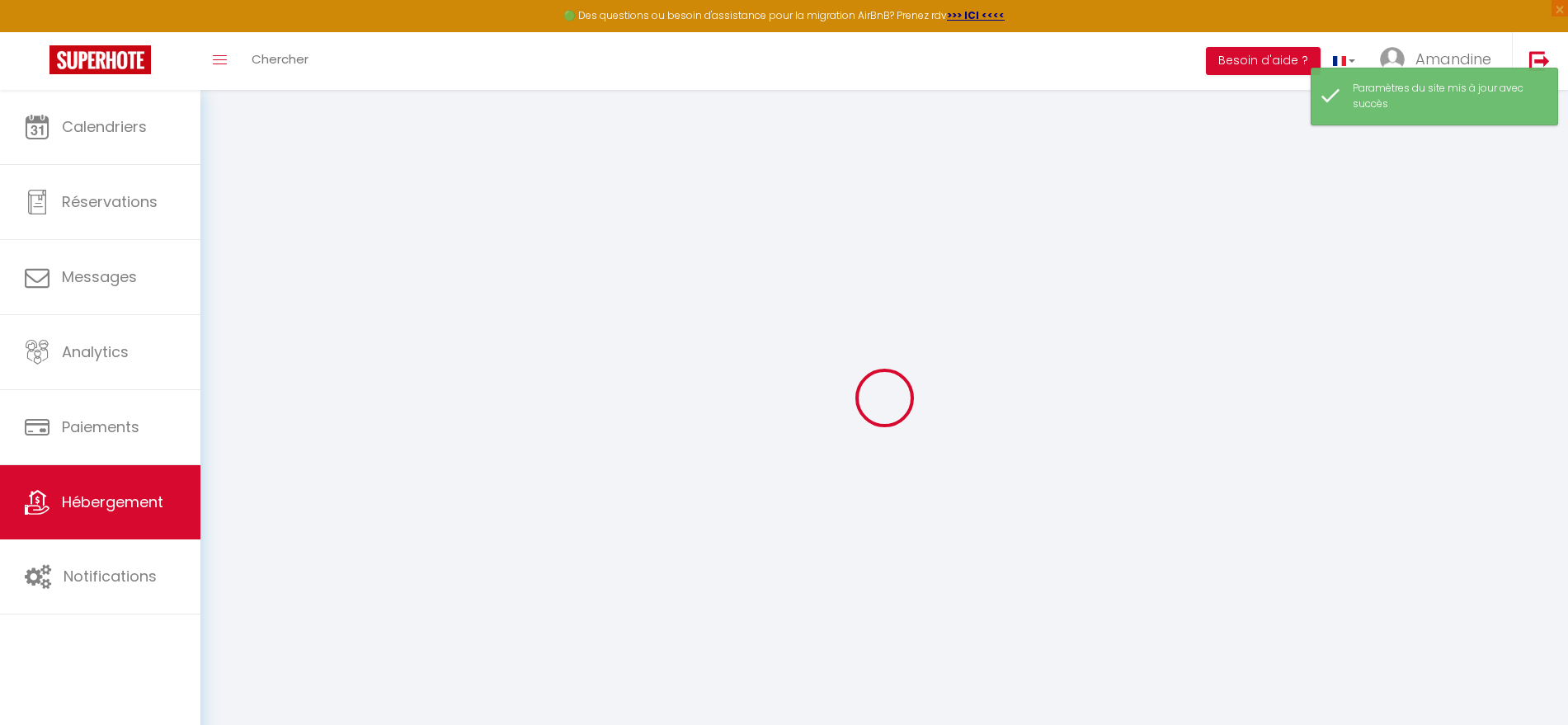
checkbox input "false"
checkbox input "true"
checkbox input "false"
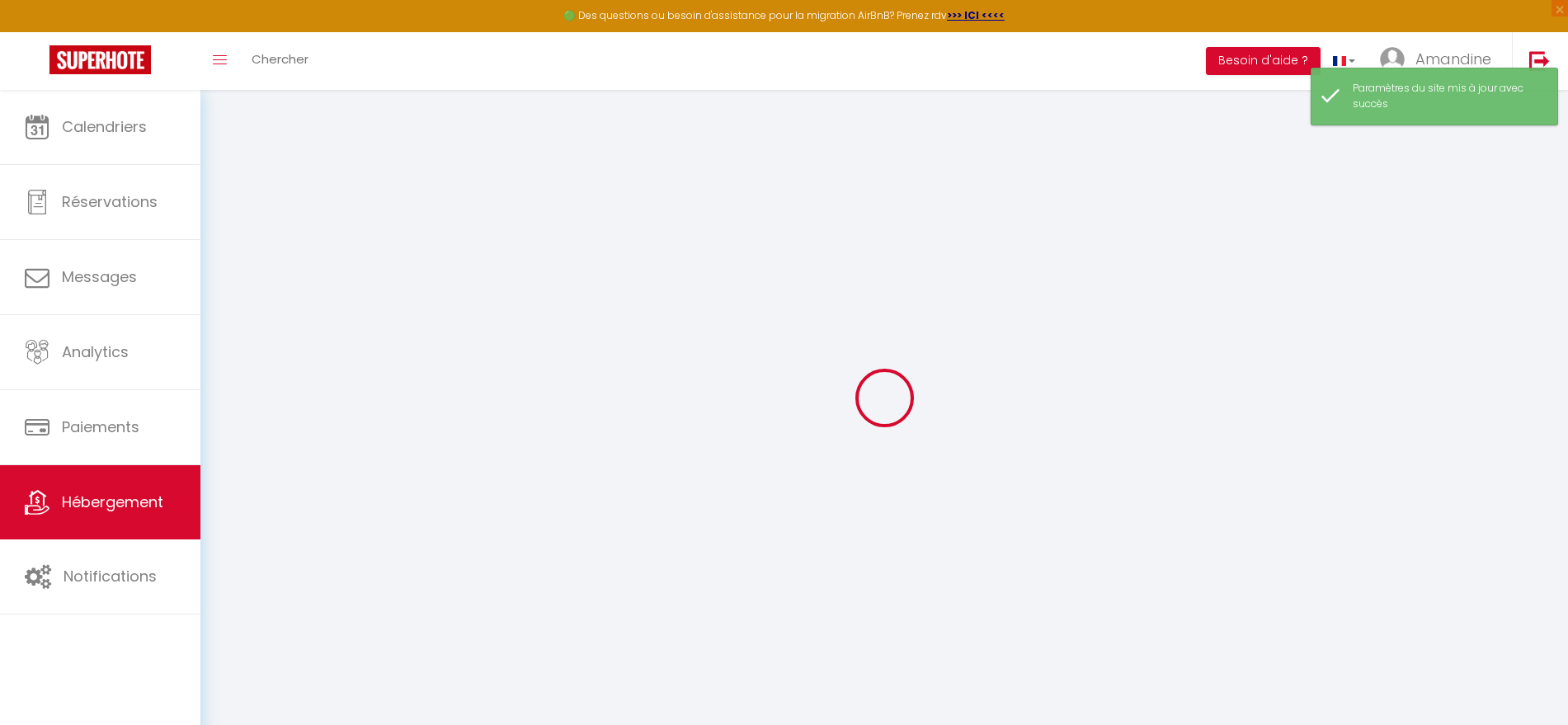
checkbox input "false"
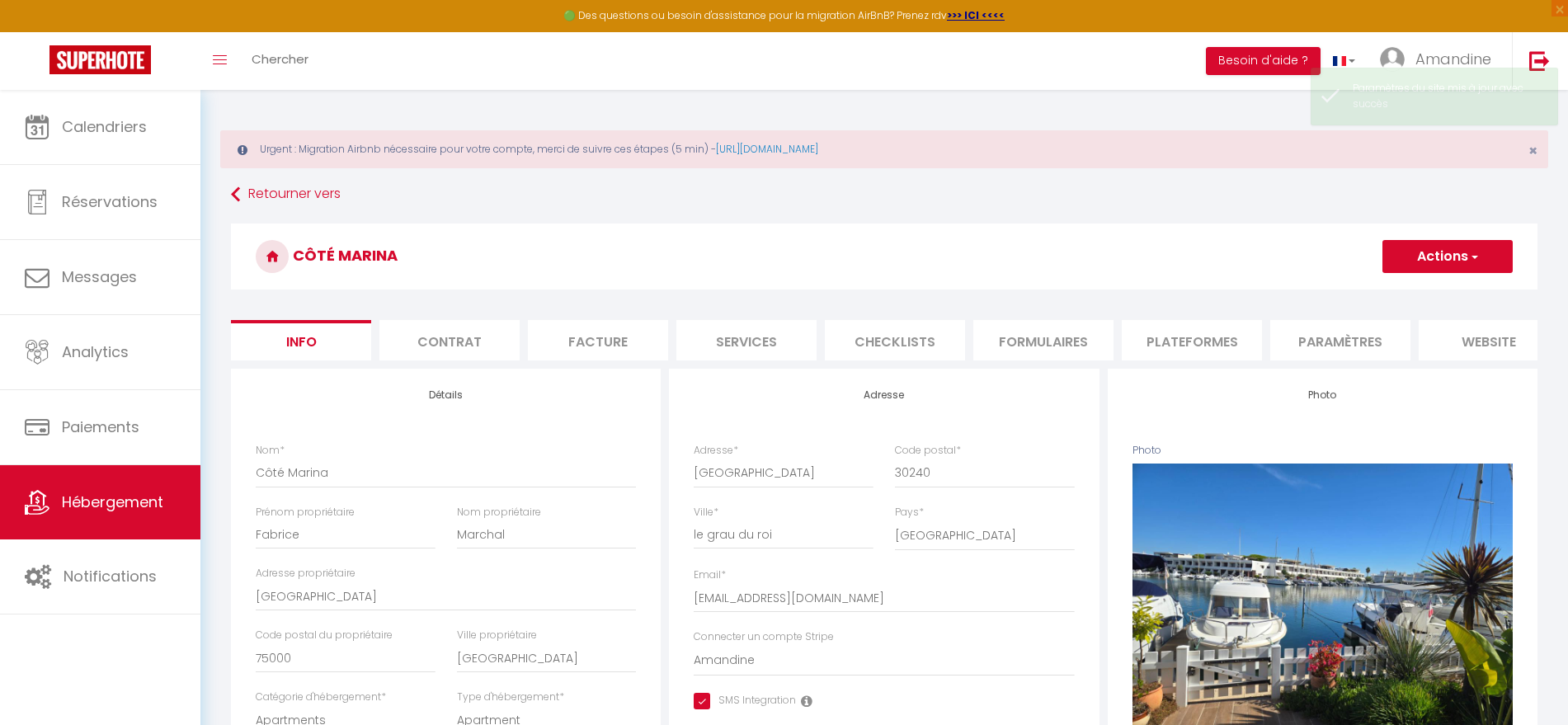
scroll to position [0, 178]
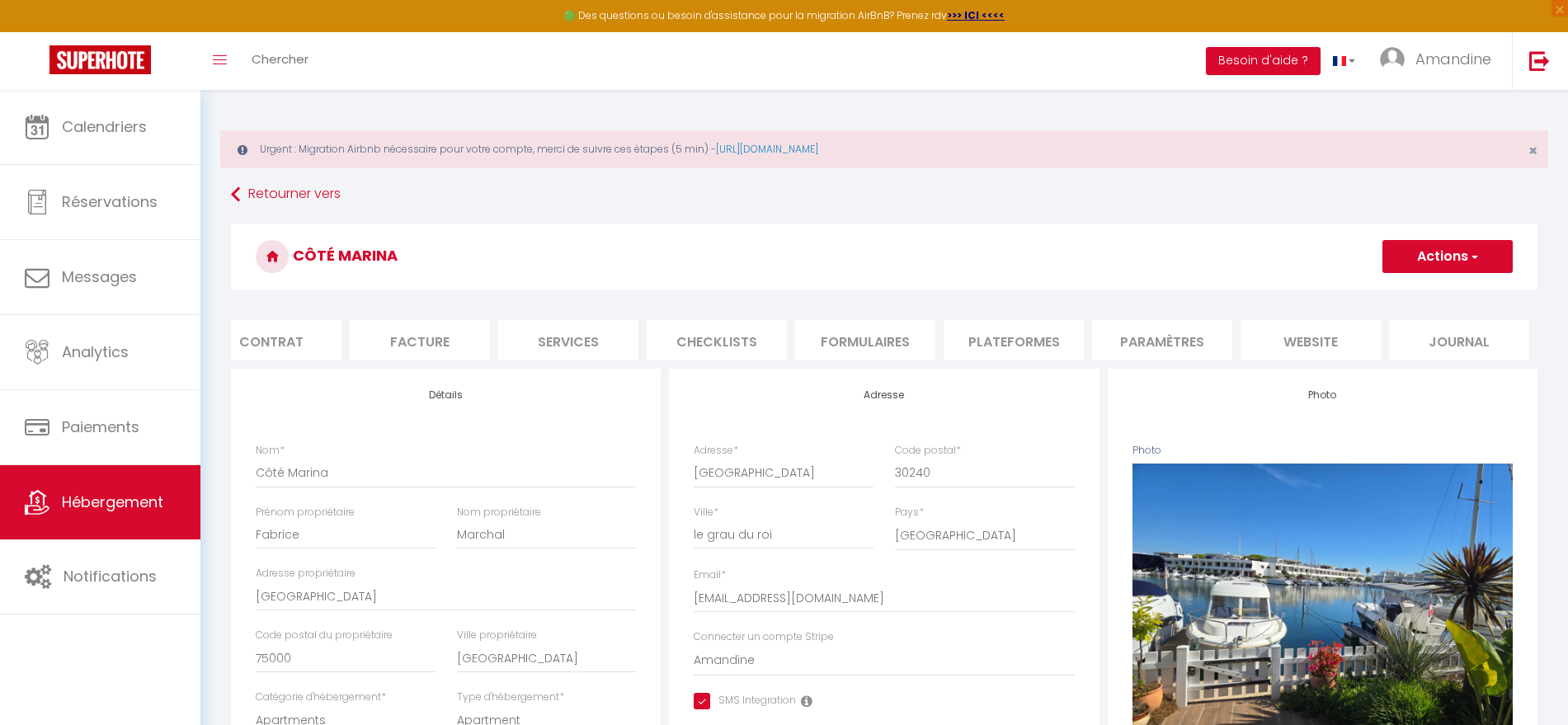
click at [1308, 334] on li "website" at bounding box center [1310, 340] width 141 height 41
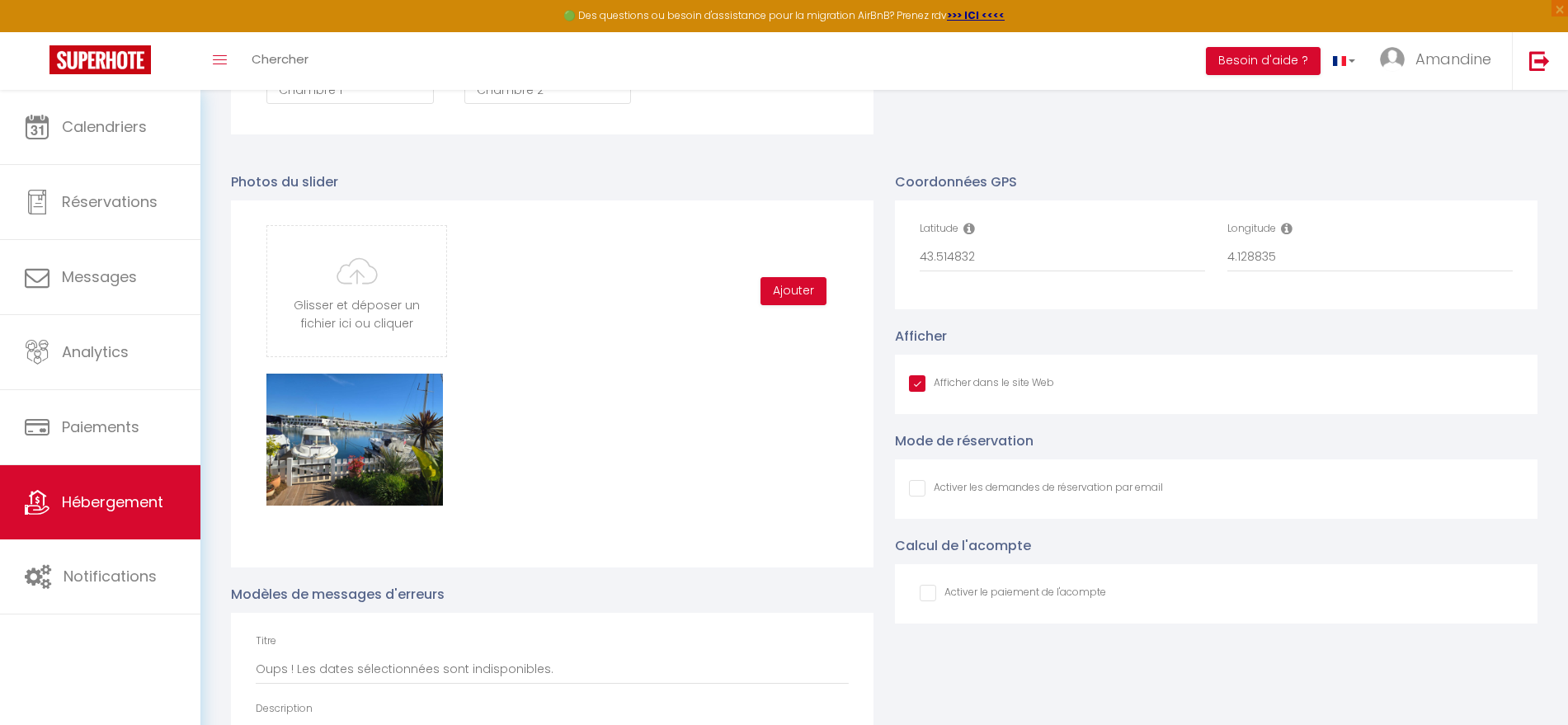
scroll to position [1790, 0]
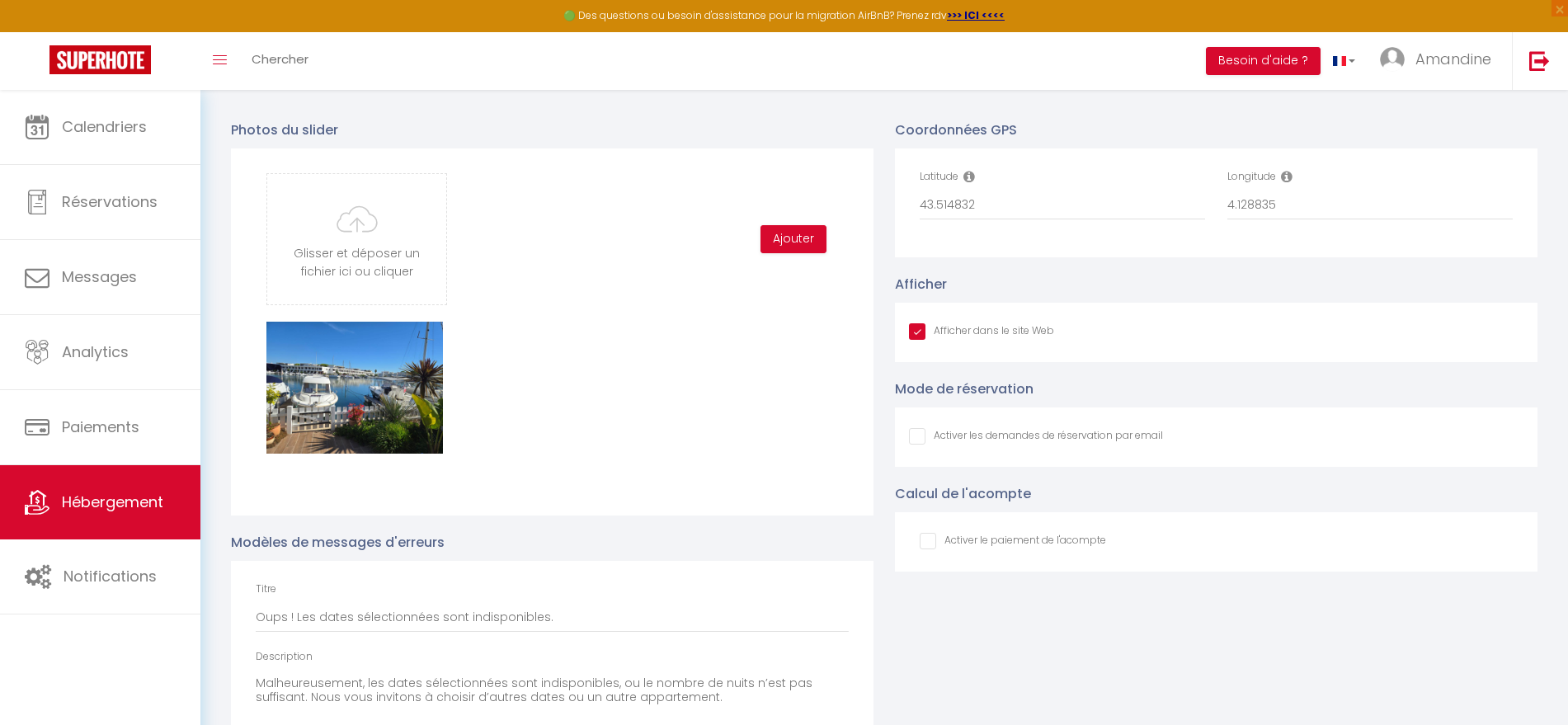
click at [920, 444] on input "Afficher dans le site Web" at bounding box center [1036, 436] width 254 height 17
checkbox input "true"
checkbox input "false"
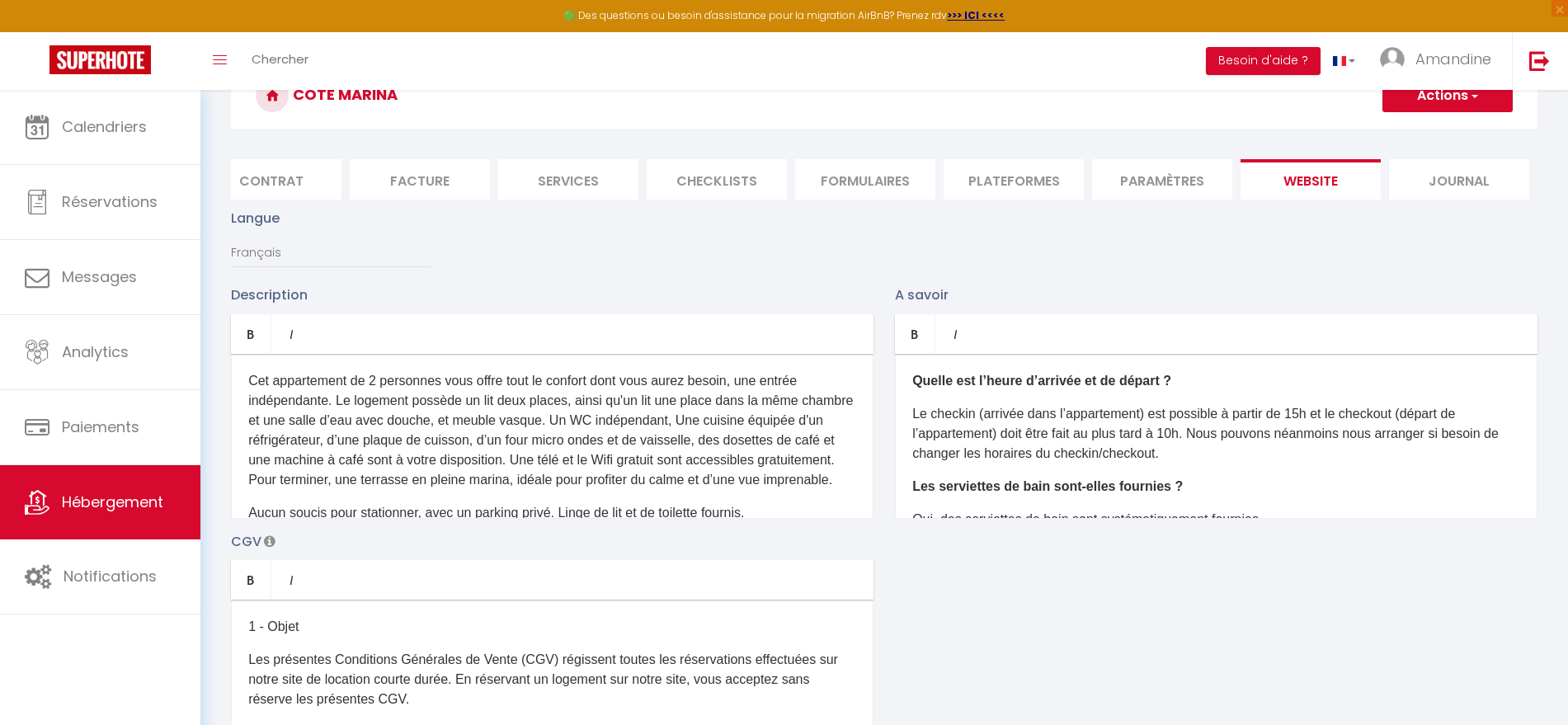
scroll to position [132, 0]
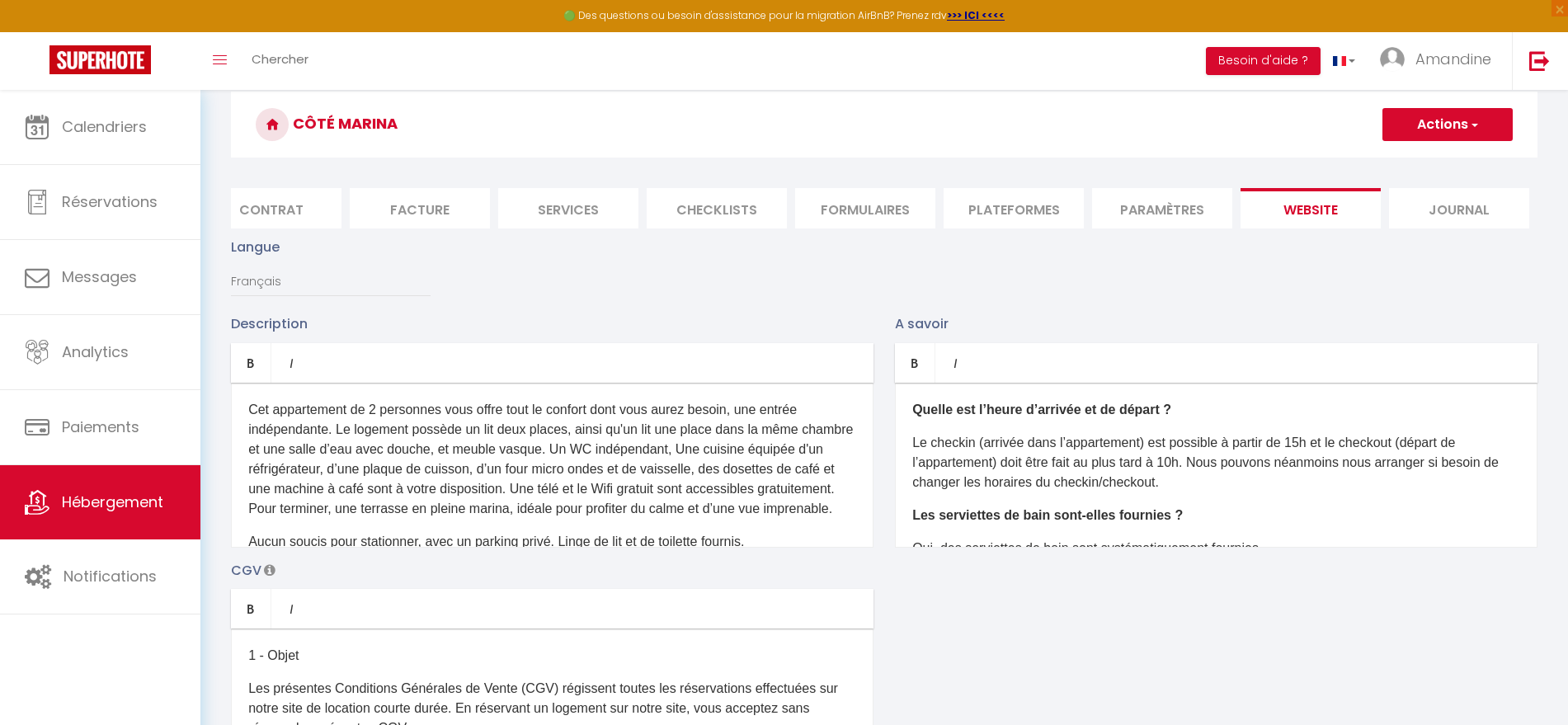
click at [1440, 131] on button "Actions" at bounding box center [1447, 125] width 131 height 33
click at [1425, 157] on input "Enregistrer" at bounding box center [1428, 160] width 61 height 17
checkbox input "true"
checkbox input "false"
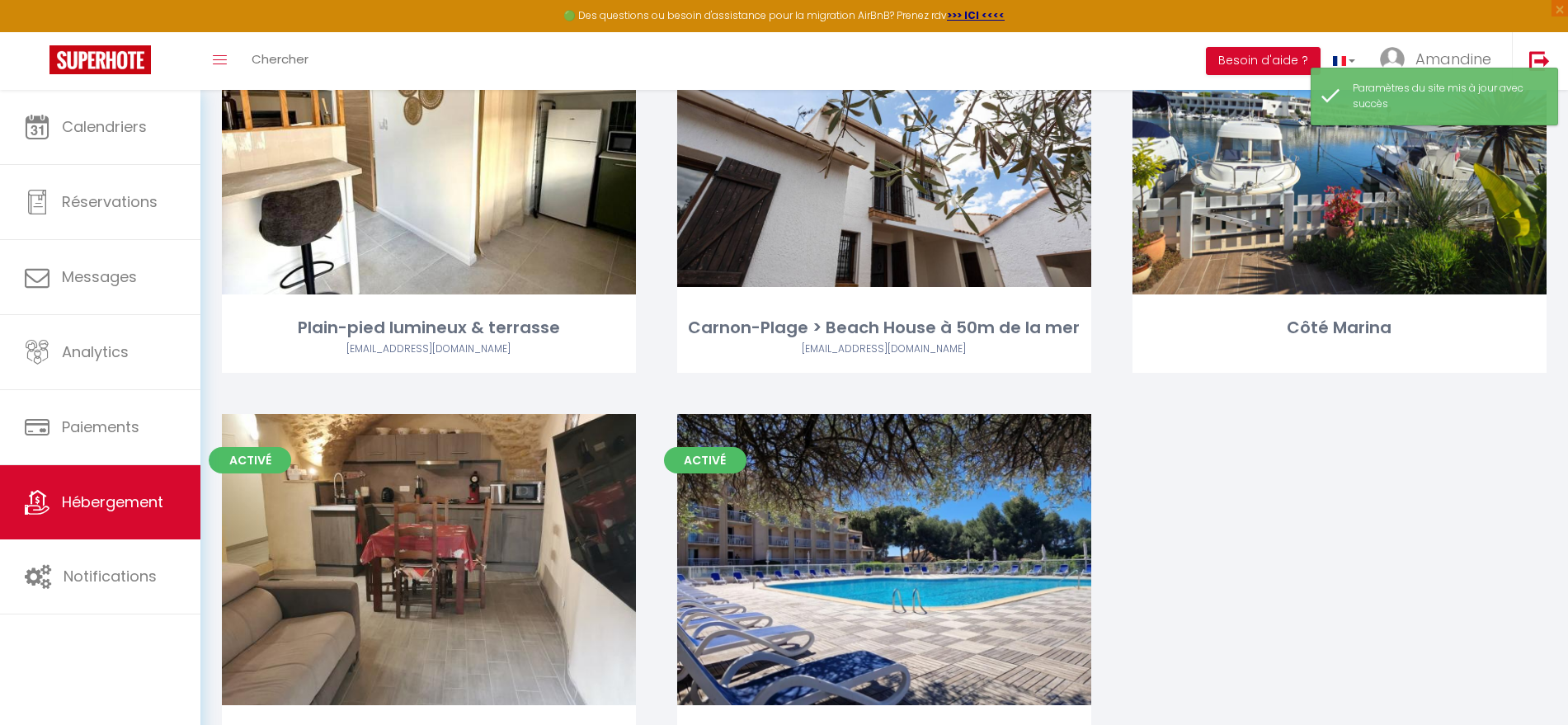
scroll to position [749, 0]
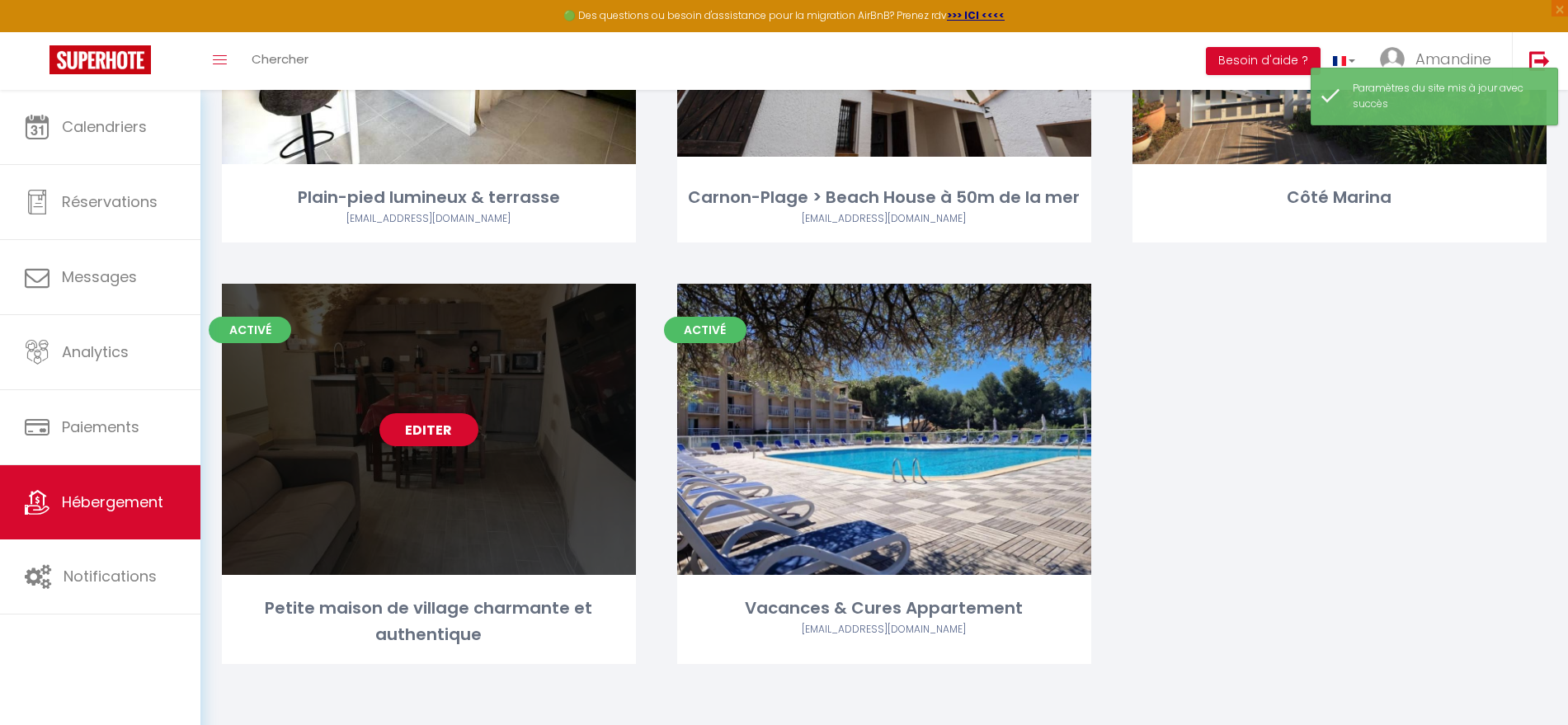
click at [476, 614] on div "Petite maison de village charmante et authentique" at bounding box center [429, 621] width 414 height 52
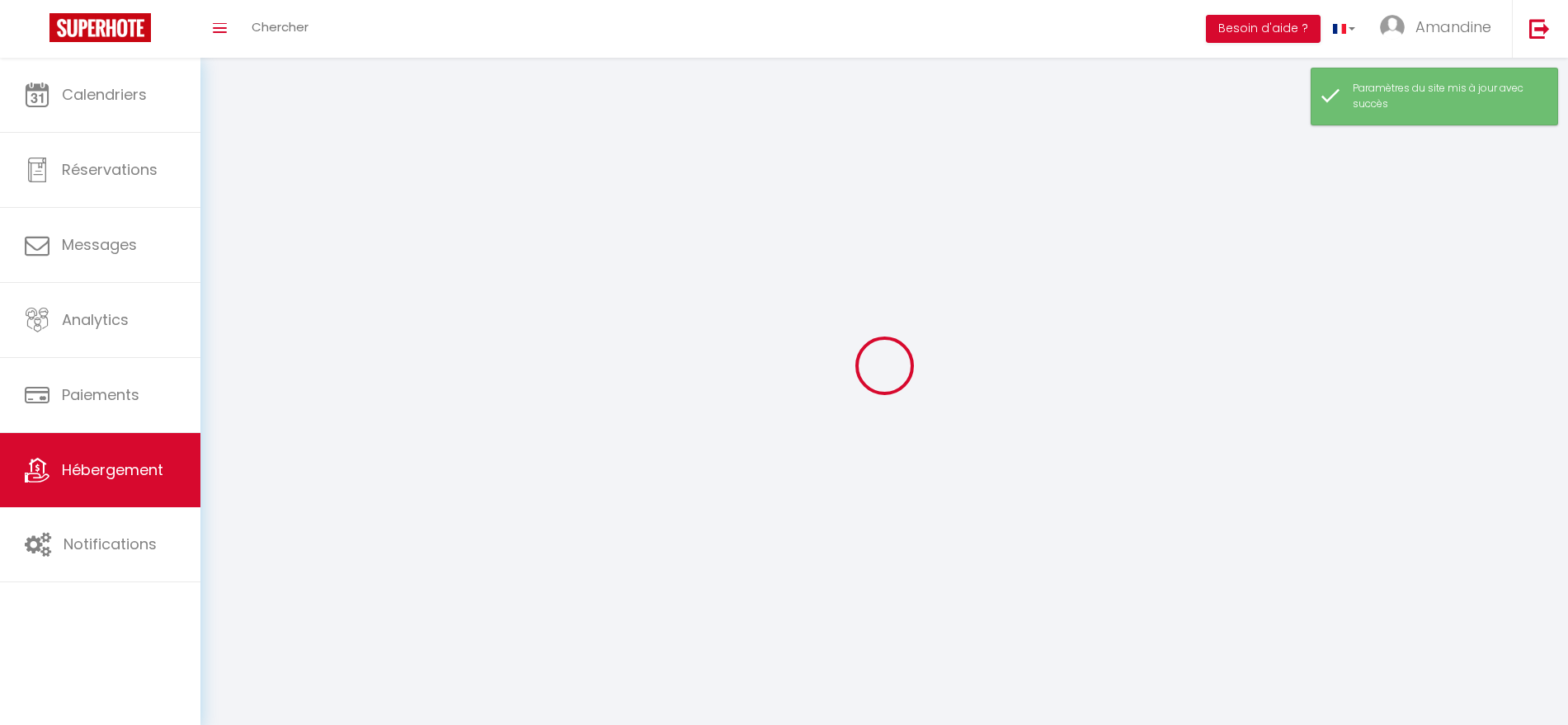
click at [476, 614] on div at bounding box center [884, 365] width 1328 height 576
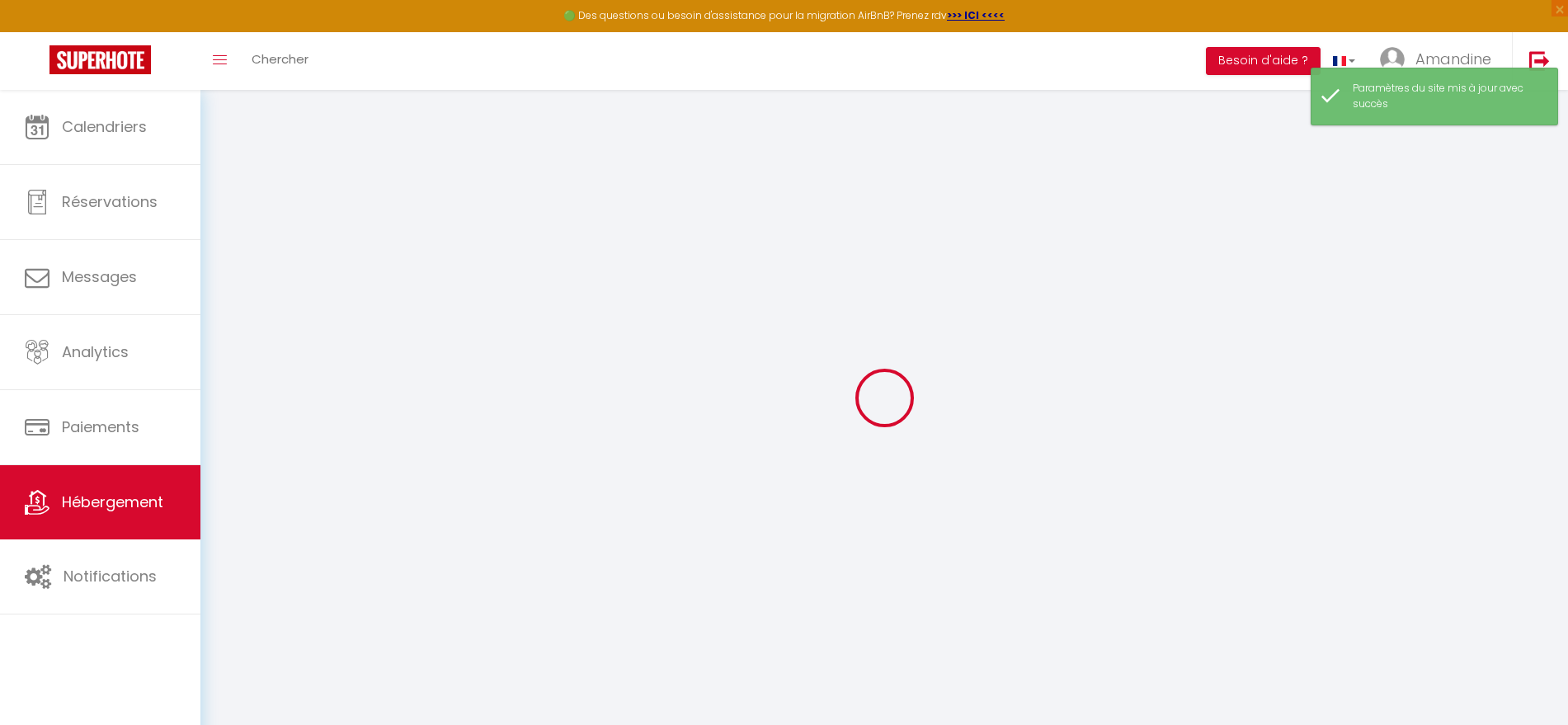
type input "Oups ! Les dates sélectionnées sont indisponibles."
type textarea "Malheureusement, les dates sélectionnées sont indisponibles, ou le nombre de nu…"
type input "43.68501"
type input "3.587575"
checkbox input "true"
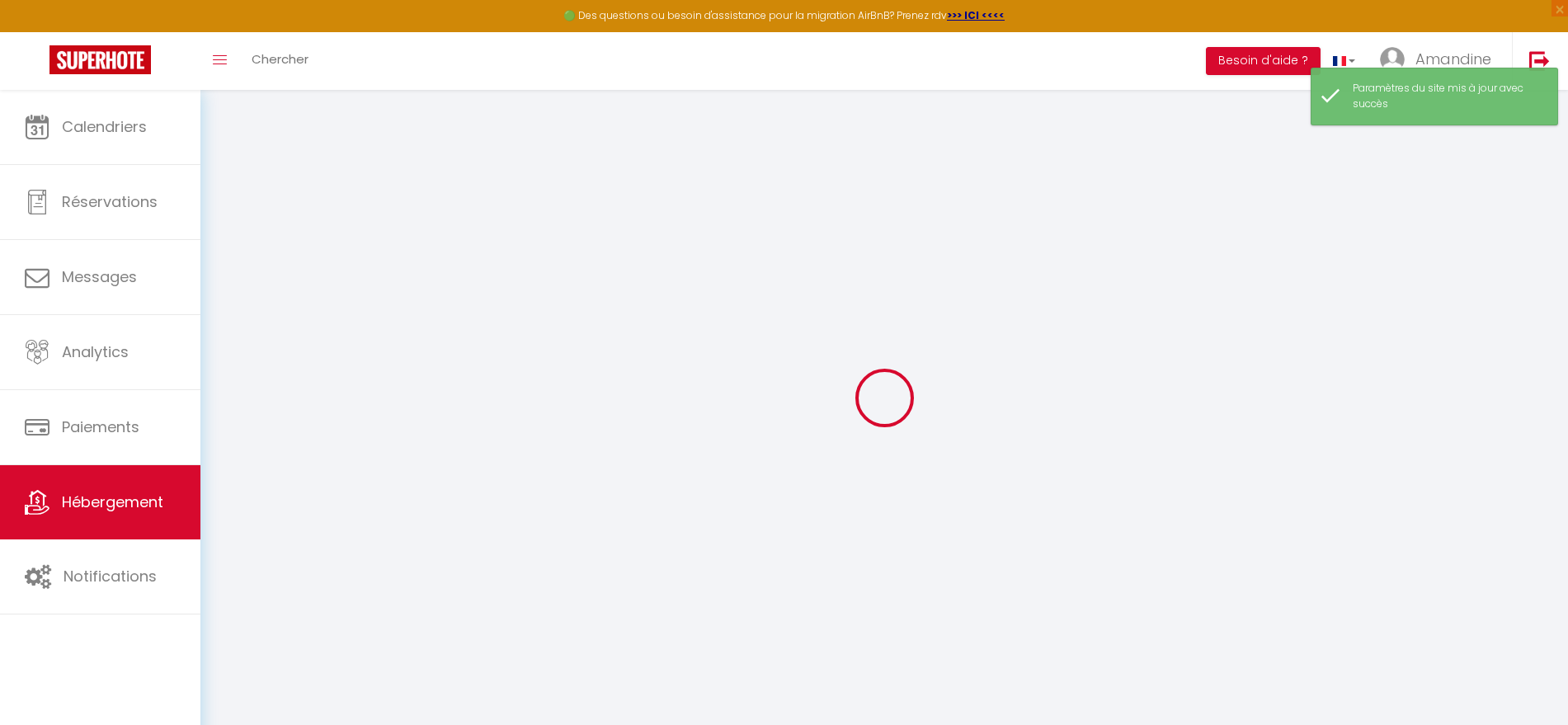
checkbox input "false"
select select
checkbox input "false"
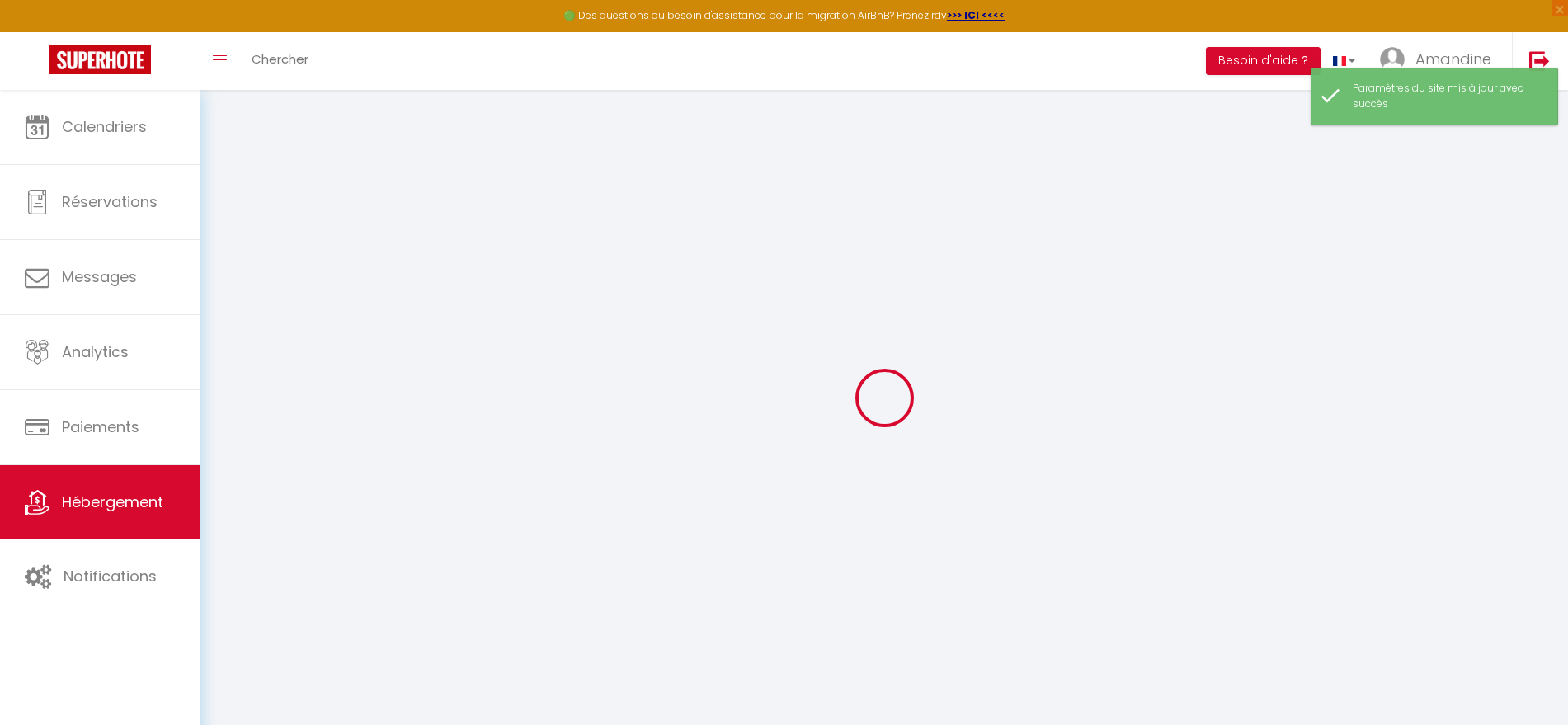
checkbox input "false"
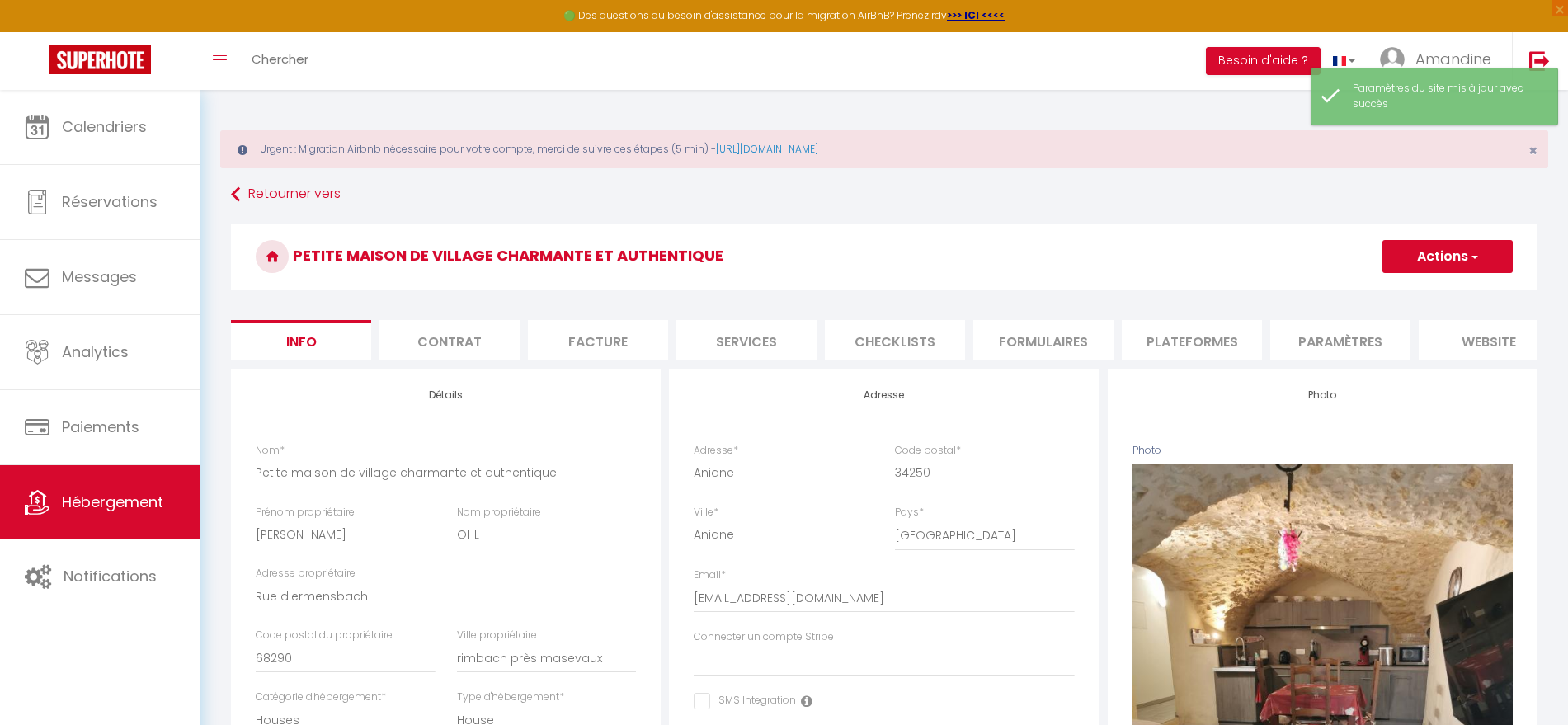
click at [1461, 334] on li "website" at bounding box center [1489, 340] width 141 height 41
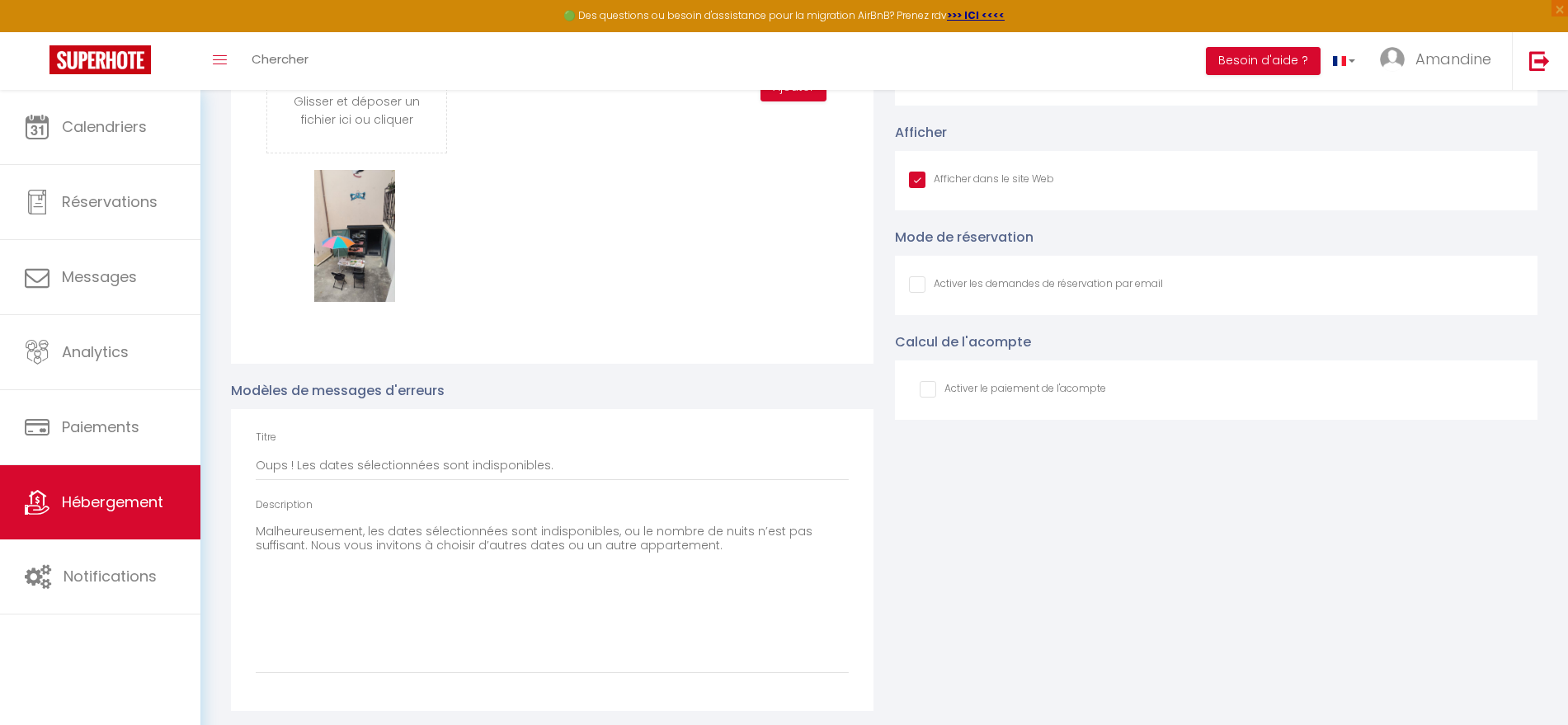
scroll to position [1963, 0]
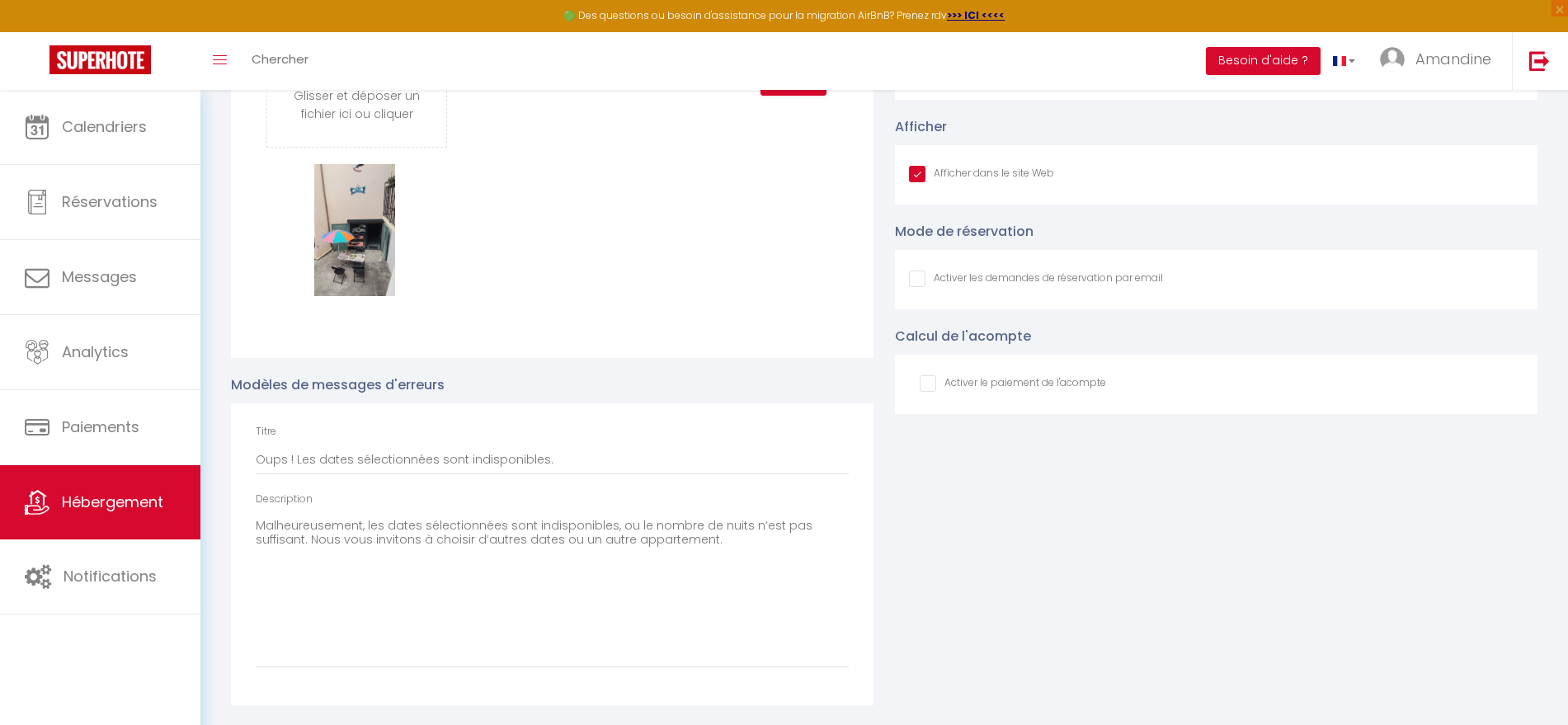
click at [921, 271] on input "Afficher dans le site Web" at bounding box center [1036, 279] width 254 height 17
checkbox input "true"
checkbox input "false"
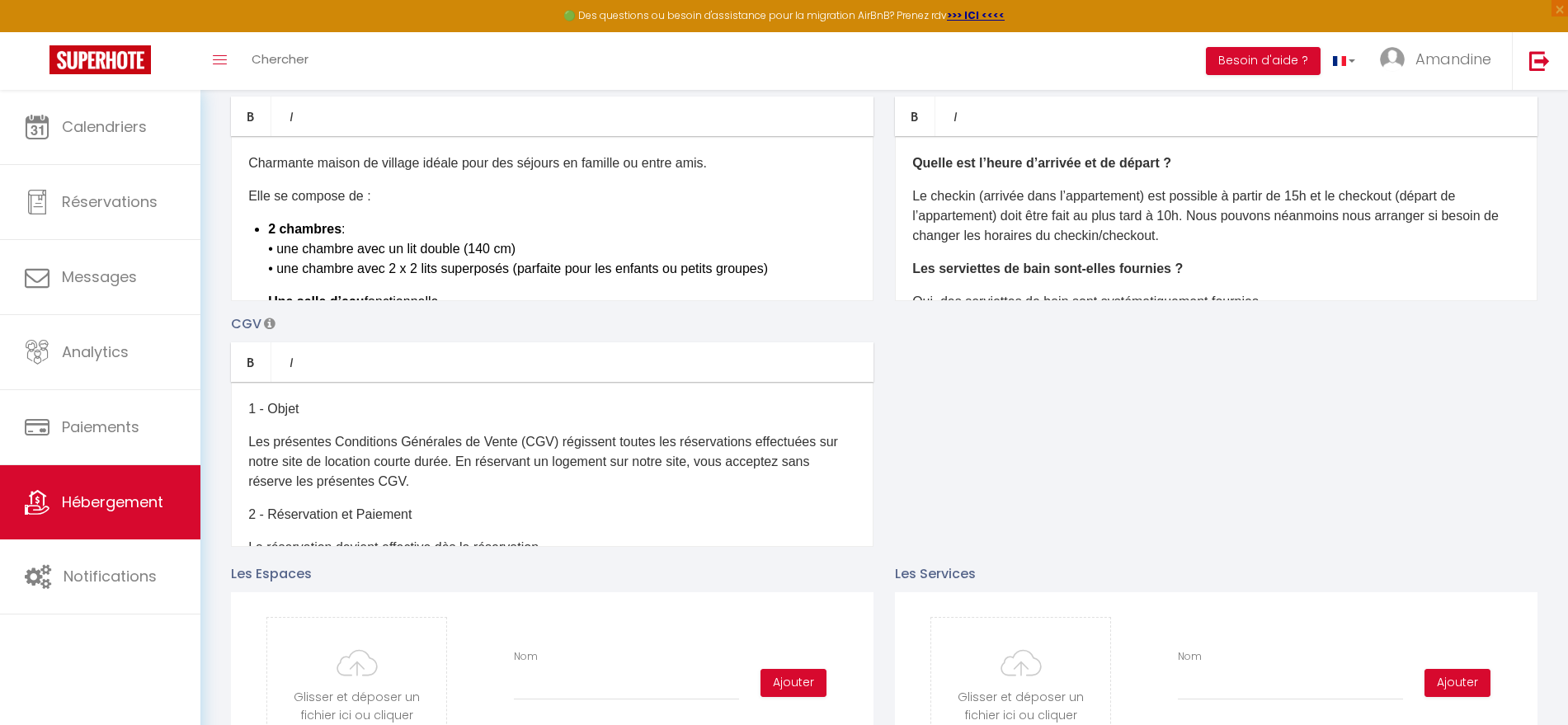
scroll to position [17, 0]
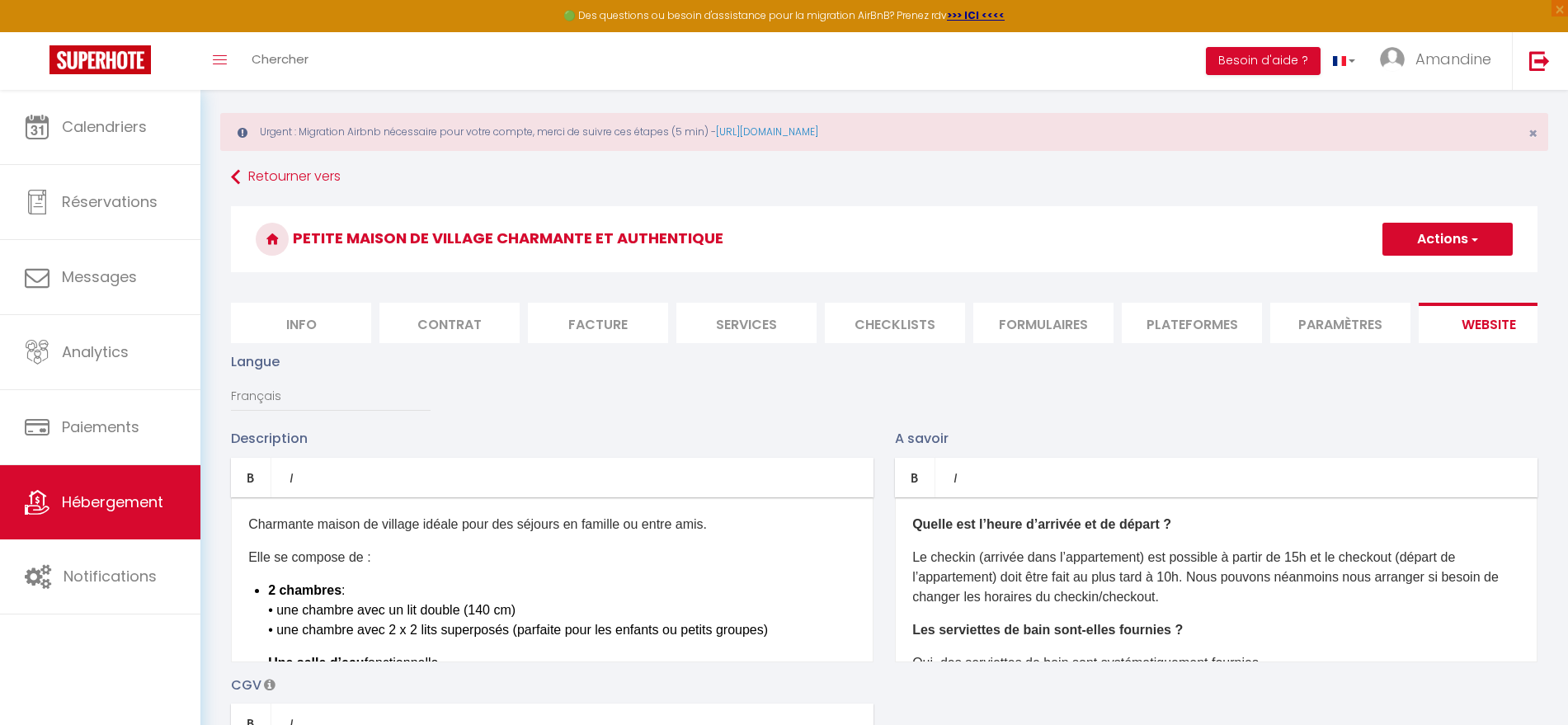
click at [1462, 237] on button "Actions" at bounding box center [1447, 239] width 131 height 33
click at [1422, 278] on input "Enregistrer" at bounding box center [1428, 275] width 61 height 17
checkbox input "true"
checkbox input "false"
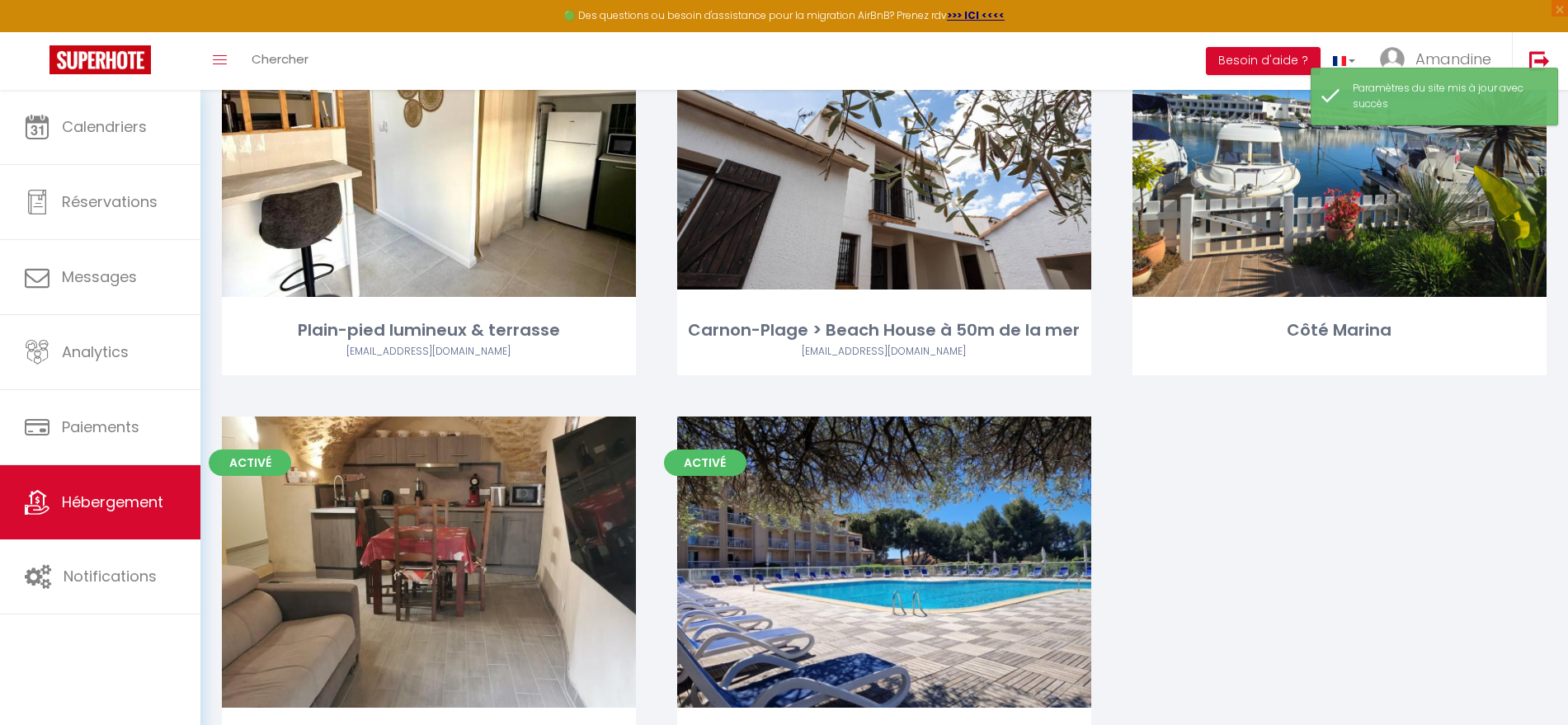
scroll to position [820, 0]
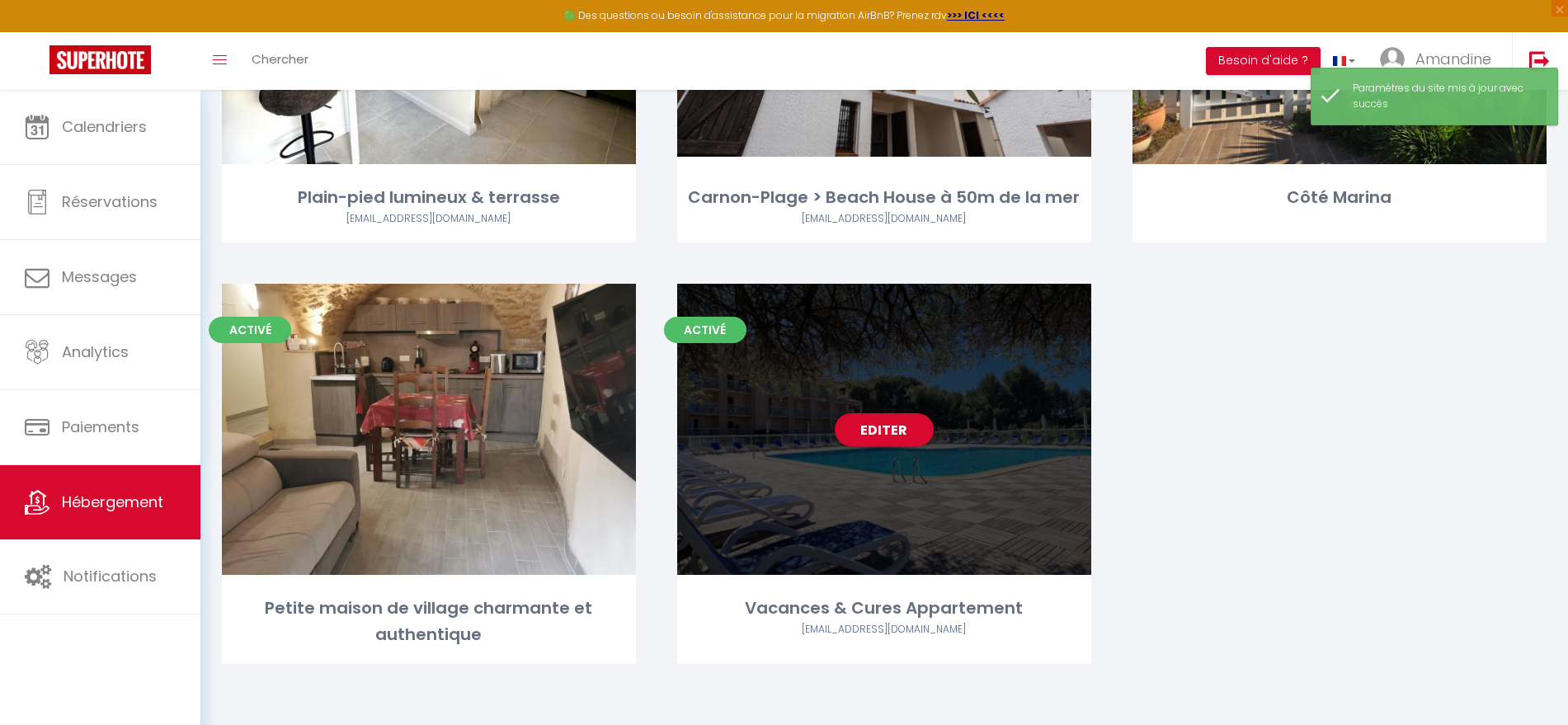
click at [937, 436] on div "Editer" at bounding box center [884, 429] width 414 height 291
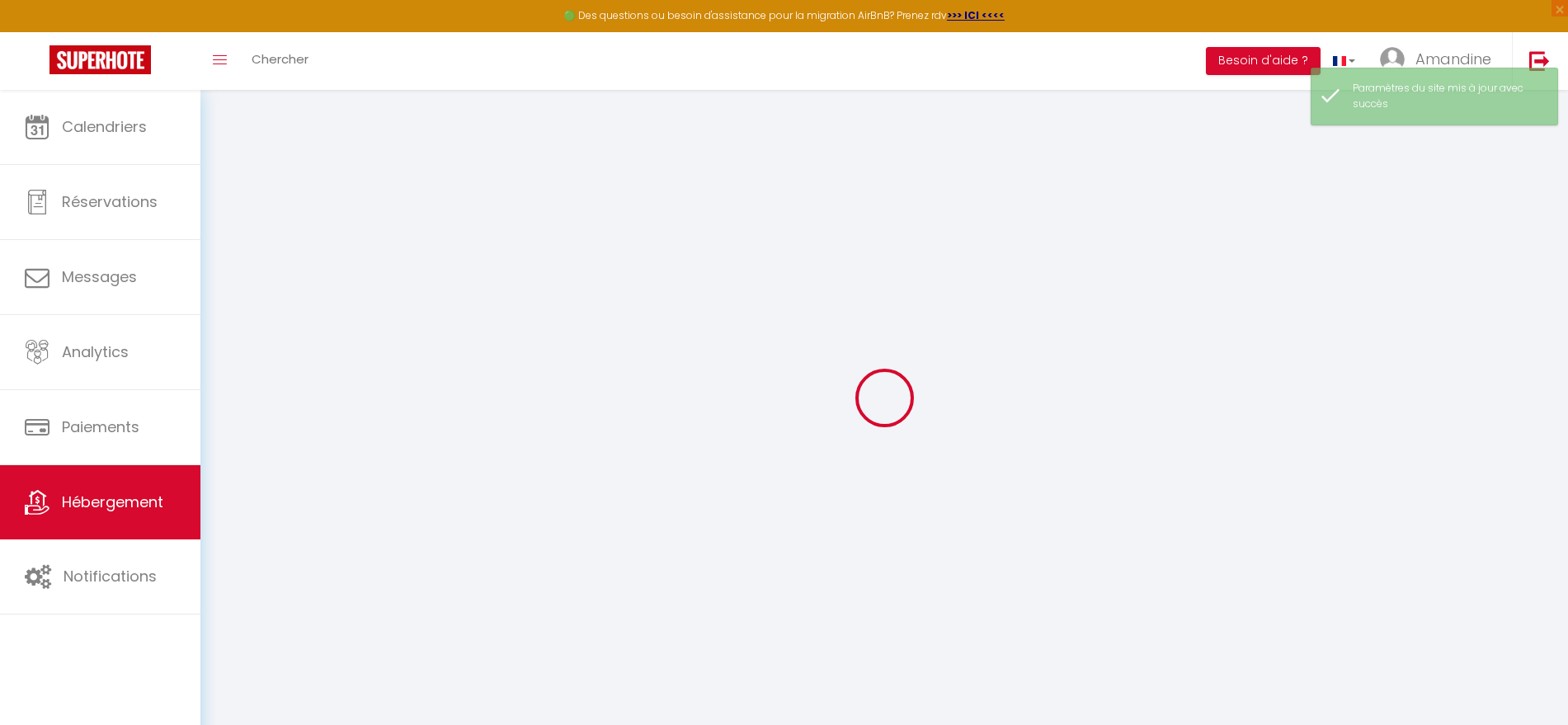
type input "Oups ! Les dates sélectionnées sont indisponibles."
type textarea "Malheureusement, les dates sélectionnées sont indisponibles, ou le nombre de nu…"
type input "50.606404"
type input "2.432958"
checkbox input "true"
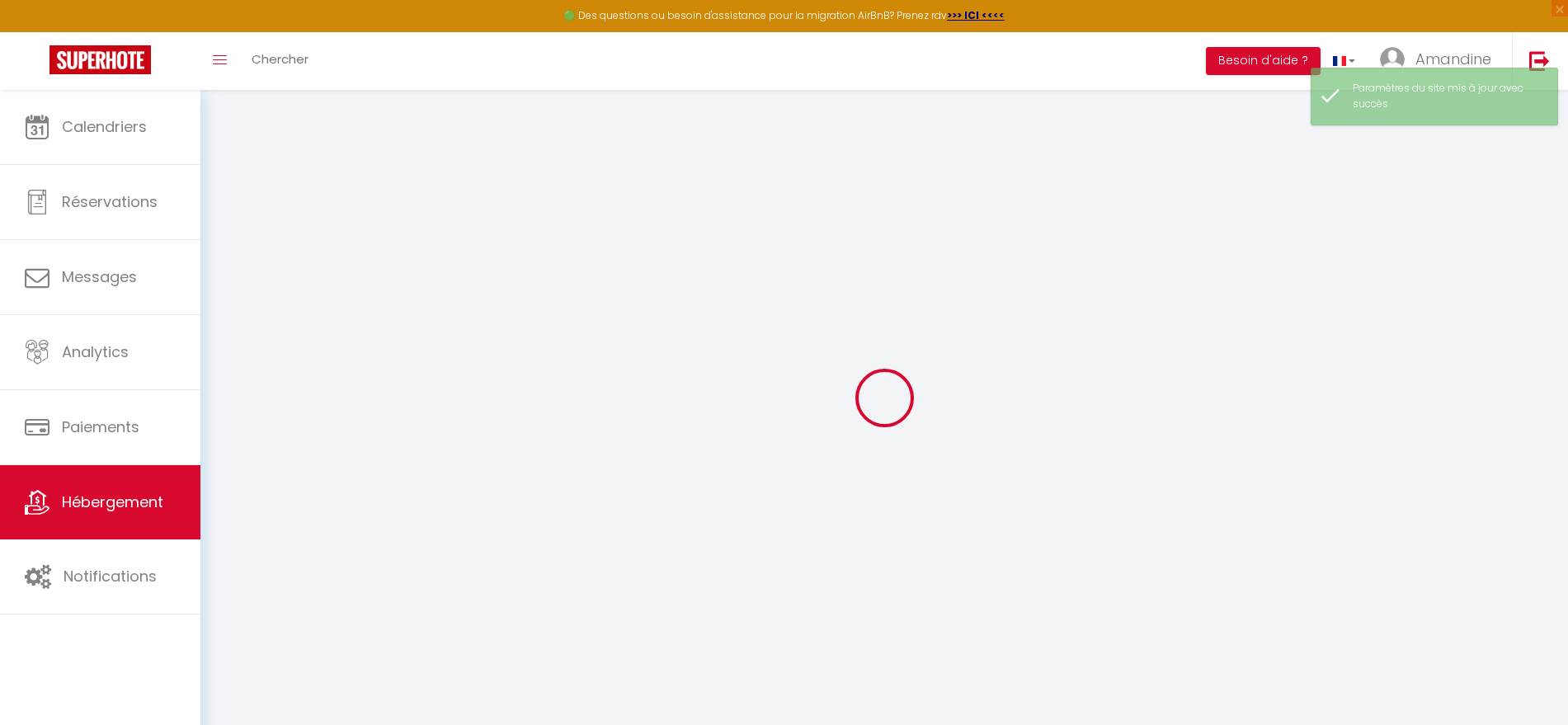
checkbox input "false"
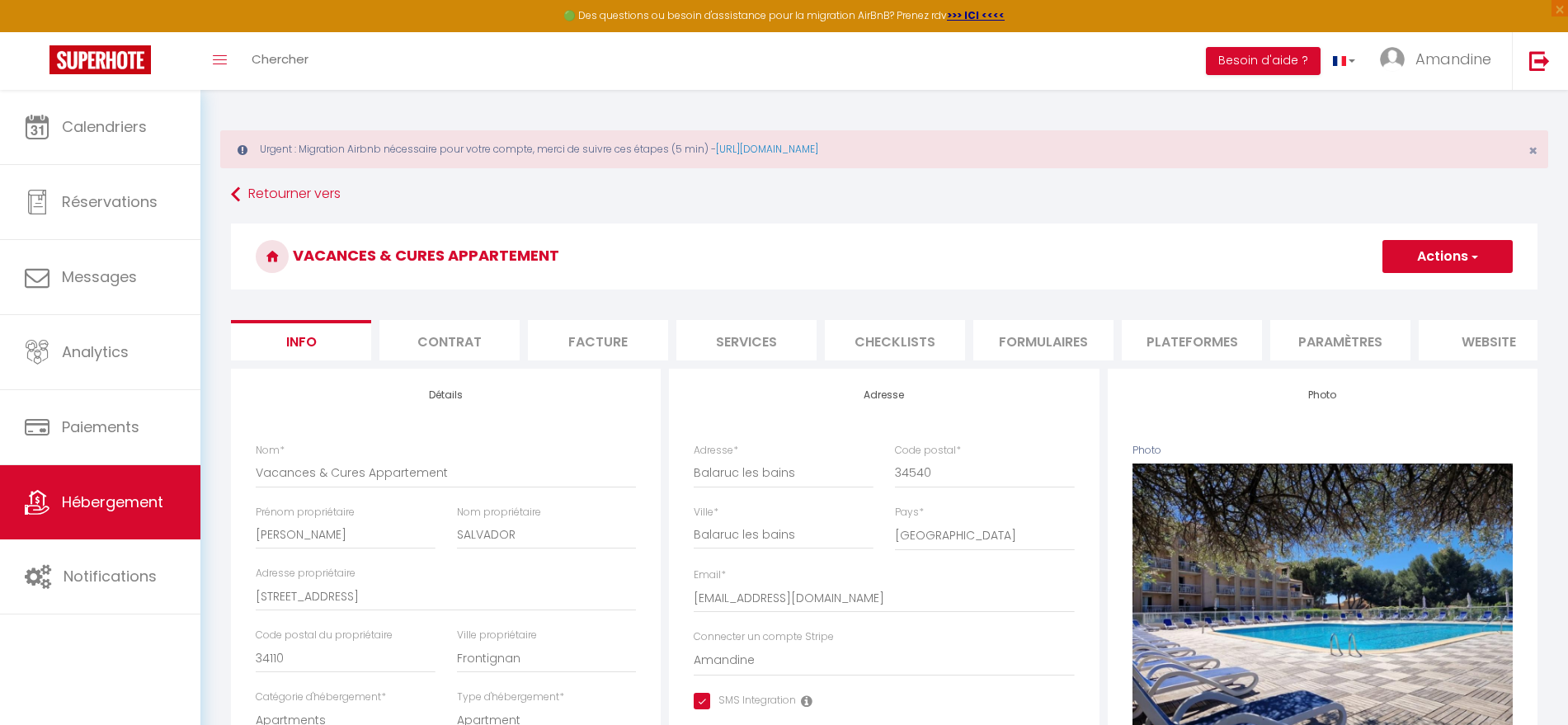
click at [1439, 338] on li "website" at bounding box center [1489, 340] width 141 height 41
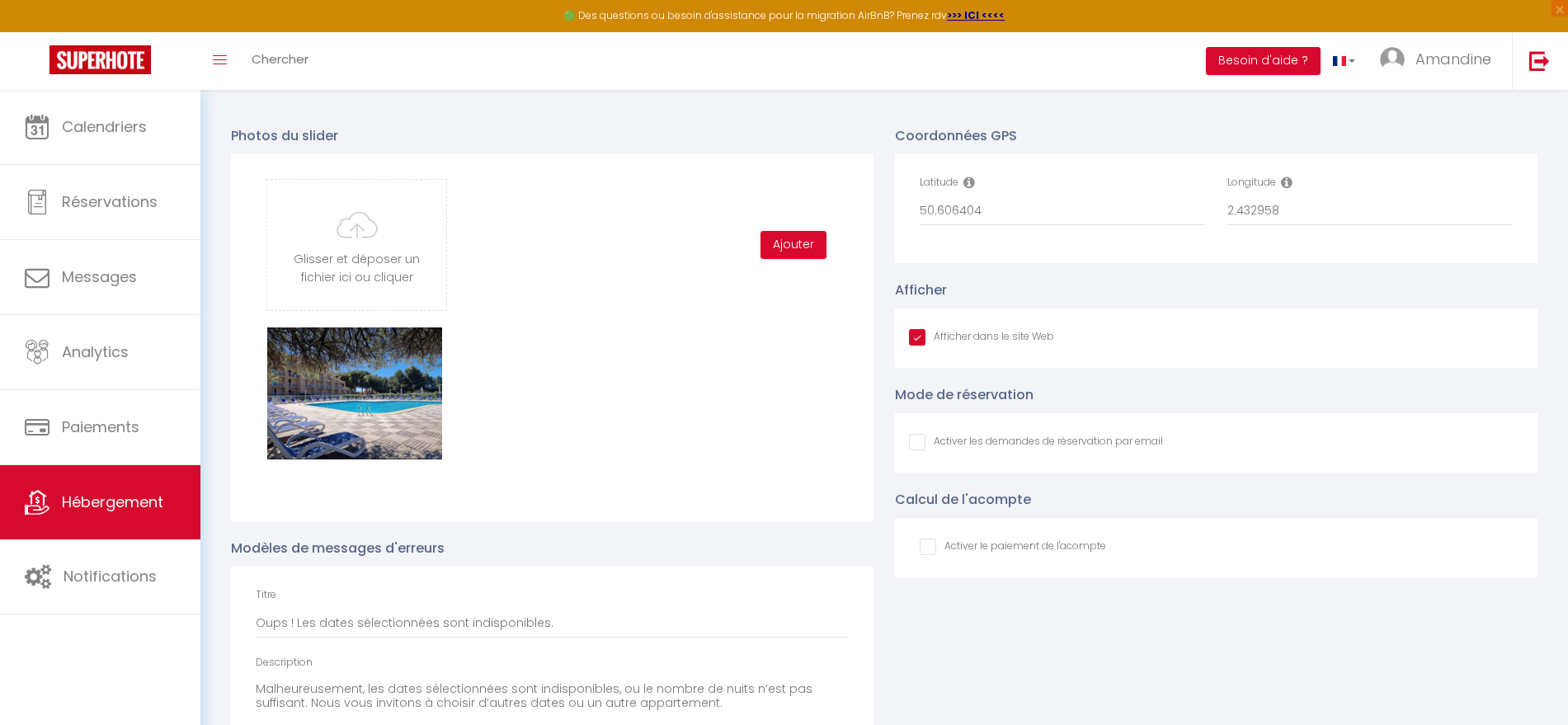
scroll to position [1817, 0]
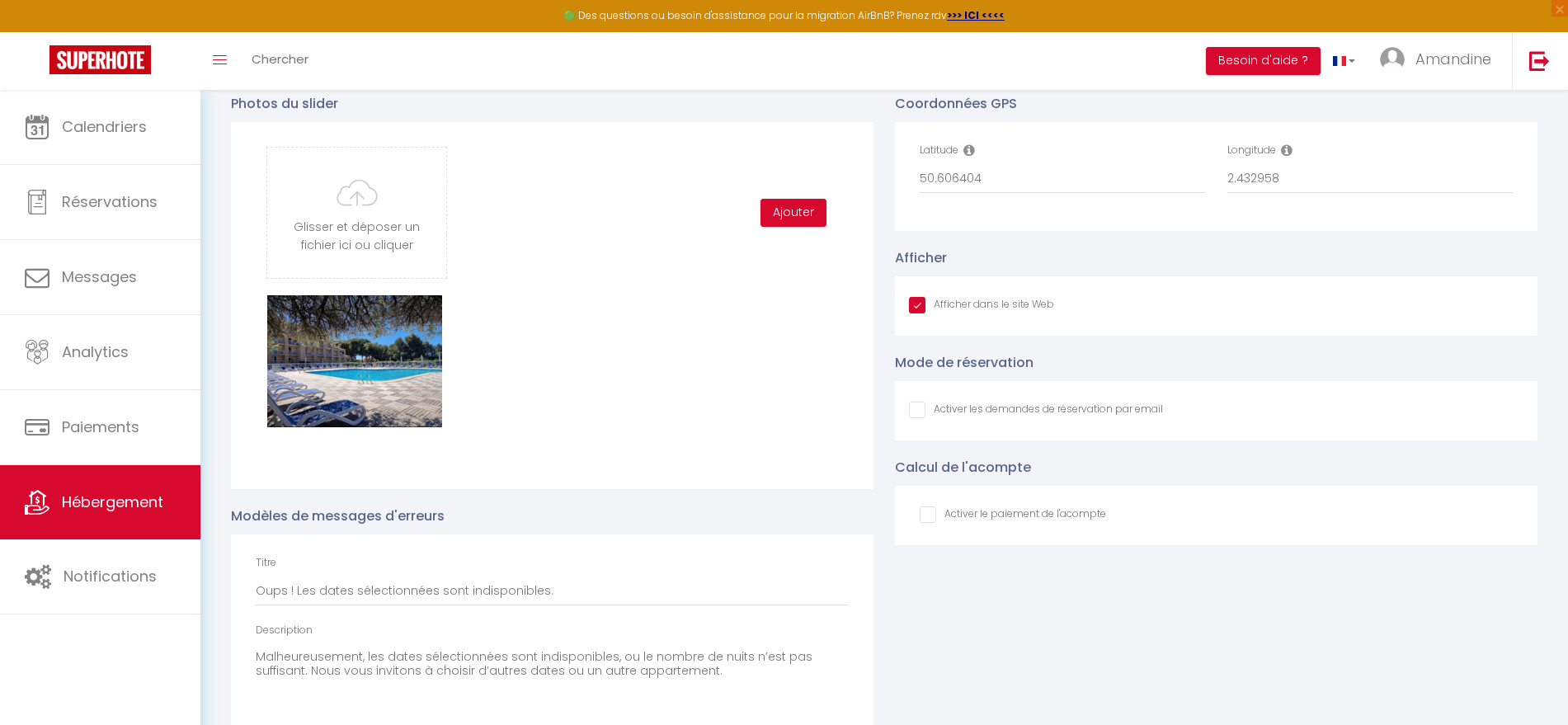
click at [916, 418] on input "Afficher dans le site Web" at bounding box center [1036, 410] width 254 height 17
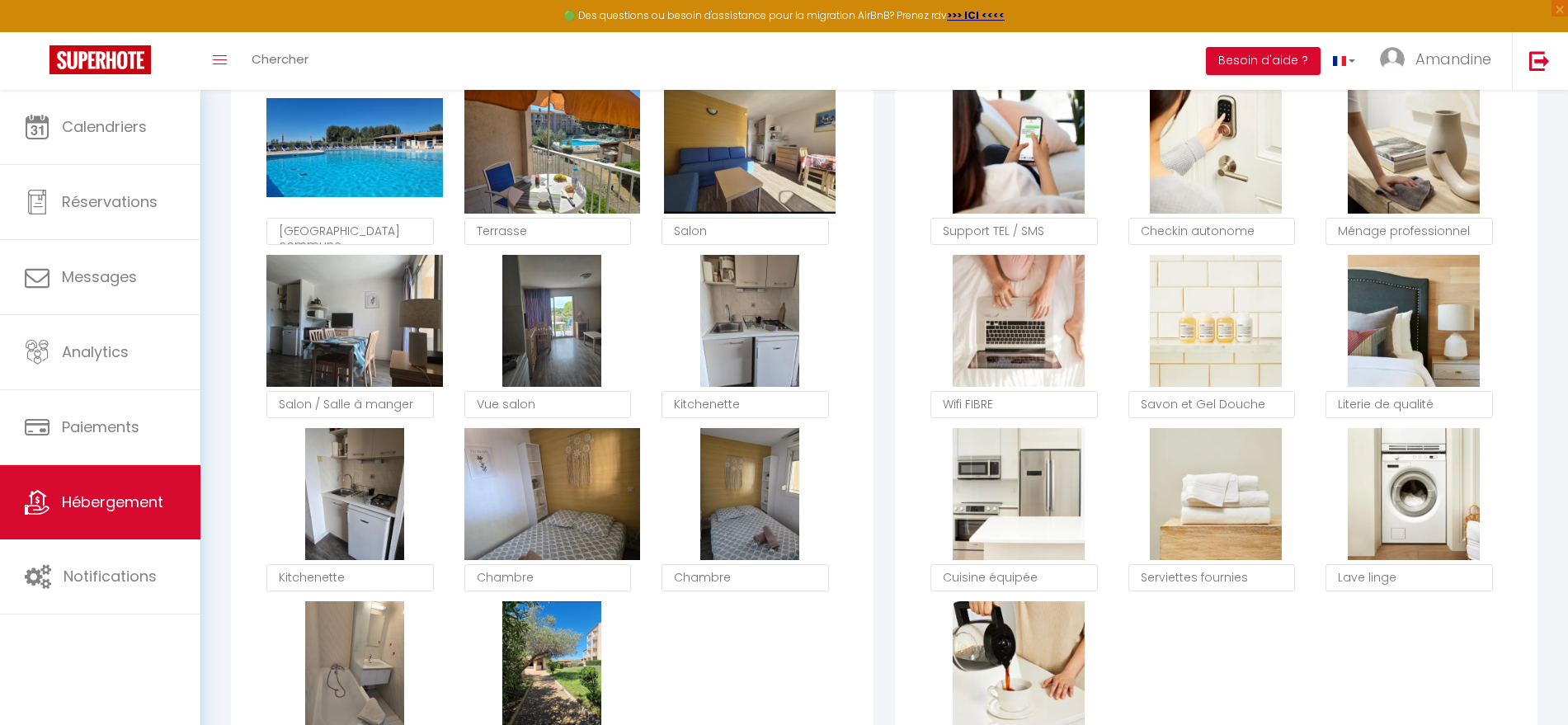
scroll to position [0, 0]
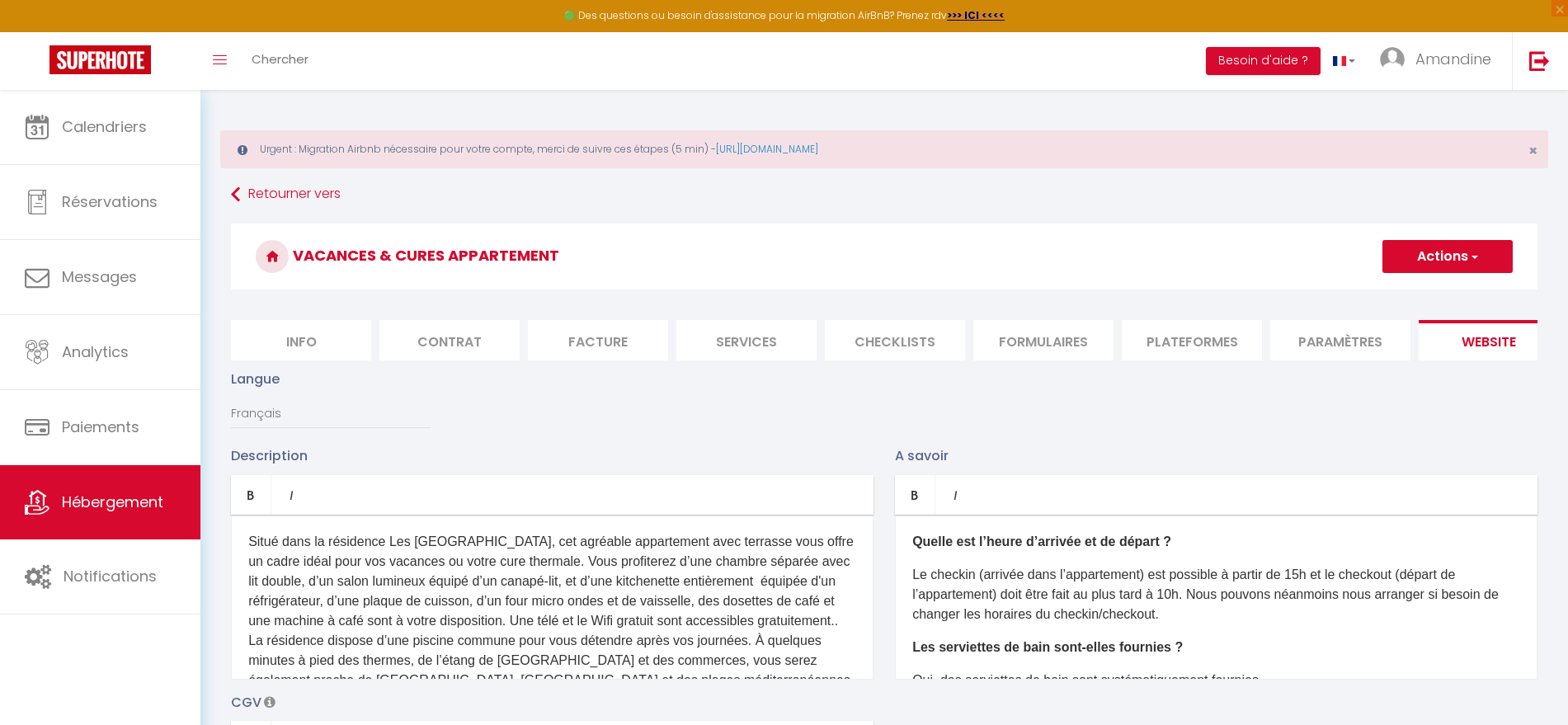
click at [1443, 259] on button "Actions" at bounding box center [1447, 257] width 131 height 33
click at [1422, 293] on input "Enregistrer" at bounding box center [1428, 293] width 61 height 17
